Goal: Task Accomplishment & Management: Manage account settings

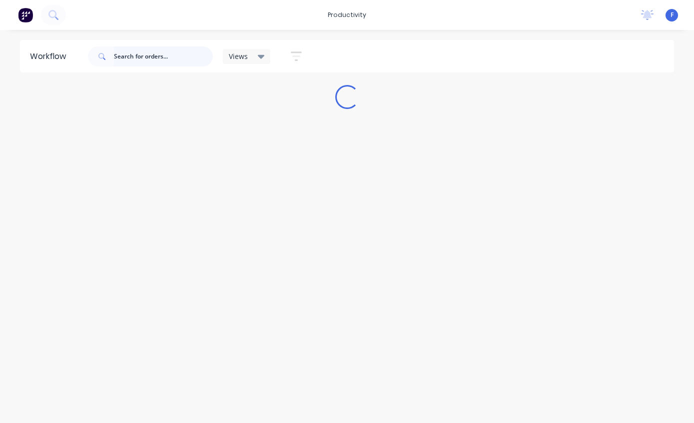
click at [142, 58] on input "text" at bounding box center [163, 56] width 99 height 20
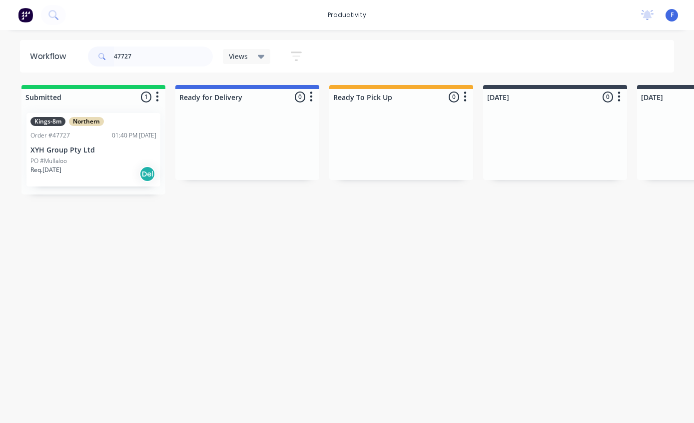
click at [124, 165] on div "Req. [DATE] Del" at bounding box center [93, 173] width 126 height 17
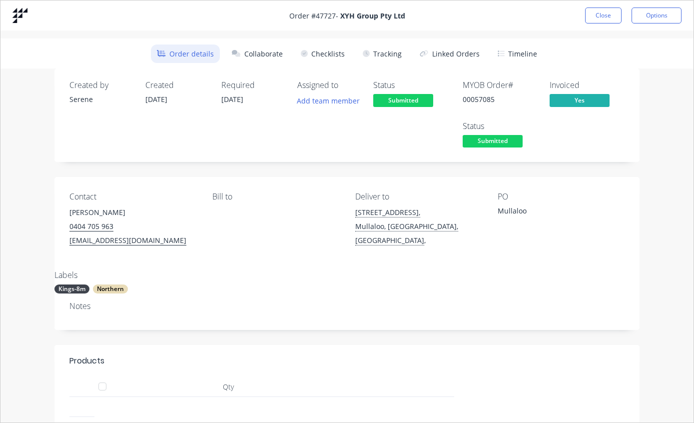
click at [324, 58] on button "Checklists" at bounding box center [323, 53] width 56 height 18
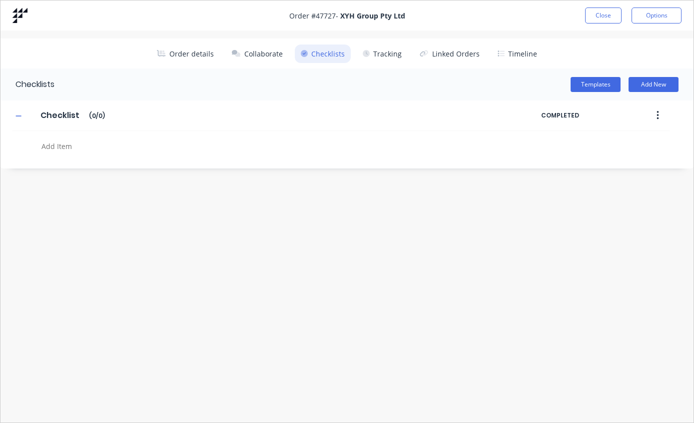
click at [382, 49] on button "Tracking" at bounding box center [382, 53] width 51 height 18
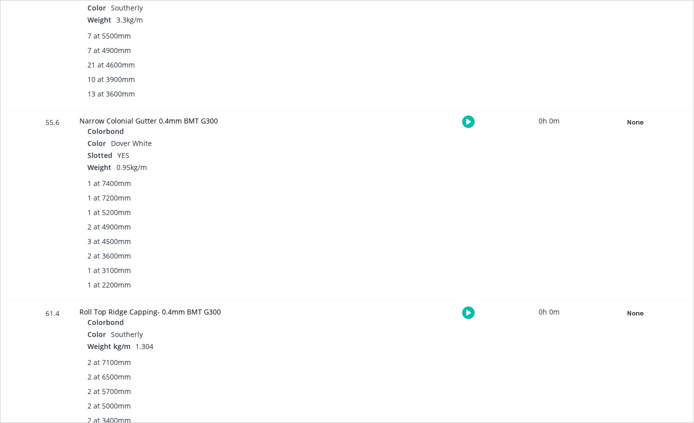
scroll to position [304, 0]
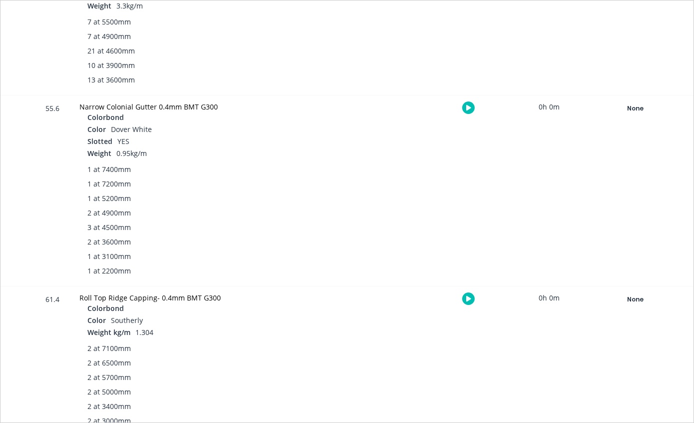
click at [645, 107] on div "None" at bounding box center [635, 108] width 72 height 13
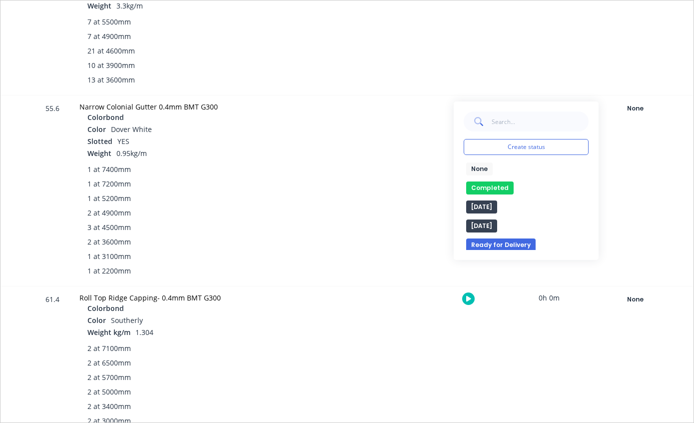
click at [496, 187] on button "Completed" at bounding box center [489, 187] width 47 height 13
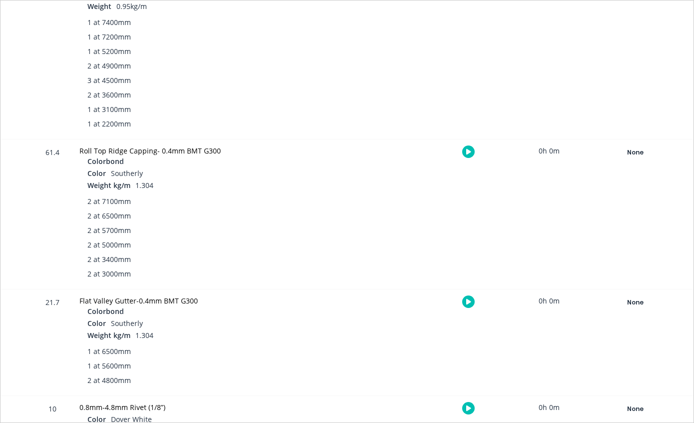
scroll to position [454, 0]
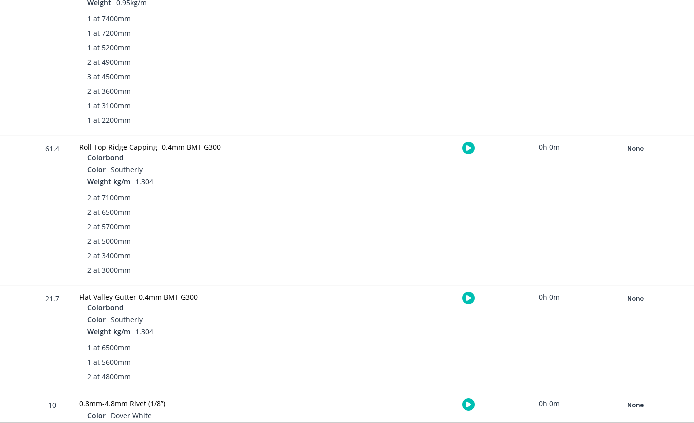
click at [628, 153] on div "None" at bounding box center [635, 148] width 72 height 13
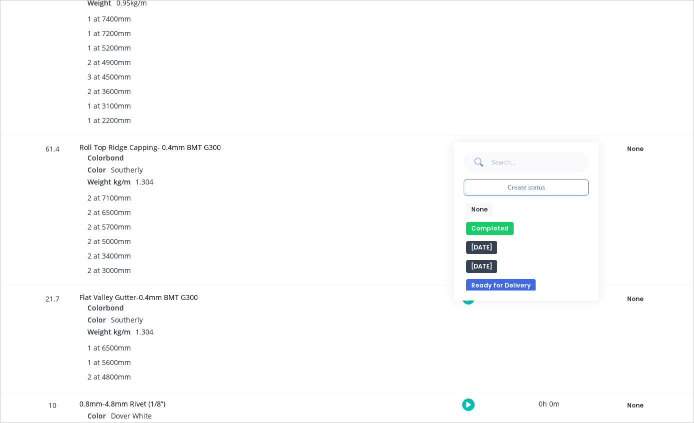
click at [497, 230] on button "Completed" at bounding box center [489, 228] width 47 height 13
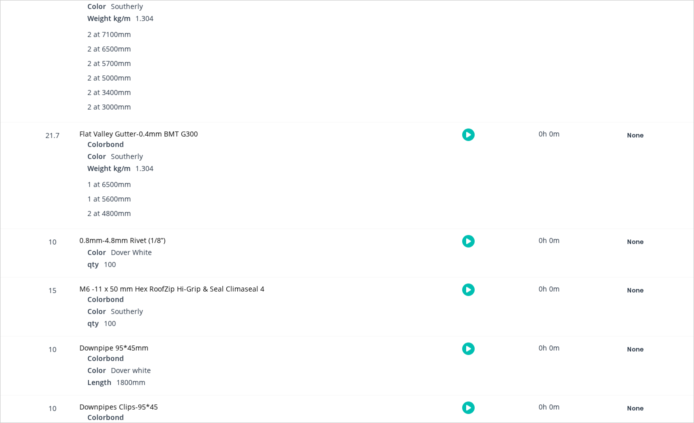
scroll to position [617, 0]
click at [644, 131] on div "None" at bounding box center [635, 135] width 72 height 13
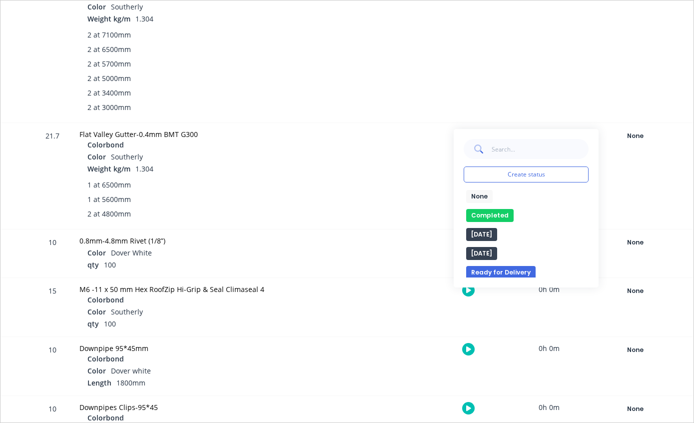
click at [508, 215] on button "Completed" at bounding box center [489, 215] width 47 height 13
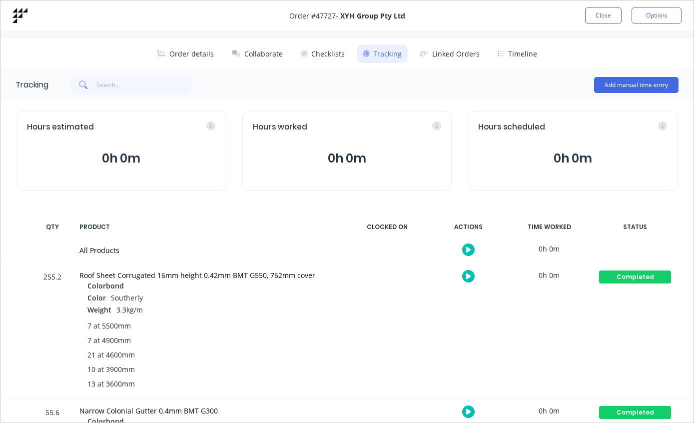
scroll to position [0, 0]
click at [598, 22] on button "Close" at bounding box center [603, 15] width 36 height 16
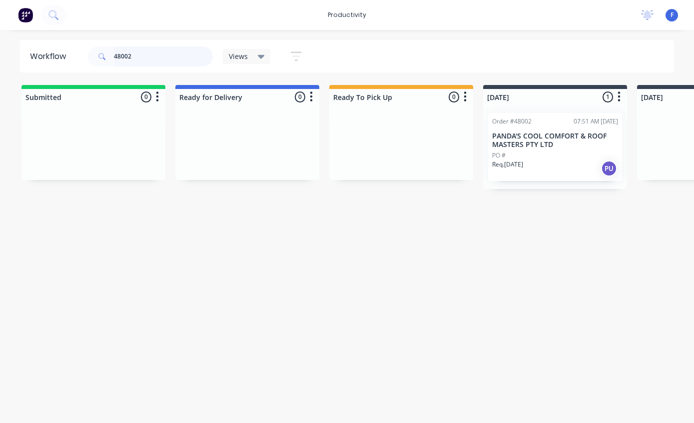
type input "48002"
click at [546, 146] on p "PANDA'S COOL COMFORT & ROOF MASTERS PTY LTD" at bounding box center [555, 140] width 126 height 17
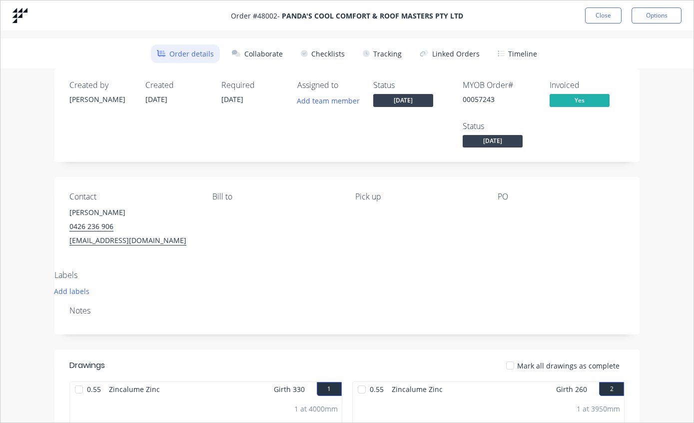
click at [332, 55] on button "Checklists" at bounding box center [323, 53] width 56 height 18
type textarea "x"
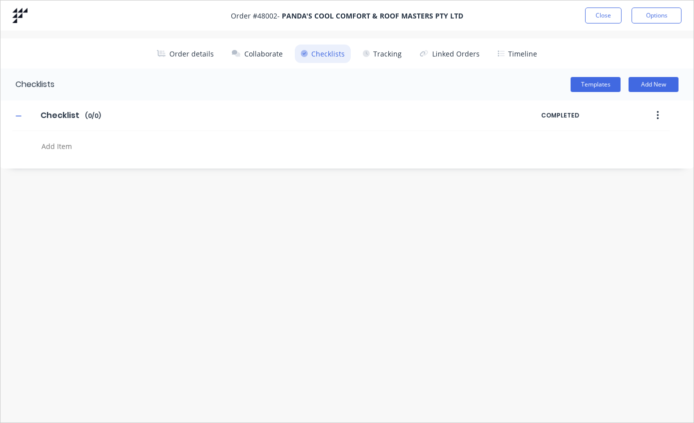
click at [391, 58] on button "Tracking" at bounding box center [382, 53] width 51 height 18
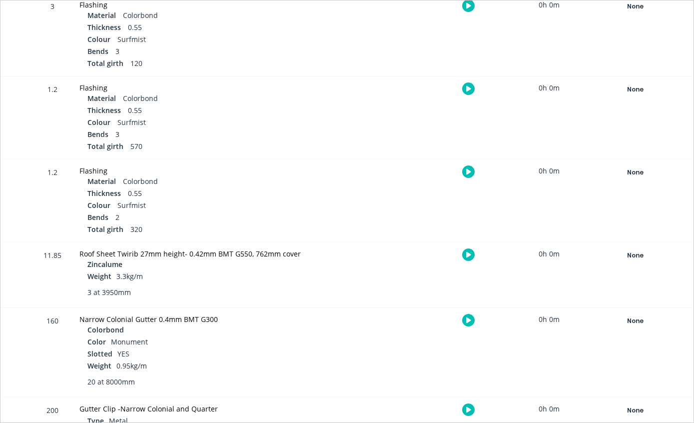
scroll to position [434, 0]
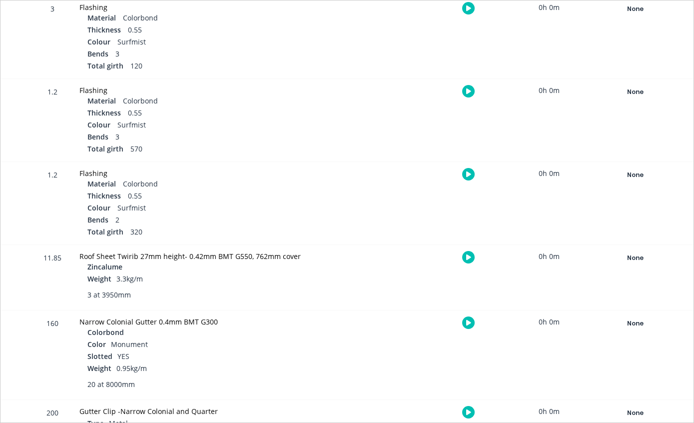
click at [636, 318] on div "None" at bounding box center [635, 323] width 72 height 13
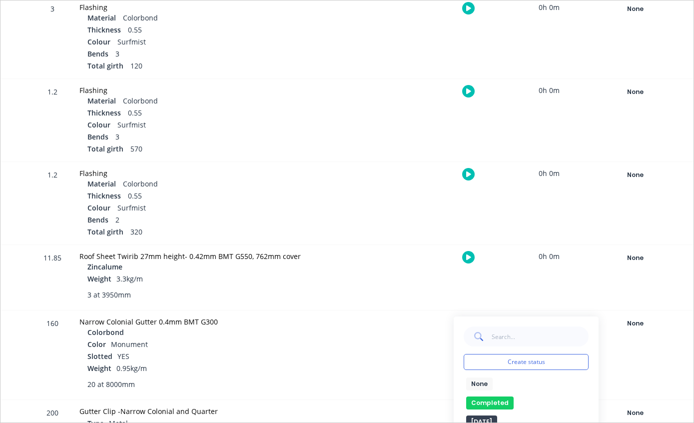
click at [491, 396] on button "Completed" at bounding box center [489, 402] width 47 height 13
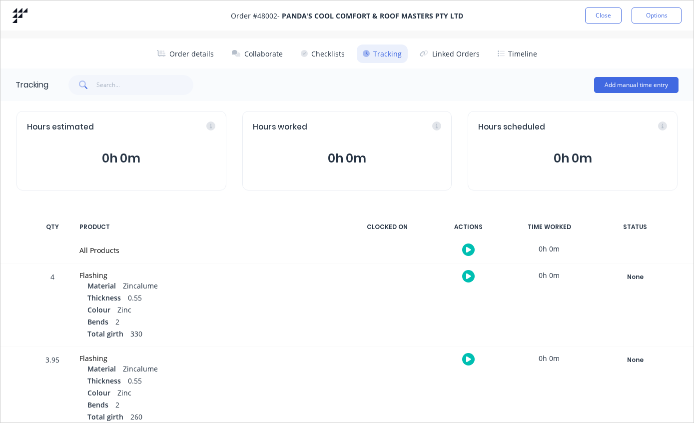
scroll to position [0, 0]
click at [606, 11] on button "Close" at bounding box center [603, 15] width 36 height 16
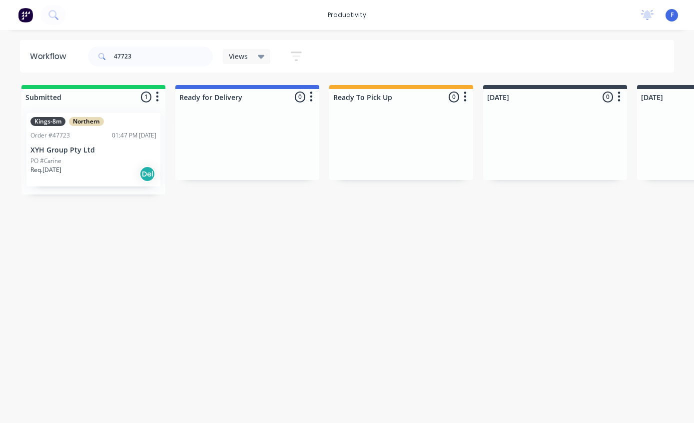
click at [97, 155] on div "Kings-8m Northern Order #47723 01:47 PM [DATE] XYH Group Pty Ltd PO #Carine Req…" at bounding box center [93, 149] width 134 height 73
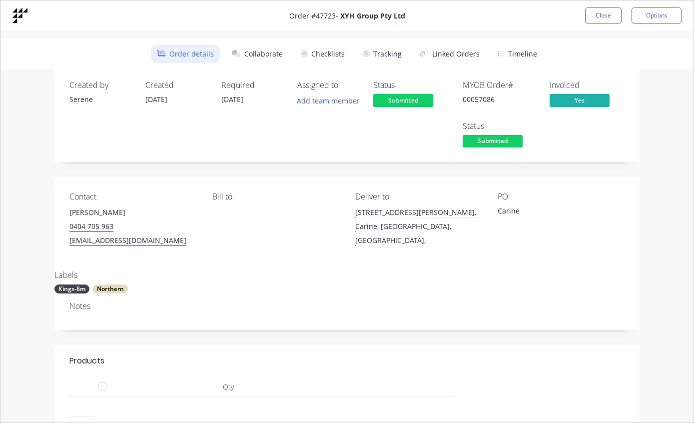
click at [389, 53] on button "Tracking" at bounding box center [382, 53] width 51 height 18
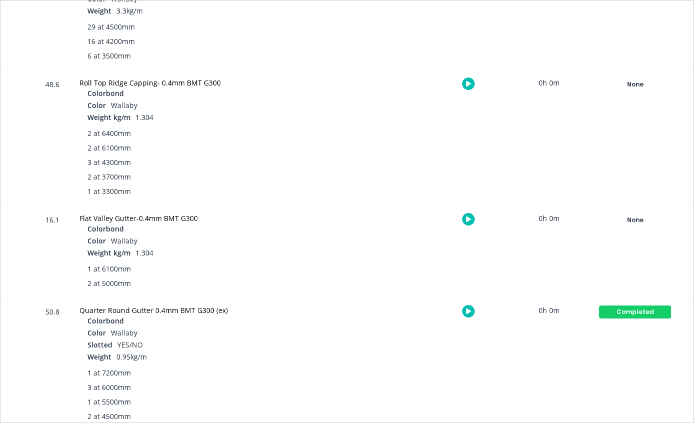
scroll to position [300, 0]
click at [643, 85] on div "None" at bounding box center [635, 83] width 72 height 13
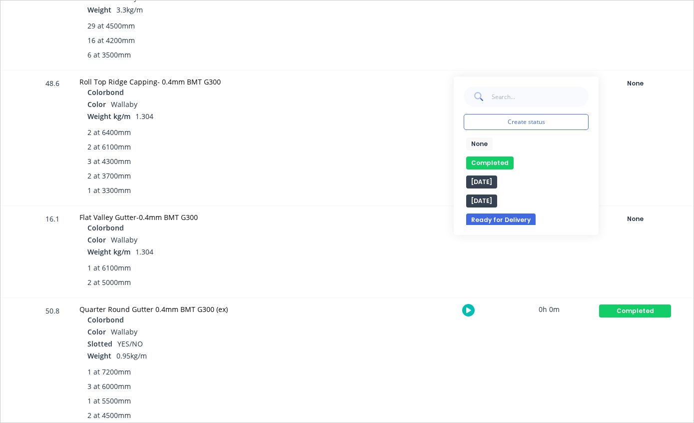
click at [496, 154] on div "None edit Completed edit [DATE] [DATE] Ready for Delivery Ready To Pick Up Subm…" at bounding box center [526, 180] width 125 height 87
click at [495, 156] on button "Completed" at bounding box center [489, 162] width 47 height 13
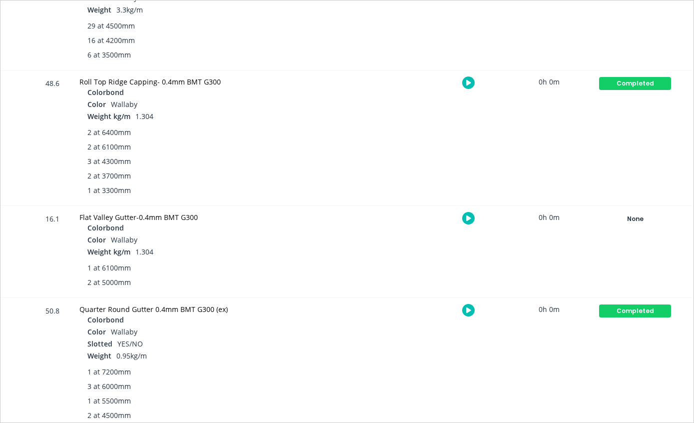
click at [638, 218] on div "None" at bounding box center [635, 218] width 72 height 13
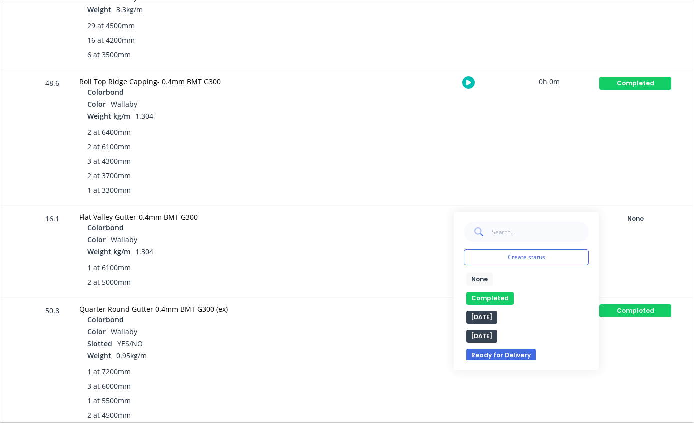
click at [500, 297] on button "Completed" at bounding box center [489, 298] width 47 height 13
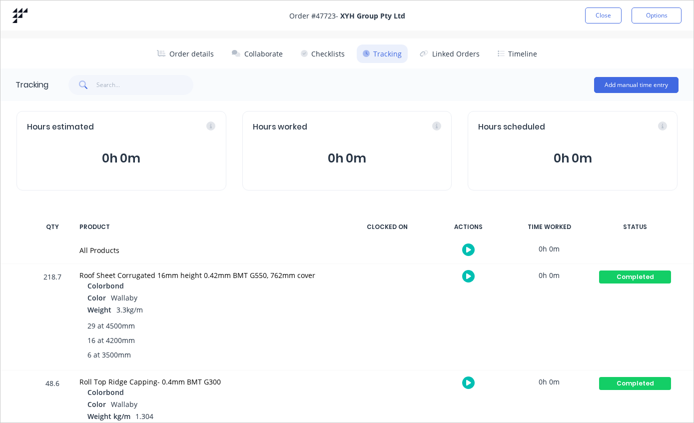
scroll to position [0, 0]
click at [603, 12] on button "Close" at bounding box center [603, 15] width 36 height 16
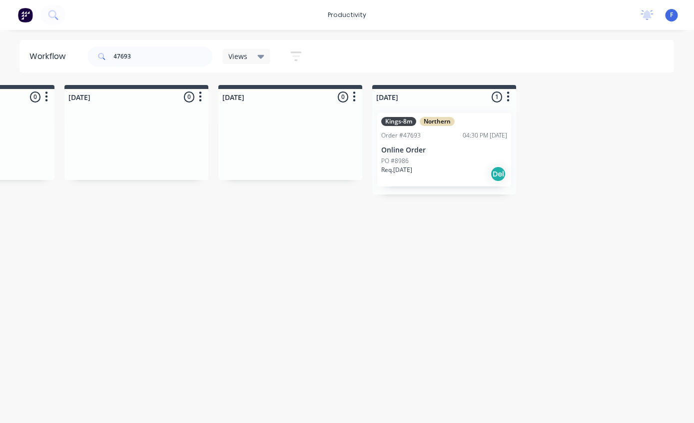
click at [429, 145] on div "Kings-8m Northern Order #47693 04:30 PM [DATE] Online Order PO #8986 Req. [DATE…" at bounding box center [445, 149] width 134 height 73
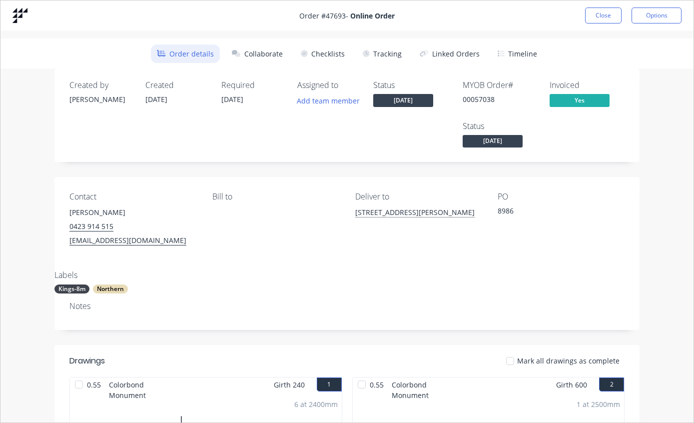
click at [391, 55] on button "Tracking" at bounding box center [382, 53] width 51 height 18
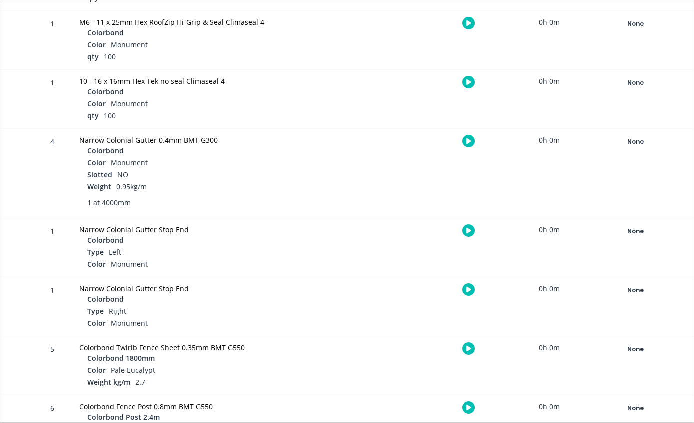
scroll to position [1223, 0]
click at [638, 139] on div "None" at bounding box center [635, 142] width 72 height 13
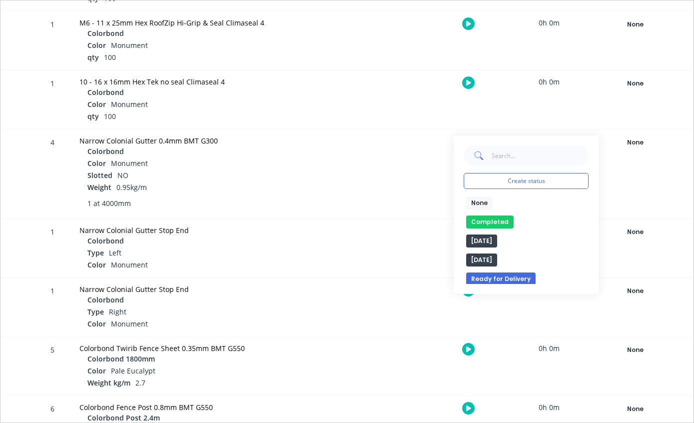
click at [499, 226] on button "Completed" at bounding box center [489, 221] width 47 height 13
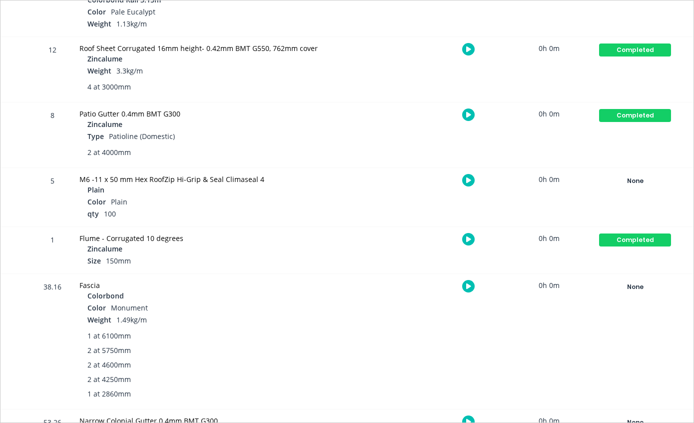
scroll to position [1723, 0]
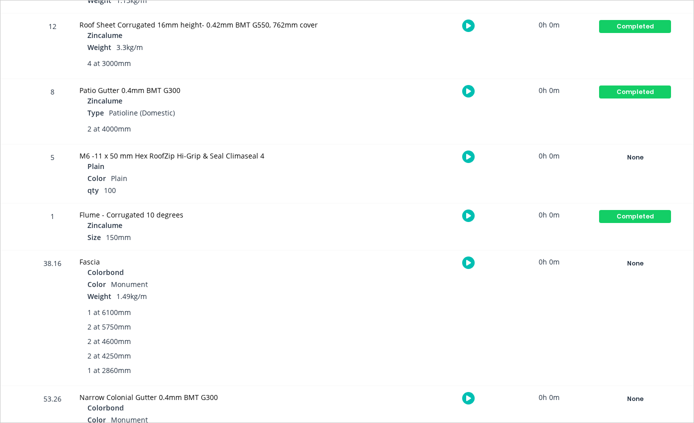
click at [638, 262] on div "None" at bounding box center [635, 263] width 72 height 13
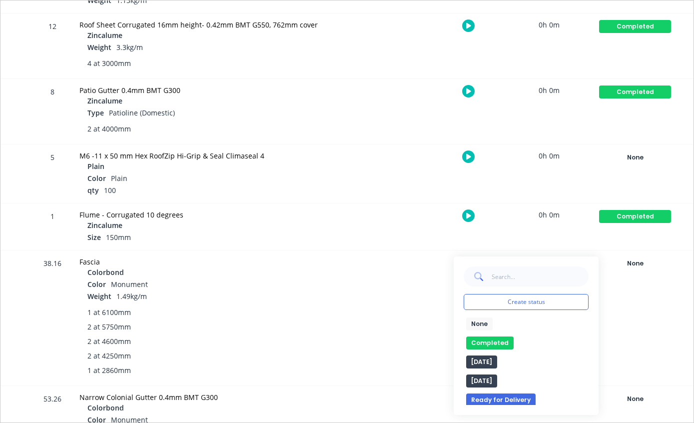
click at [503, 339] on button "Completed" at bounding box center [489, 342] width 47 height 13
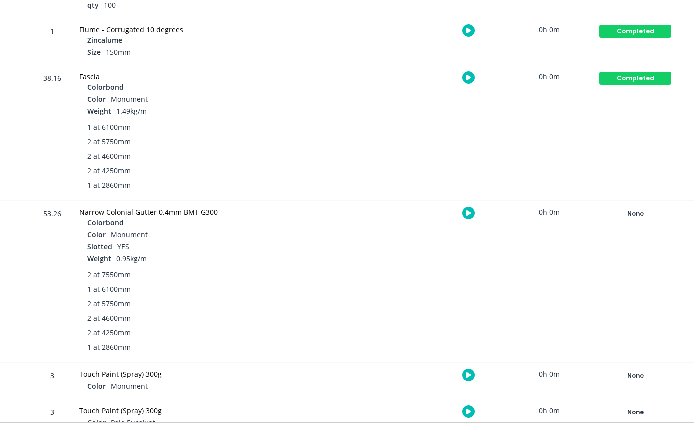
scroll to position [1907, 0]
click at [643, 226] on div "None Create status None edit Completed edit [DATE] [DATE] Ready for Delivery Re…" at bounding box center [634, 281] width 85 height 161
click at [629, 213] on div "None" at bounding box center [635, 214] width 72 height 13
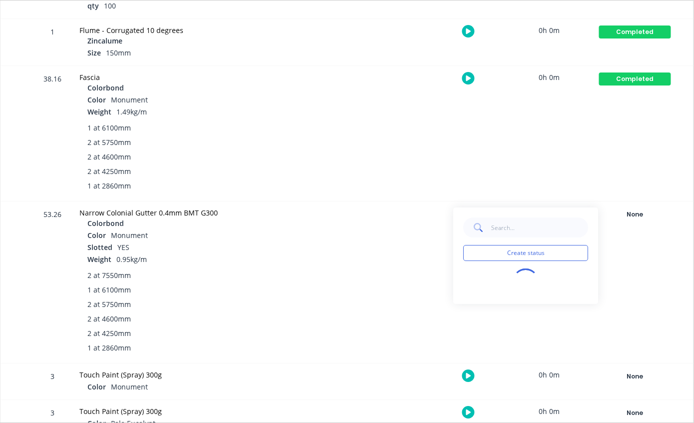
scroll to position [0, 726]
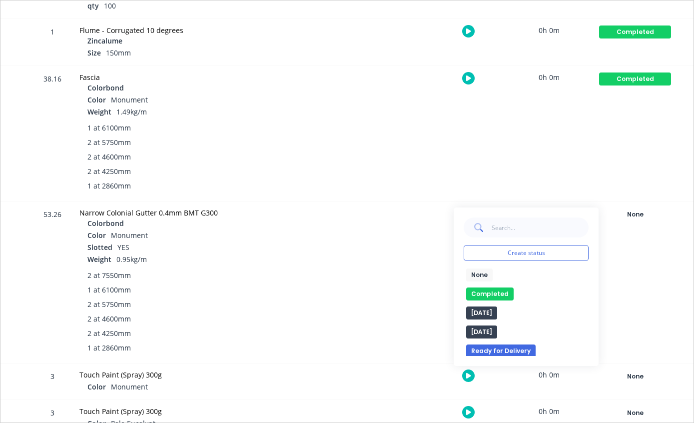
click at [506, 290] on button "Completed" at bounding box center [489, 293] width 47 height 13
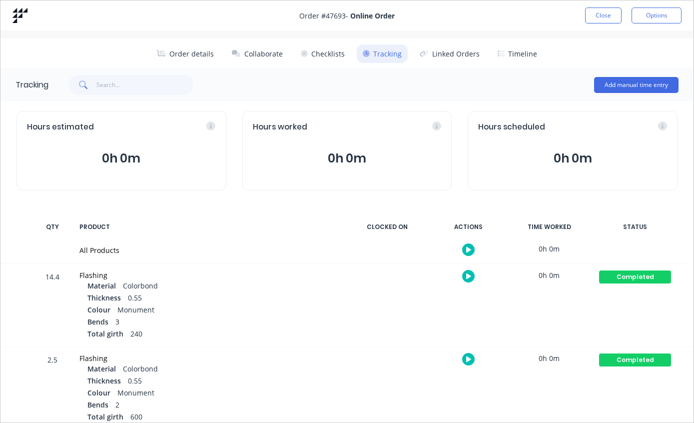
scroll to position [0, 0]
click at [607, 18] on button "Close" at bounding box center [603, 15] width 36 height 16
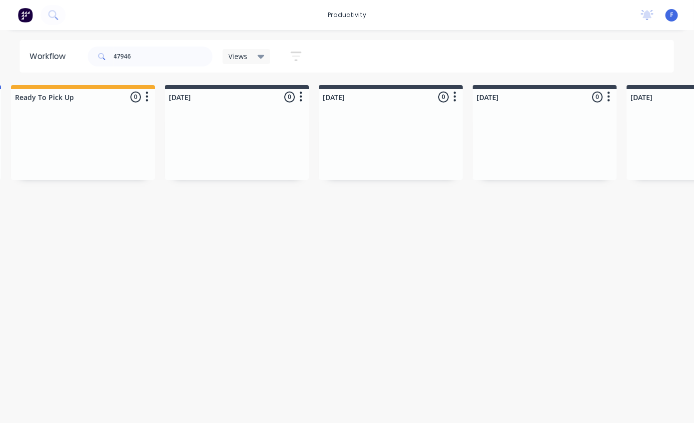
scroll to position [0, 827]
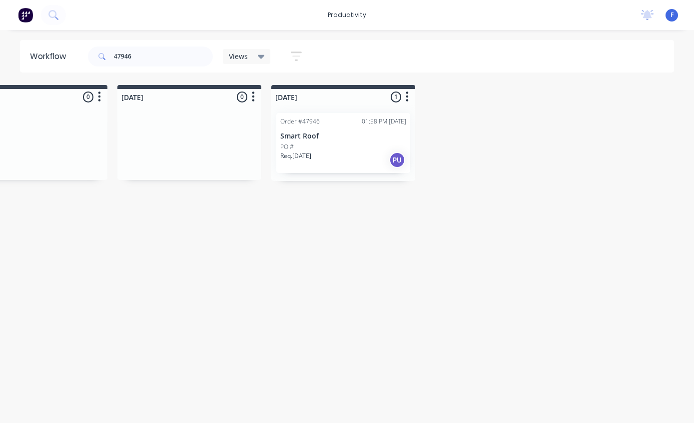
click at [327, 144] on div "PO #" at bounding box center [343, 146] width 126 height 9
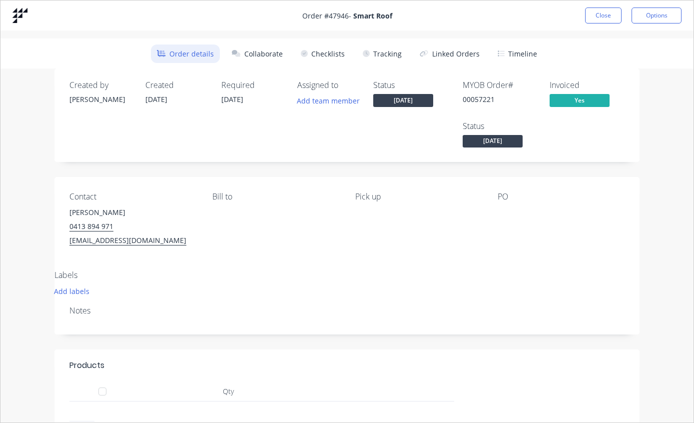
click at [380, 50] on button "Tracking" at bounding box center [382, 53] width 51 height 18
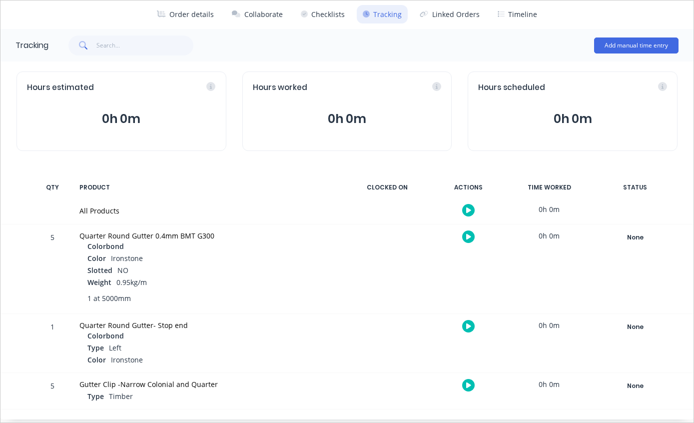
scroll to position [39, 0]
click at [640, 235] on div "None" at bounding box center [635, 237] width 72 height 13
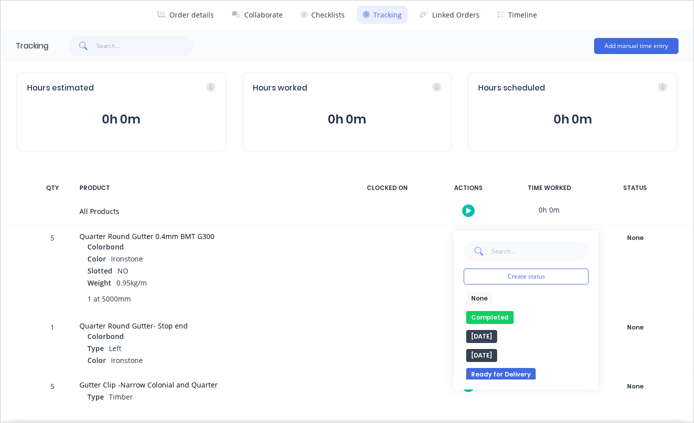
click at [499, 320] on button "Completed" at bounding box center [489, 317] width 47 height 13
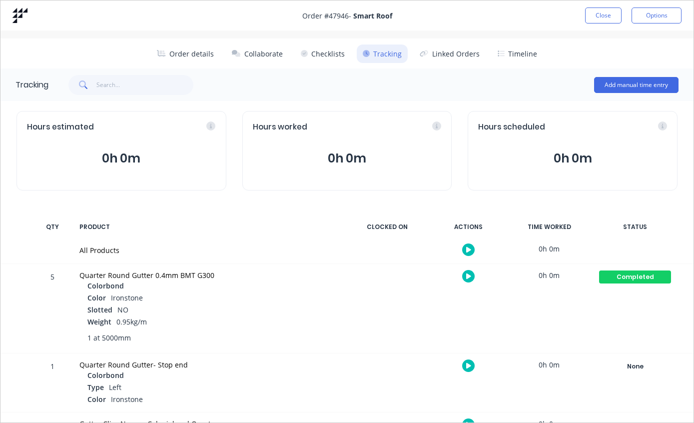
scroll to position [0, 0]
click at [605, 17] on button "Close" at bounding box center [603, 15] width 36 height 16
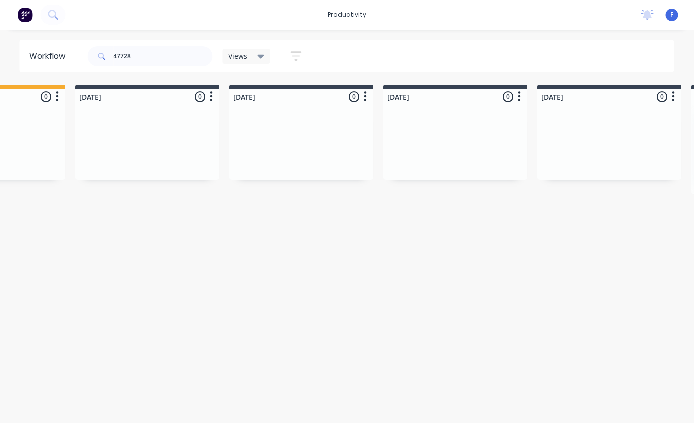
scroll to position [0, 827]
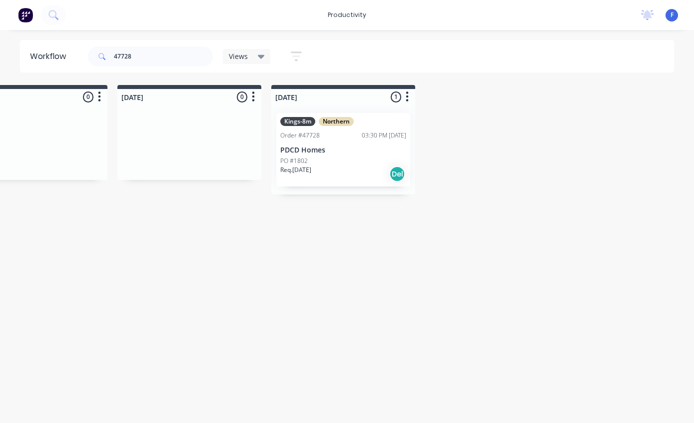
click at [323, 156] on div "PO #1802" at bounding box center [343, 160] width 126 height 9
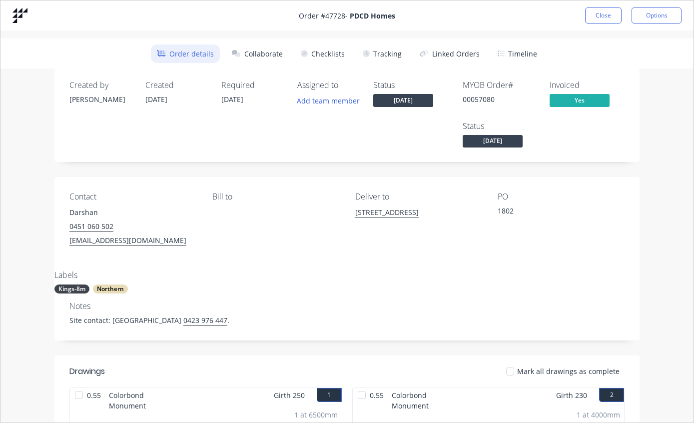
click at [391, 54] on button "Tracking" at bounding box center [382, 53] width 51 height 18
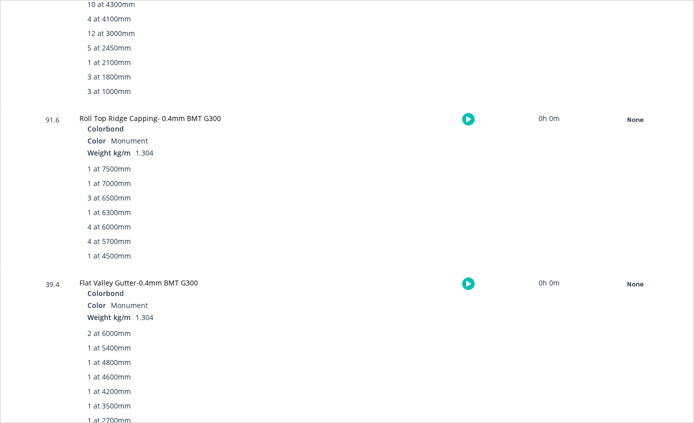
scroll to position [741, 0]
click at [631, 114] on div "None" at bounding box center [635, 118] width 72 height 13
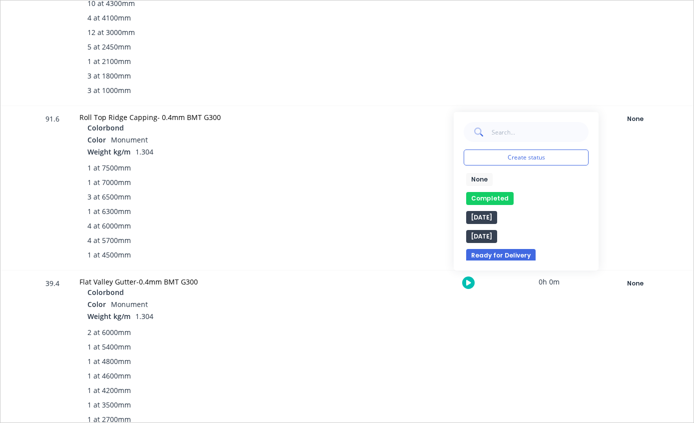
click at [497, 203] on button "Completed" at bounding box center [489, 198] width 47 height 13
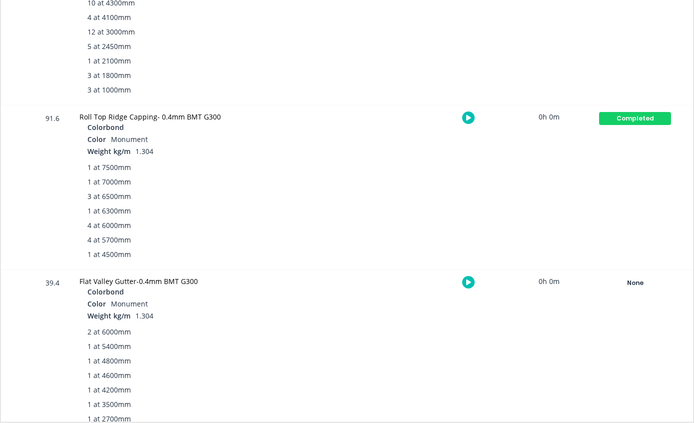
scroll to position [20, 800]
click at [633, 281] on div "None" at bounding box center [635, 283] width 72 height 13
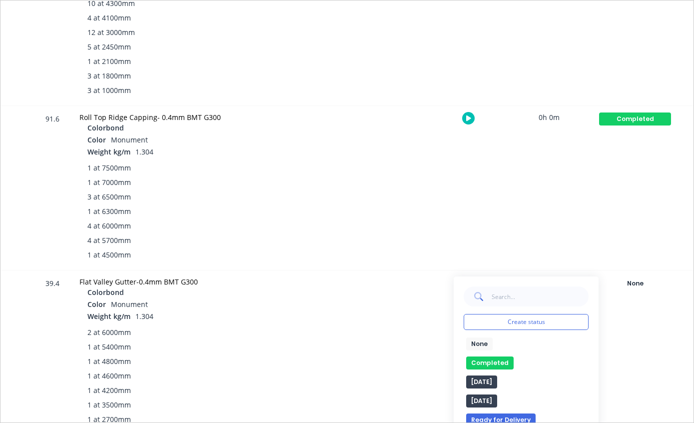
click at [507, 356] on button "Completed" at bounding box center [489, 362] width 47 height 13
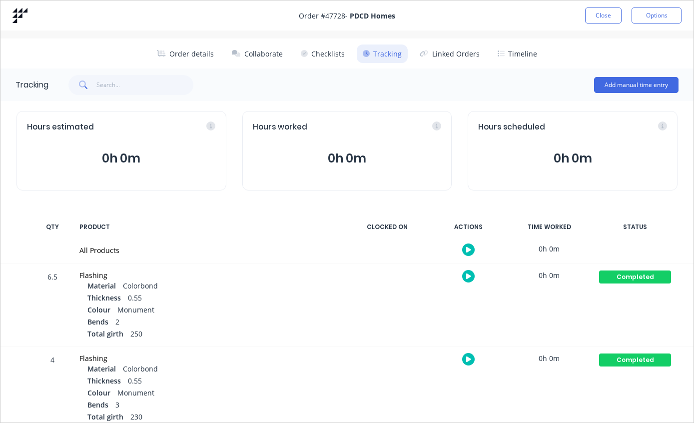
scroll to position [0, 0]
click at [600, 12] on button "Close" at bounding box center [603, 15] width 36 height 16
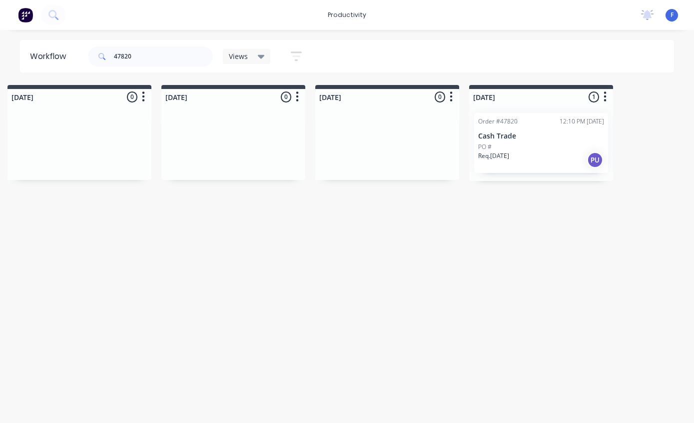
scroll to position [20, 827]
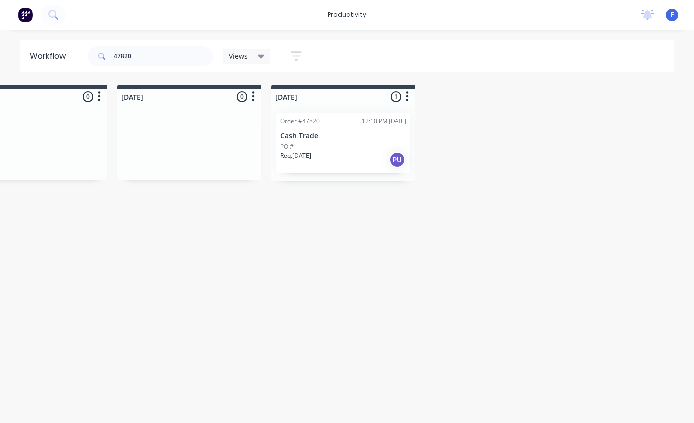
click at [333, 142] on div "PO #" at bounding box center [343, 146] width 126 height 9
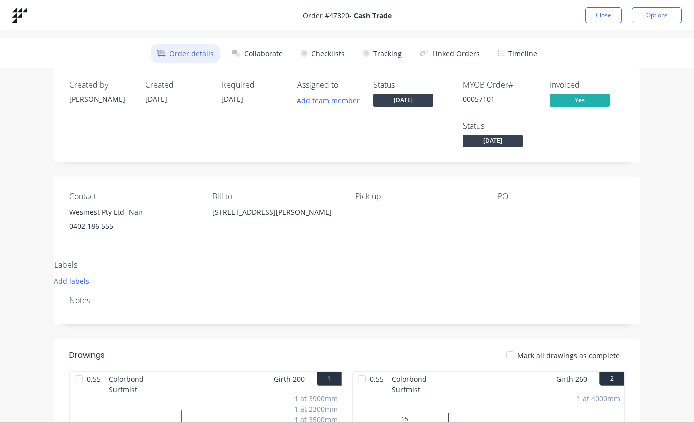
click at [389, 48] on button "Tracking" at bounding box center [382, 53] width 51 height 18
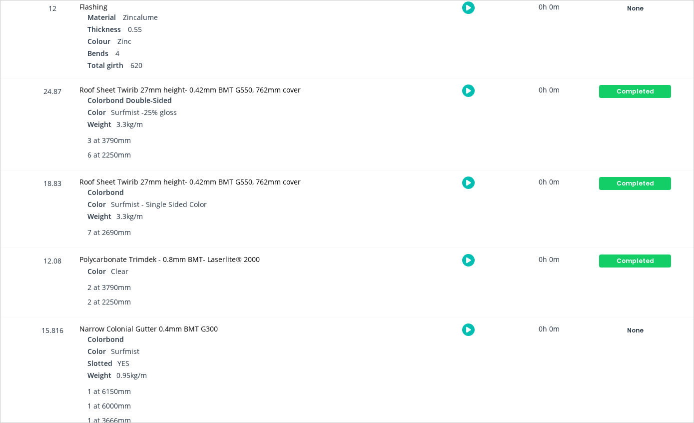
scroll to position [517, 0]
click at [646, 327] on div "None" at bounding box center [635, 330] width 72 height 13
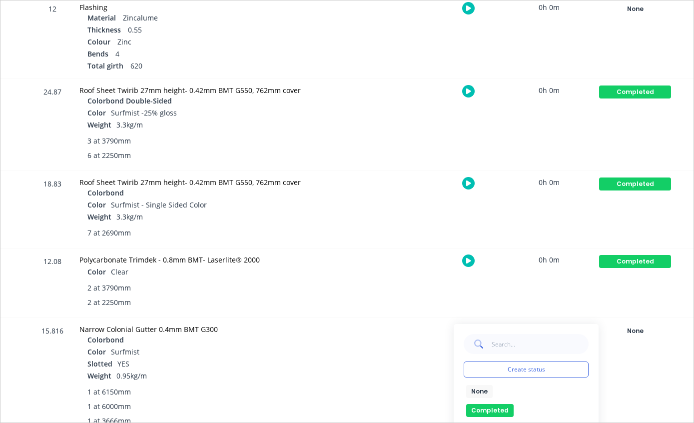
click at [495, 405] on button "Completed" at bounding box center [489, 410] width 47 height 13
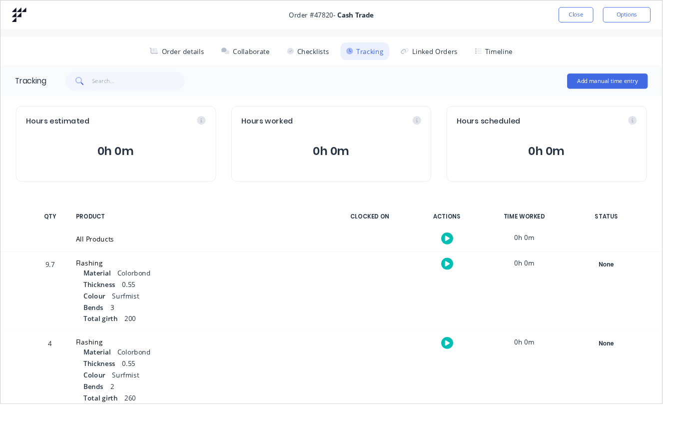
scroll to position [0, 0]
click at [602, 12] on button "Close" at bounding box center [603, 15] width 36 height 16
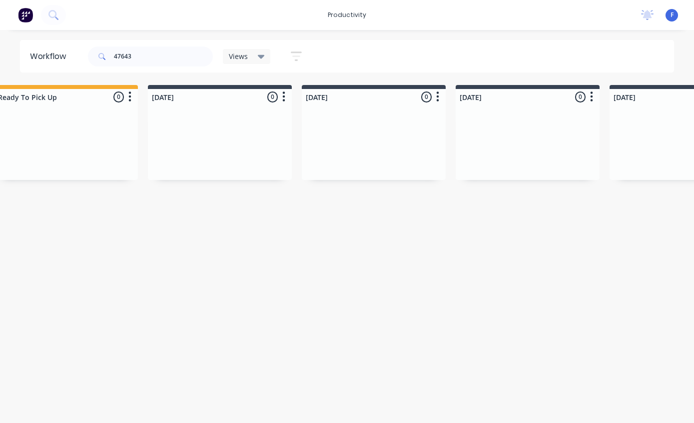
scroll to position [0, 827]
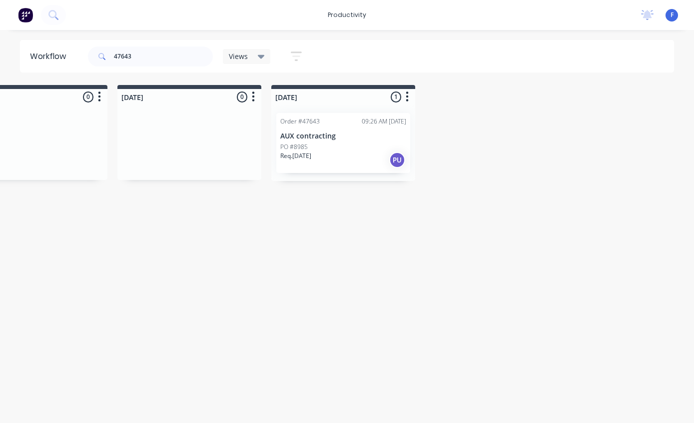
click at [362, 154] on div "Req. [DATE] PU" at bounding box center [343, 159] width 126 height 17
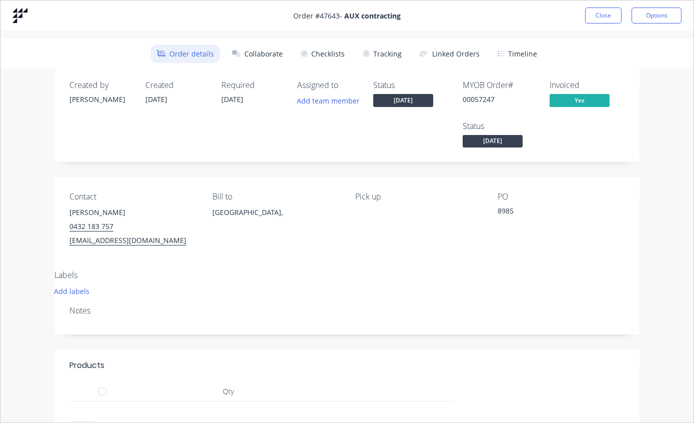
click at [375, 44] on button "Tracking" at bounding box center [382, 53] width 51 height 18
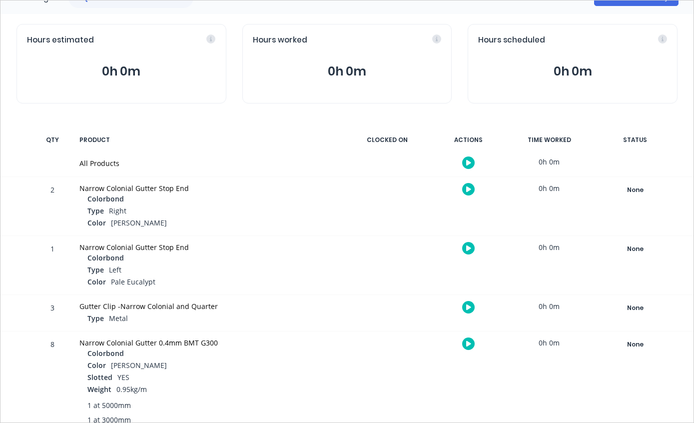
scroll to position [86, 0]
click at [642, 348] on div "None" at bounding box center [635, 345] width 72 height 13
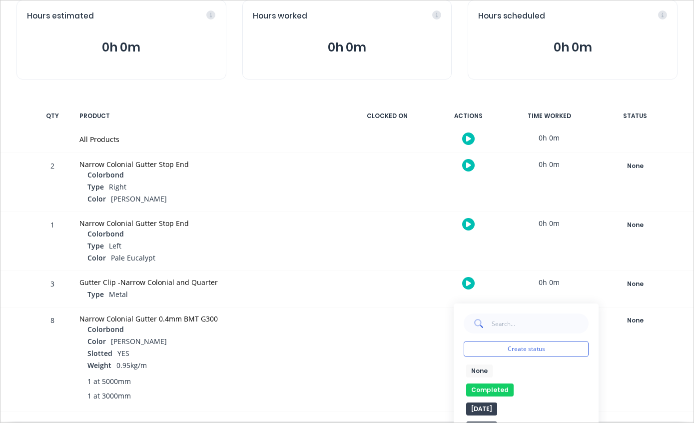
click at [489, 393] on button "Completed" at bounding box center [489, 389] width 47 height 13
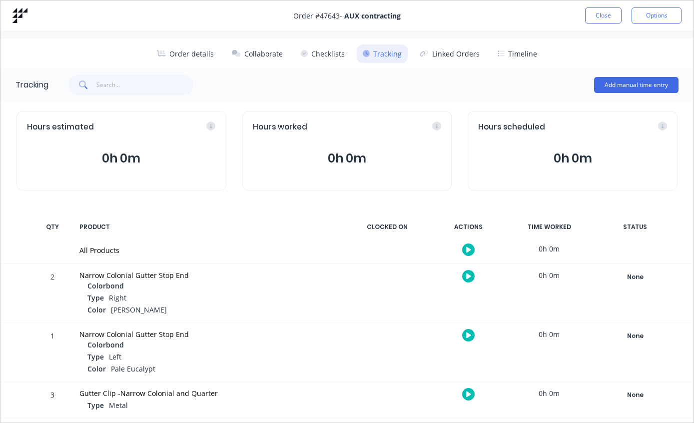
scroll to position [0, 0]
click at [593, 16] on button "Close" at bounding box center [603, 15] width 36 height 16
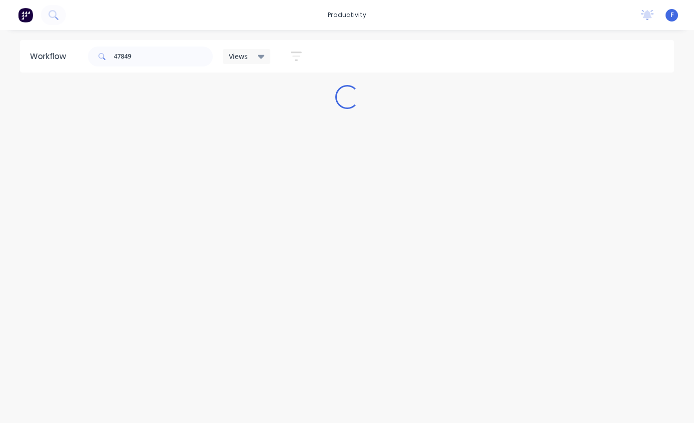
scroll to position [4, 0]
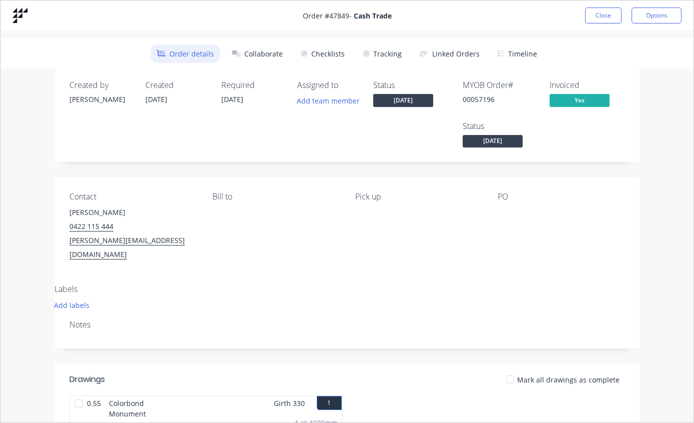
click at [384, 49] on button "Tracking" at bounding box center [382, 53] width 51 height 18
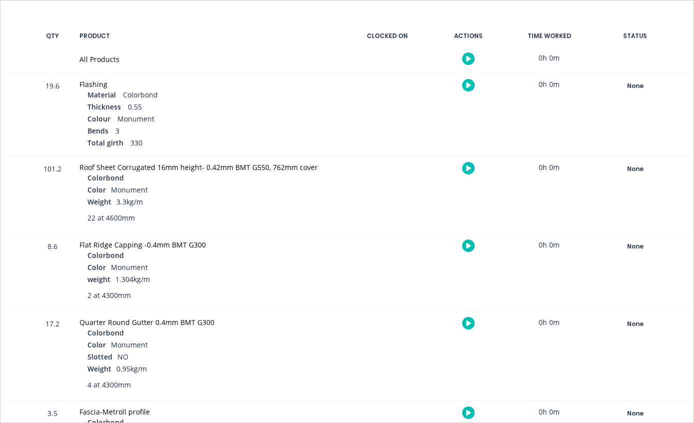
scroll to position [192, 0]
click at [645, 81] on div "None" at bounding box center [635, 84] width 72 height 13
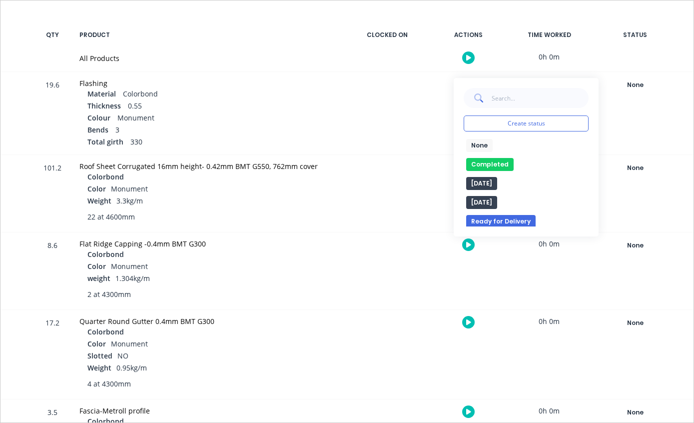
click at [497, 161] on button "Completed" at bounding box center [489, 164] width 47 height 13
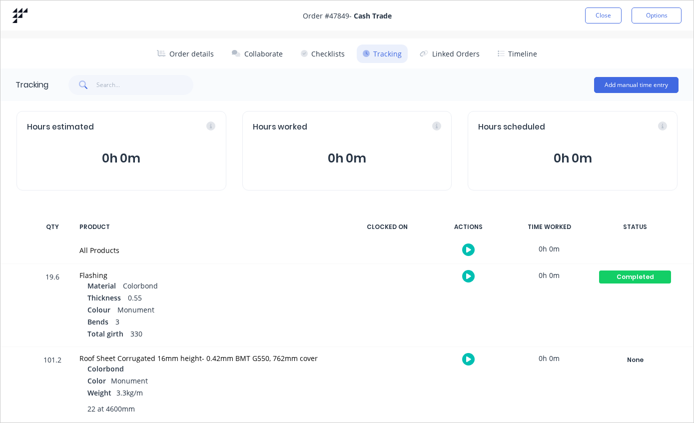
scroll to position [0, 0]
click at [600, 11] on button "Close" at bounding box center [603, 15] width 36 height 16
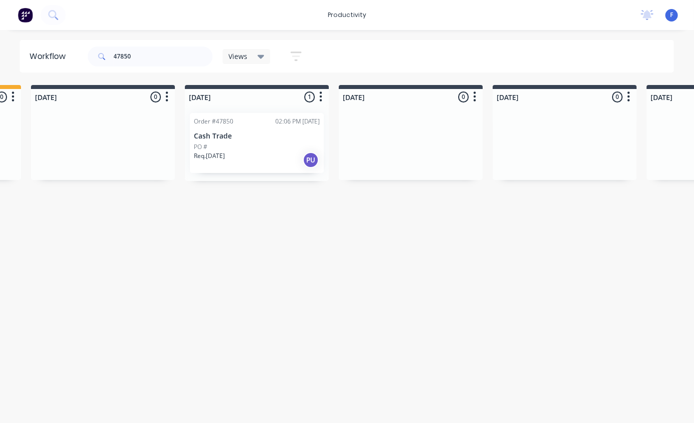
scroll to position [4, 457]
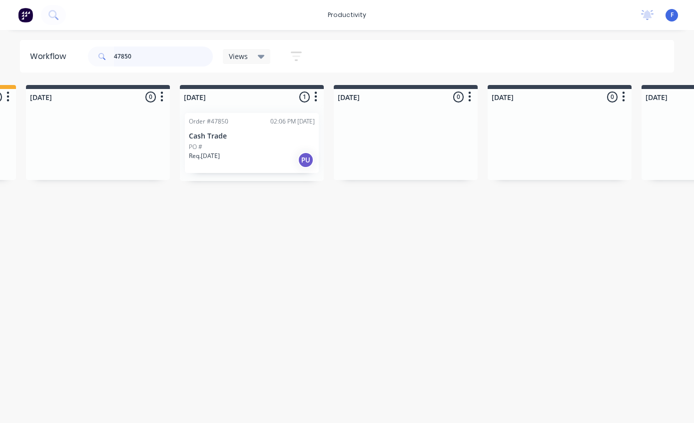
type input "47850"
click at [247, 136] on div "Order #47850 02:06 PM [DATE] Cash Trade PO # Req. [DATE] PU" at bounding box center [252, 143] width 134 height 60
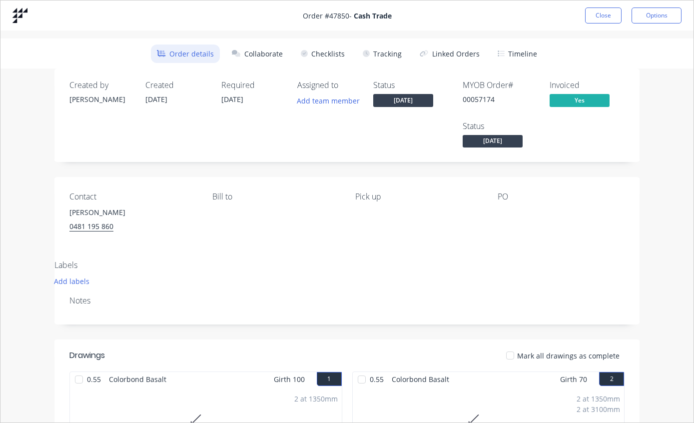
click at [331, 53] on button "Checklists" at bounding box center [323, 53] width 56 height 18
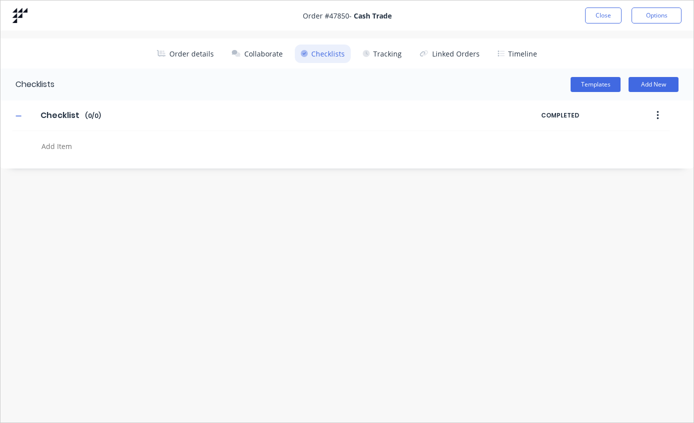
type textarea "x"
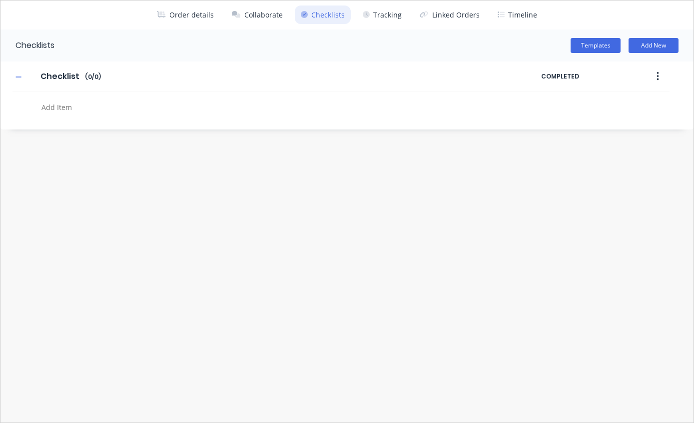
scroll to position [39, 0]
click at [386, 9] on button "Tracking" at bounding box center [382, 14] width 51 height 18
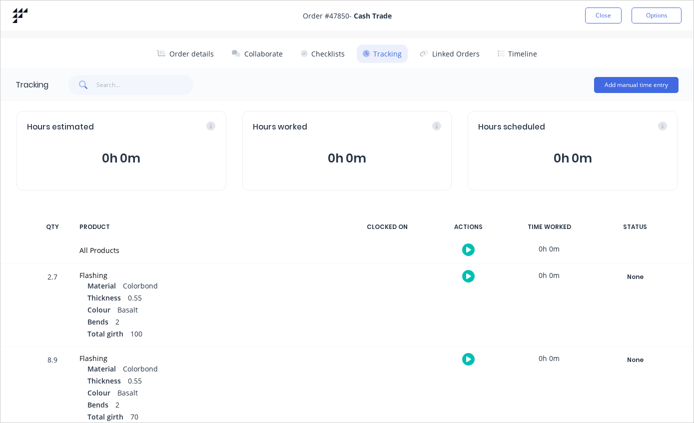
scroll to position [0, 0]
click at [600, 17] on button "Close" at bounding box center [603, 15] width 36 height 16
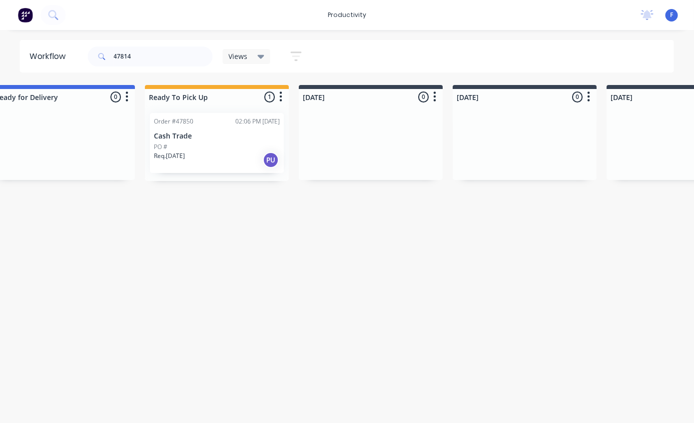
scroll to position [4, 0]
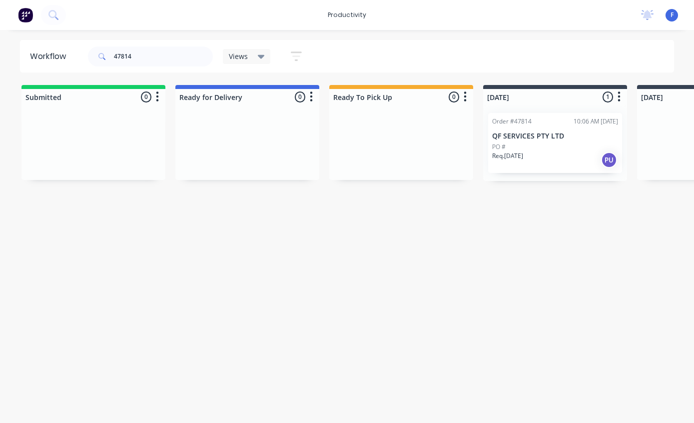
click at [548, 151] on div "Req. [DATE] PU" at bounding box center [555, 159] width 126 height 17
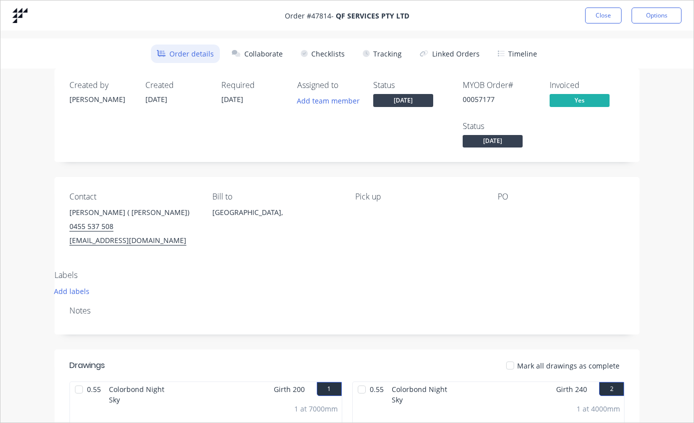
click at [394, 49] on button "Tracking" at bounding box center [382, 53] width 51 height 18
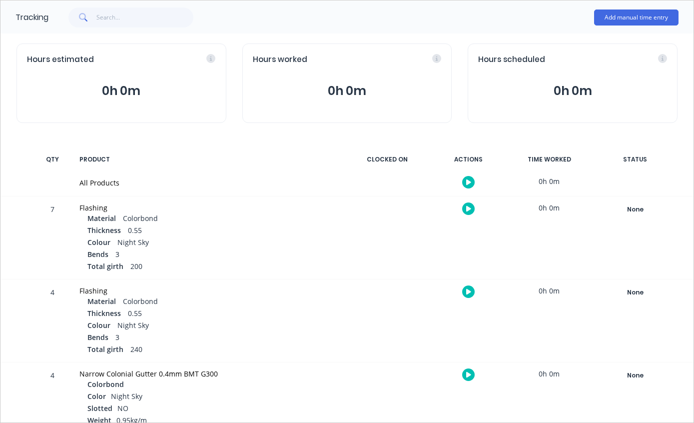
scroll to position [70, 0]
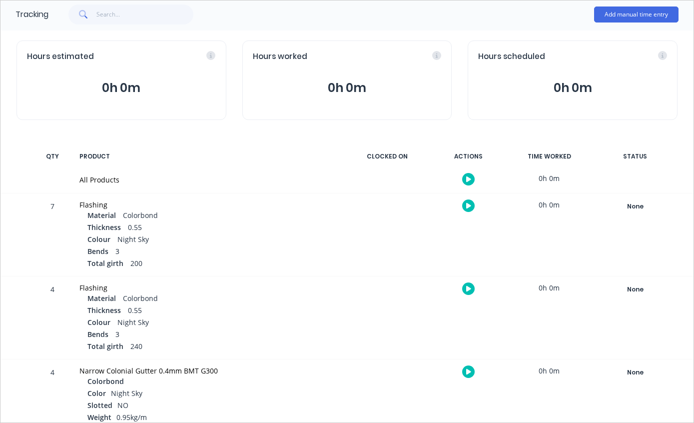
click at [649, 200] on div "None" at bounding box center [635, 206] width 72 height 13
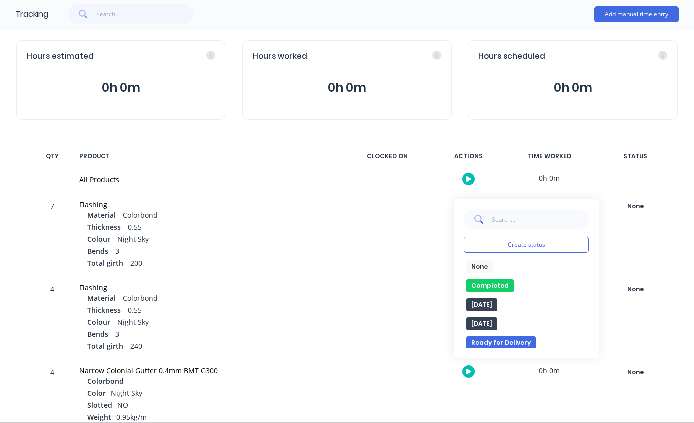
click at [502, 287] on button "Completed" at bounding box center [489, 285] width 47 height 13
click at [657, 289] on div "None" at bounding box center [635, 289] width 72 height 13
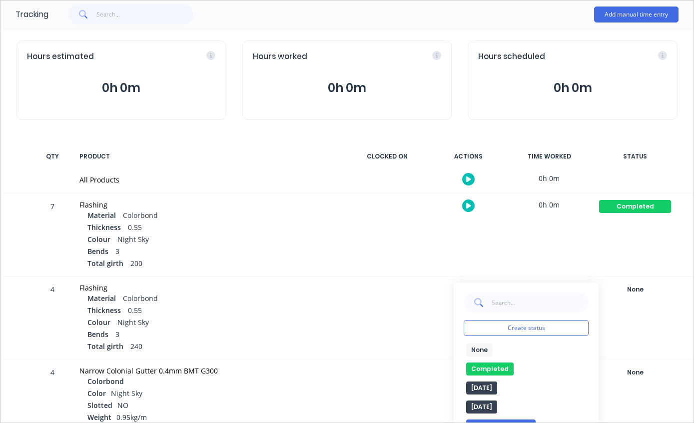
click at [490, 369] on button "Completed" at bounding box center [489, 368] width 47 height 13
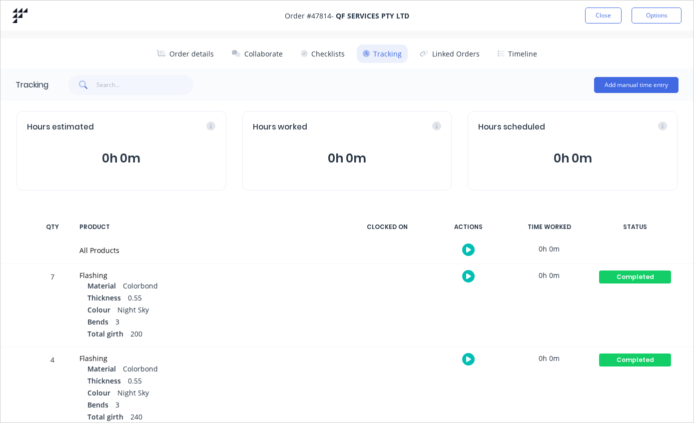
scroll to position [0, 0]
click at [609, 5] on div "Order # 47814 - QF SERVICES PTY LTD Close Options" at bounding box center [346, 15] width 693 height 30
click at [600, 13] on button "Close" at bounding box center [603, 15] width 36 height 16
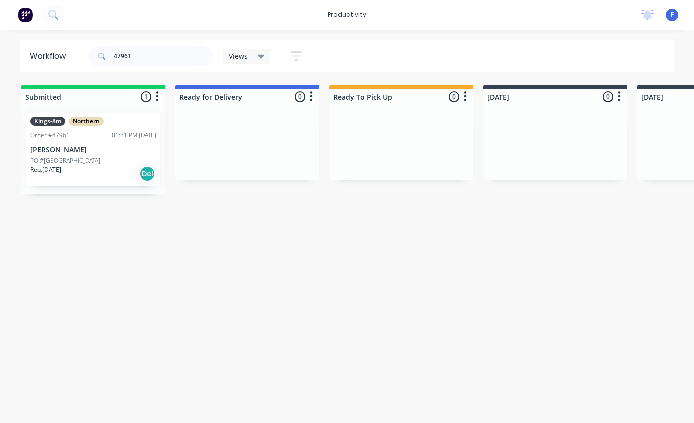
click at [99, 156] on div "PO #[GEOGRAPHIC_DATA]" at bounding box center [93, 160] width 126 height 9
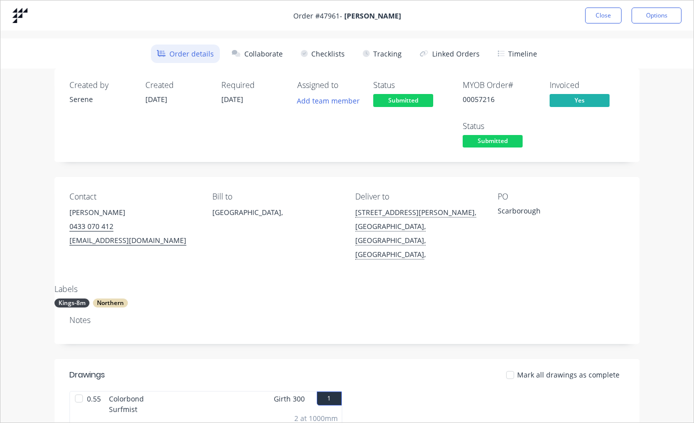
click at [384, 55] on button "Tracking" at bounding box center [382, 53] width 51 height 18
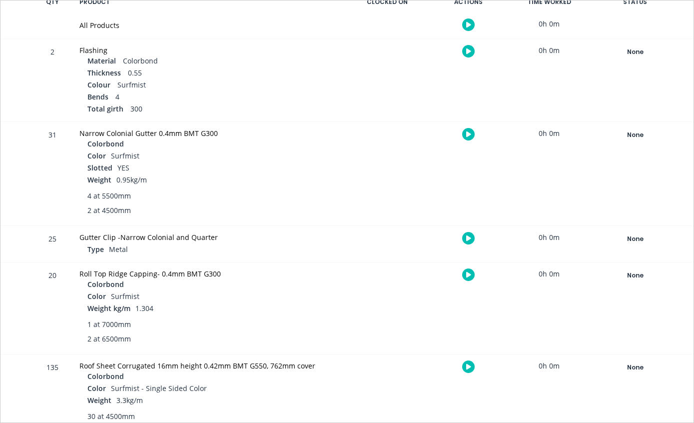
scroll to position [221, 0]
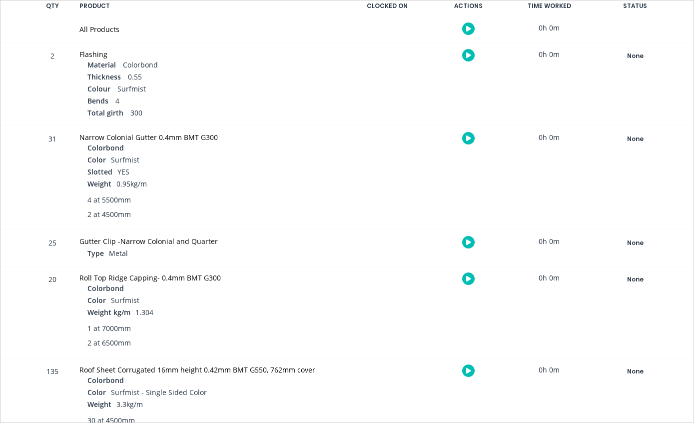
click at [641, 51] on div "None" at bounding box center [635, 55] width 72 height 13
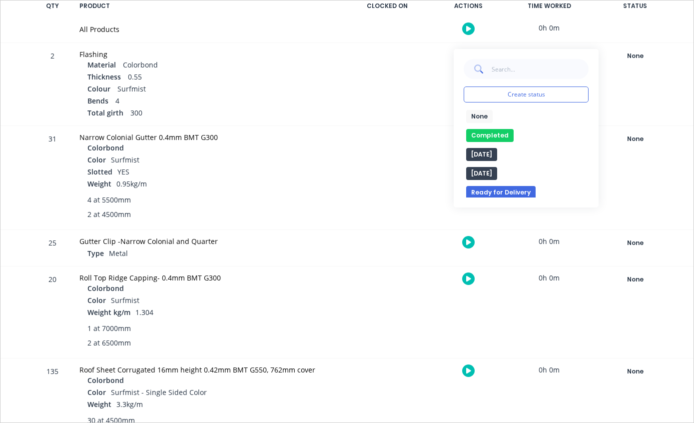
click at [496, 138] on button "Completed" at bounding box center [489, 135] width 47 height 13
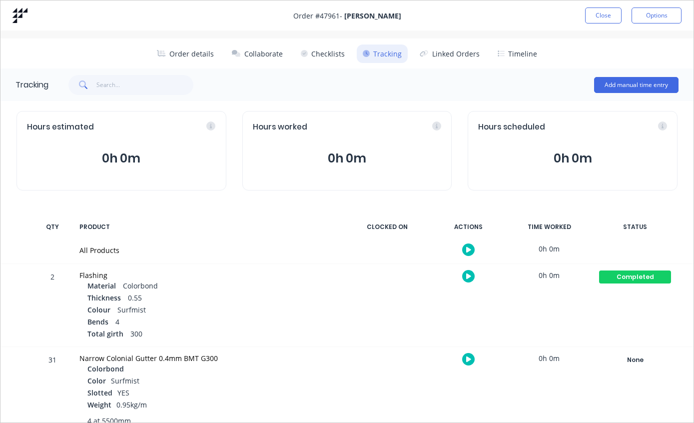
scroll to position [0, 0]
click at [604, 14] on button "Close" at bounding box center [603, 15] width 36 height 16
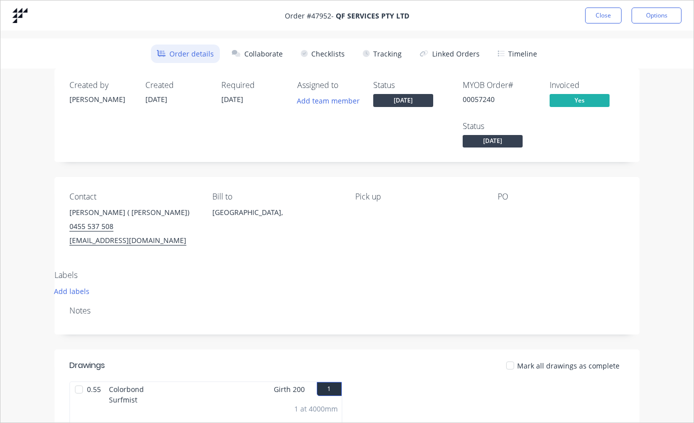
click at [399, 48] on button "Tracking" at bounding box center [382, 53] width 51 height 18
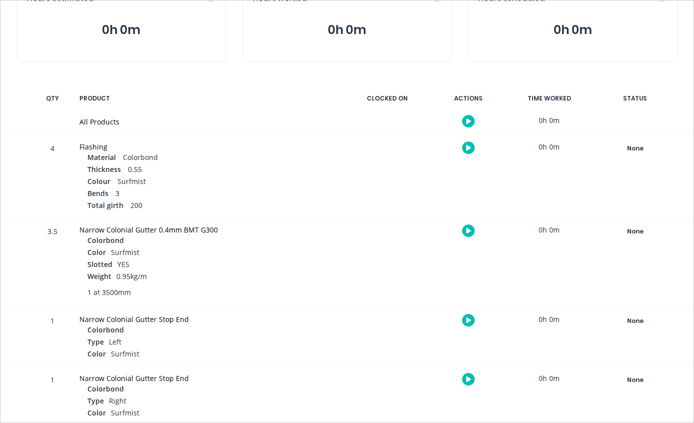
scroll to position [154, 0]
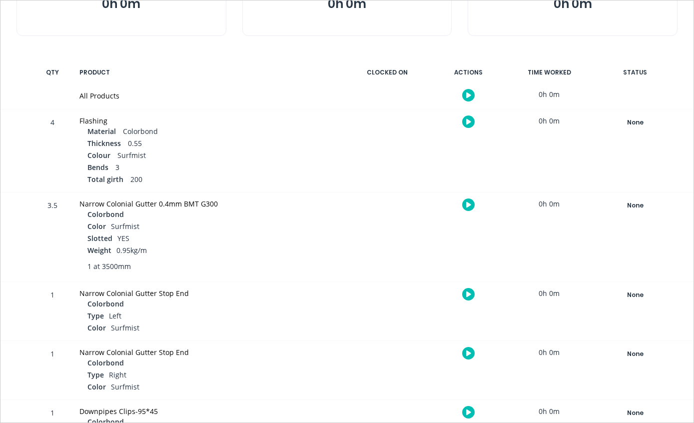
click at [646, 117] on div "None" at bounding box center [635, 122] width 72 height 13
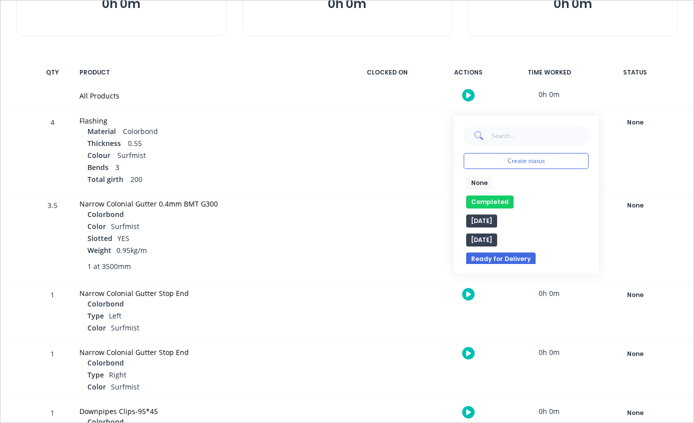
click at [499, 197] on button "Completed" at bounding box center [489, 201] width 47 height 13
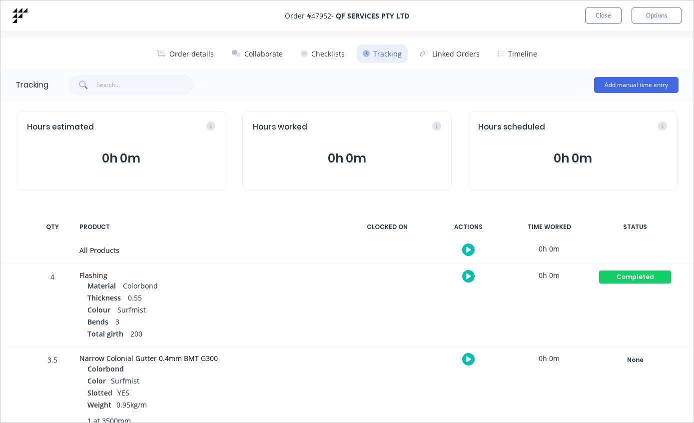
scroll to position [0, 0]
click at [601, 23] on button "Close" at bounding box center [603, 15] width 36 height 16
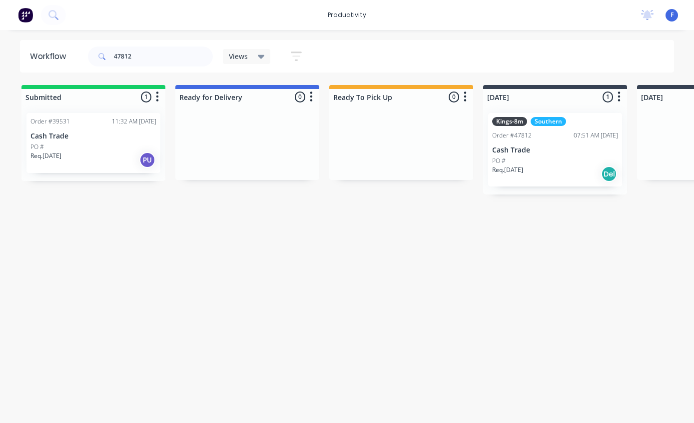
click at [550, 149] on p "Cash Trade" at bounding box center [555, 150] width 126 height 8
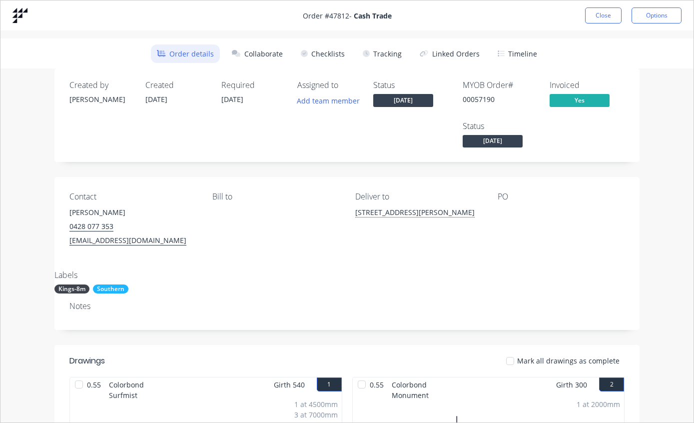
scroll to position [4, 148]
click at [386, 57] on button "Tracking" at bounding box center [382, 53] width 51 height 18
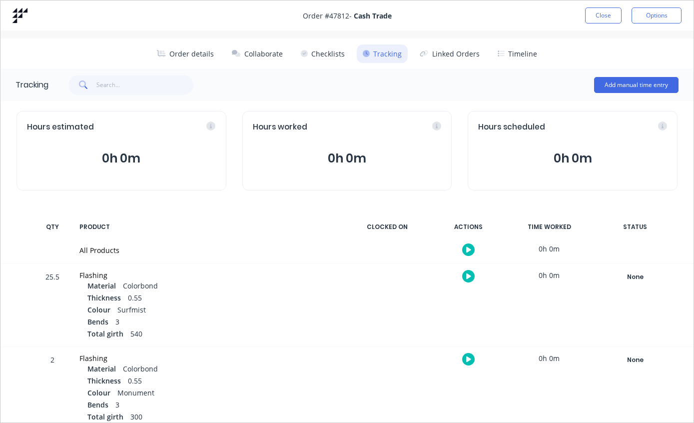
scroll to position [0, 0]
click at [592, 22] on button "Close" at bounding box center [603, 15] width 36 height 16
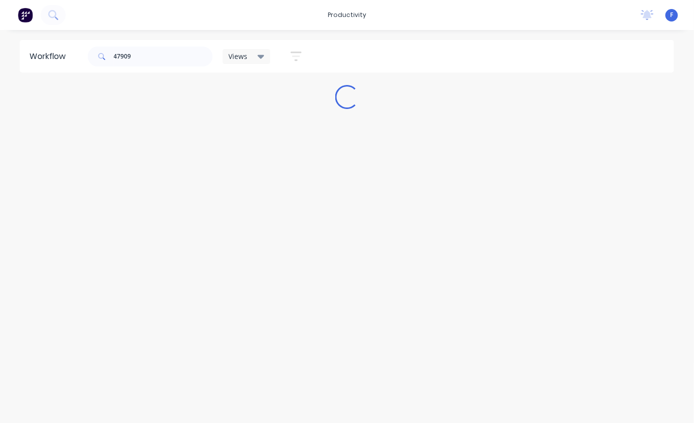
scroll to position [4, 0]
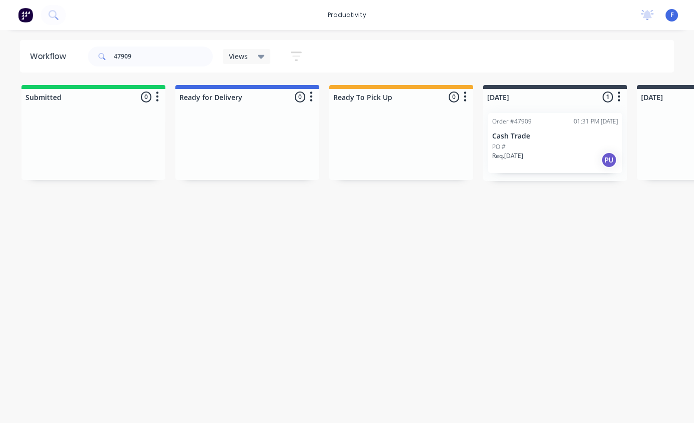
click at [561, 142] on div "PO #" at bounding box center [555, 146] width 126 height 9
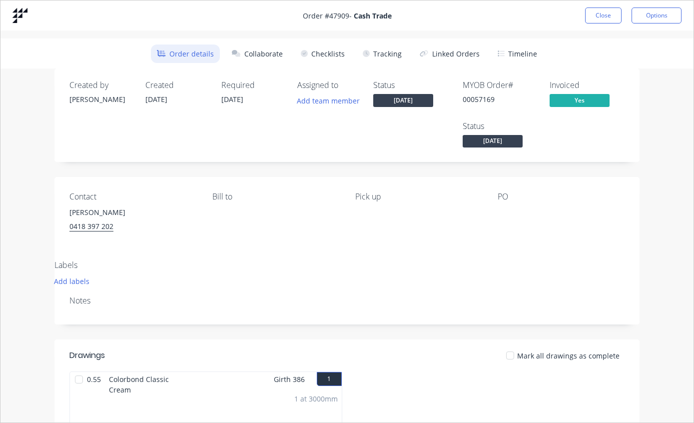
click at [385, 48] on button "Tracking" at bounding box center [382, 53] width 51 height 18
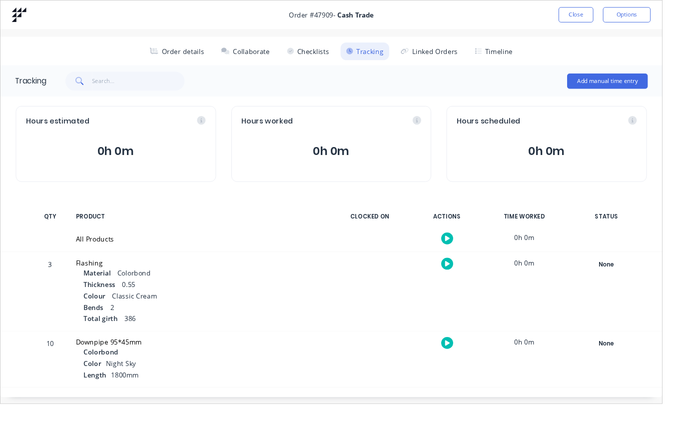
scroll to position [0, 0]
click at [600, 15] on button "Close" at bounding box center [603, 15] width 36 height 16
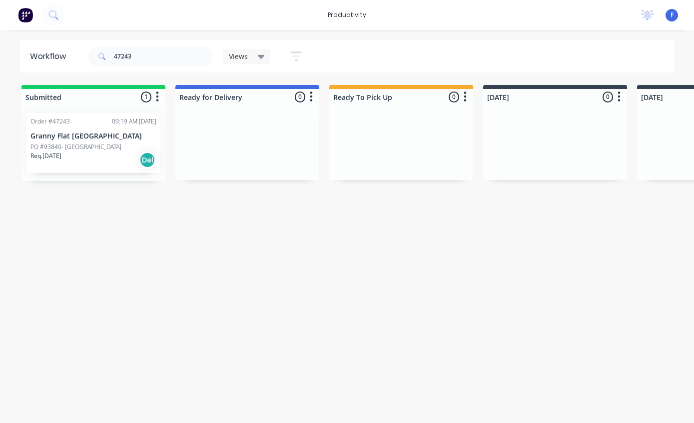
click at [98, 137] on p "Granny Flat [GEOGRAPHIC_DATA]" at bounding box center [93, 136] width 126 height 8
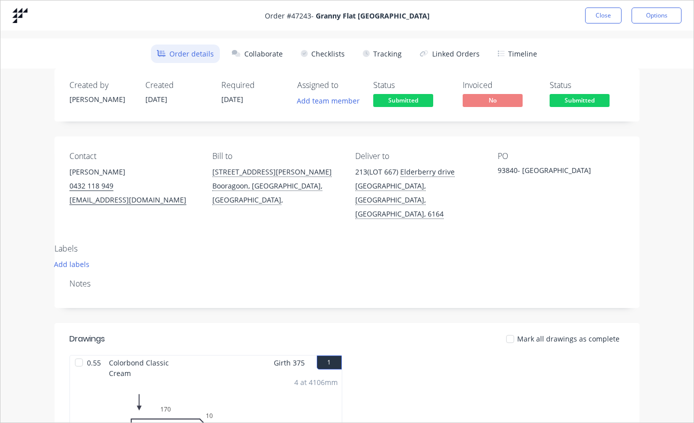
scroll to position [0, 0]
click at [378, 53] on button "Tracking" at bounding box center [382, 53] width 51 height 18
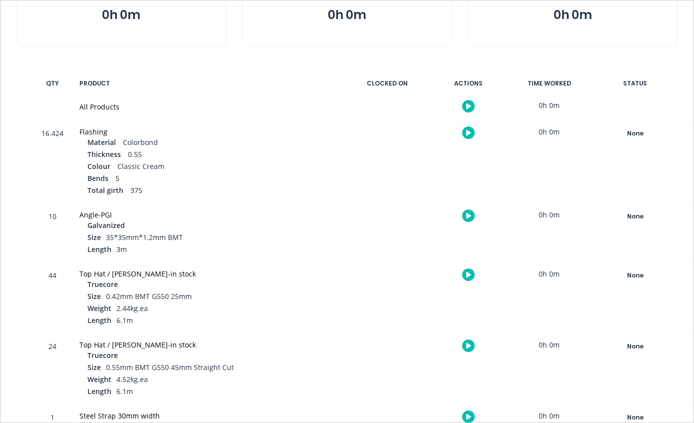
scroll to position [142, 0]
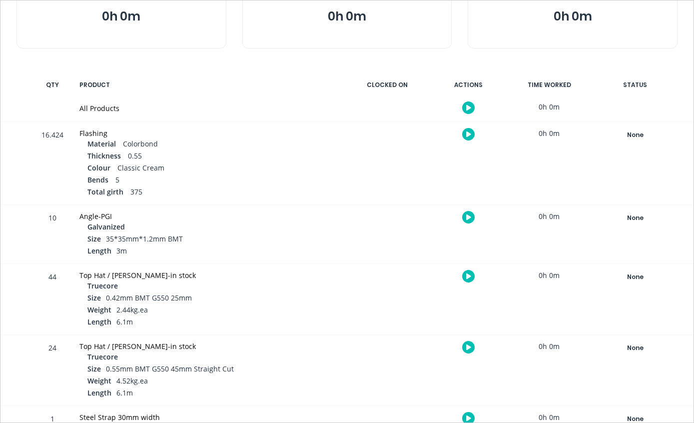
click at [634, 134] on div "None" at bounding box center [635, 134] width 72 height 13
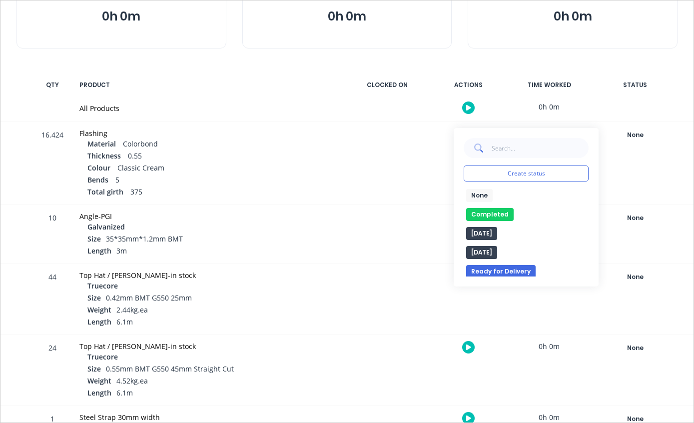
click at [497, 216] on button "Completed" at bounding box center [489, 214] width 47 height 13
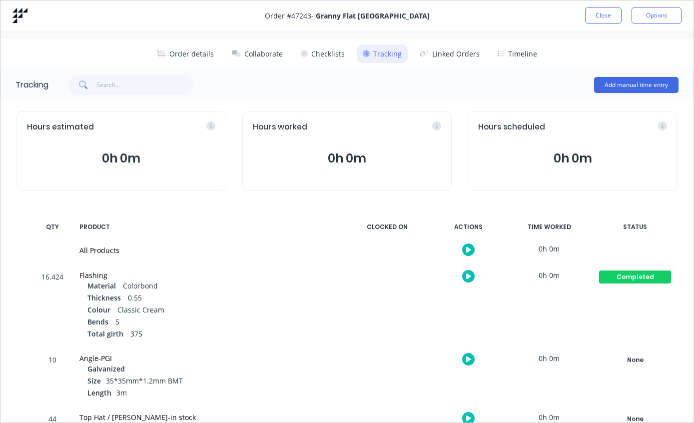
scroll to position [0, 0]
click at [604, 18] on button "Close" at bounding box center [603, 15] width 36 height 16
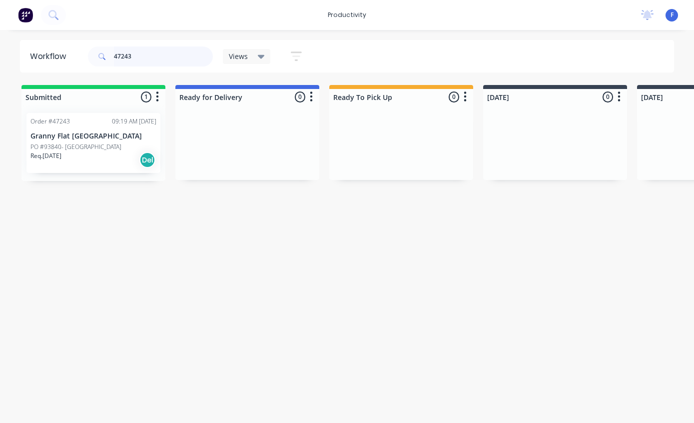
click at [165, 59] on input "47243" at bounding box center [163, 56] width 99 height 20
click at [154, 47] on input "47696" at bounding box center [163, 56] width 99 height 20
click at [169, 53] on input "47696" at bounding box center [163, 56] width 99 height 20
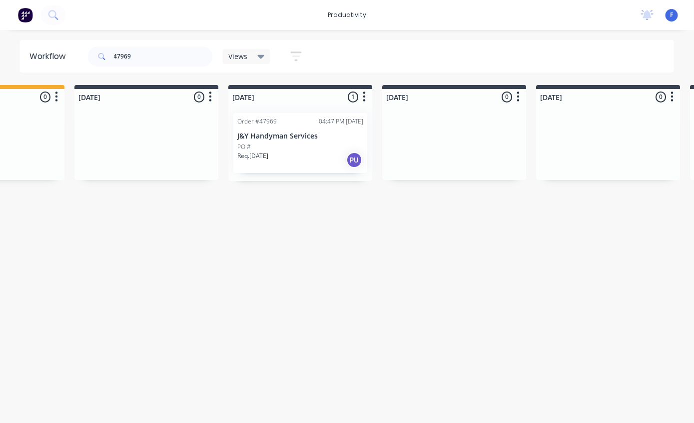
click at [319, 151] on div "Req. [DATE] PU" at bounding box center [301, 159] width 126 height 17
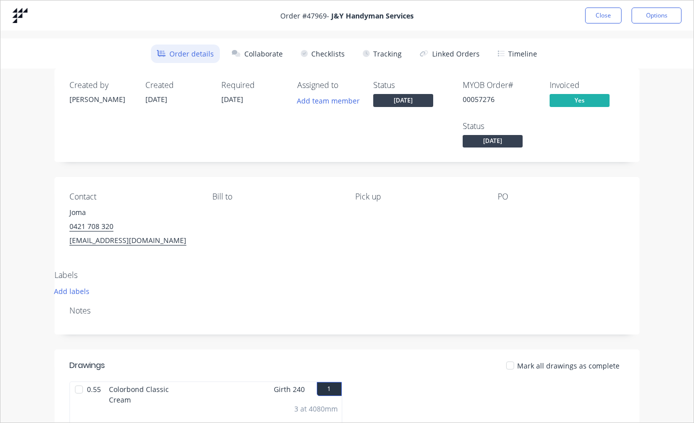
click at [395, 53] on button "Tracking" at bounding box center [382, 53] width 51 height 18
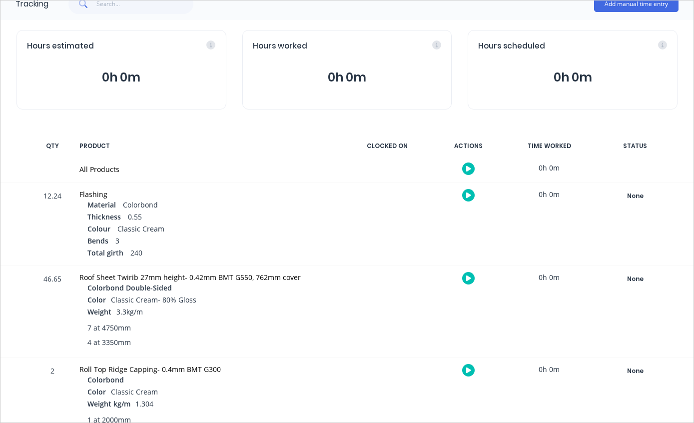
scroll to position [80, 0]
click at [636, 198] on div "None" at bounding box center [635, 196] width 72 height 13
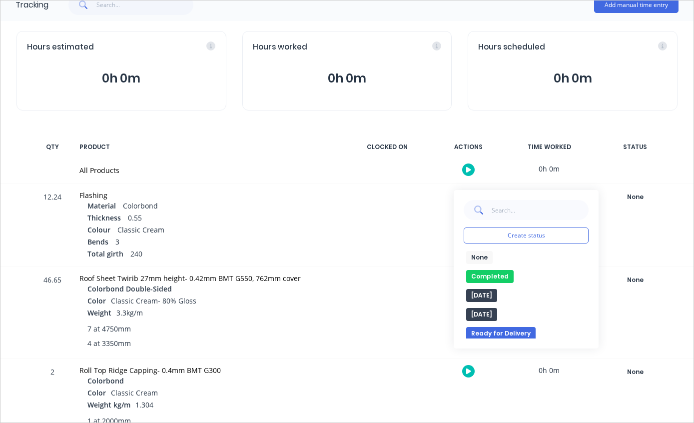
click at [496, 276] on button "Completed" at bounding box center [489, 276] width 47 height 13
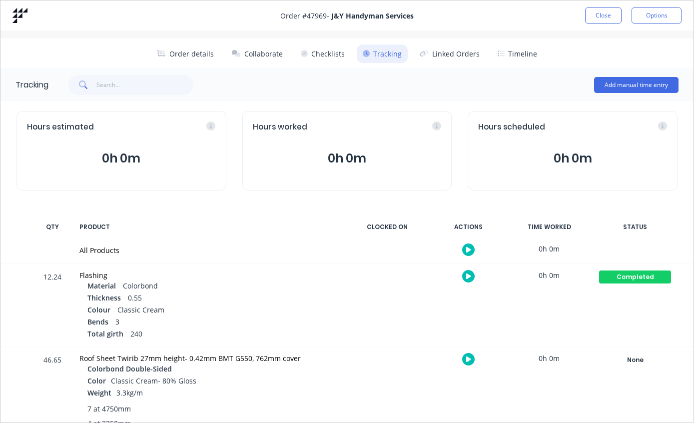
scroll to position [0, 0]
click at [587, 28] on div "Order # 47969 - J&Y Handyman Services Close Options" at bounding box center [346, 15] width 693 height 30
click at [603, 13] on button "Close" at bounding box center [603, 15] width 36 height 16
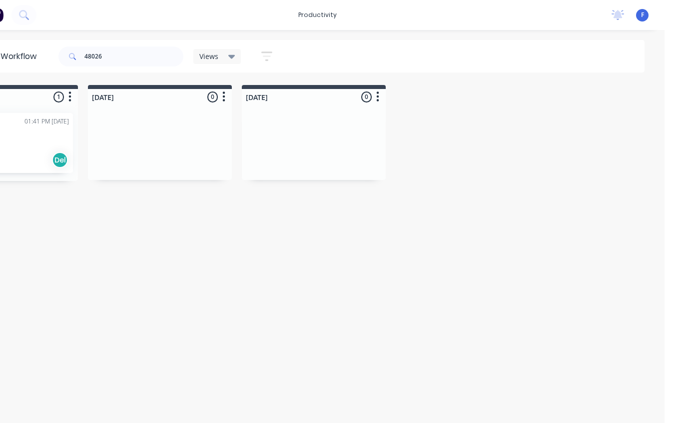
scroll to position [0, 651]
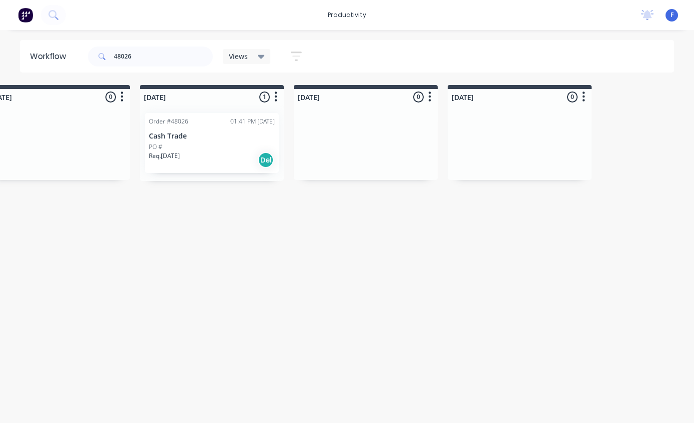
click at [228, 145] on div "PO #" at bounding box center [212, 146] width 126 height 9
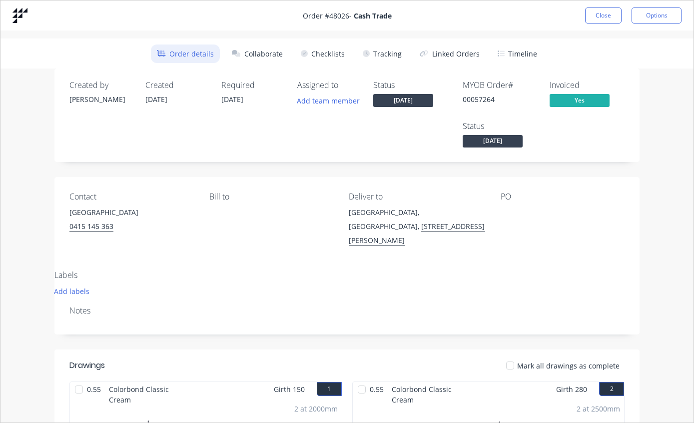
click at [392, 55] on button "Tracking" at bounding box center [382, 53] width 51 height 18
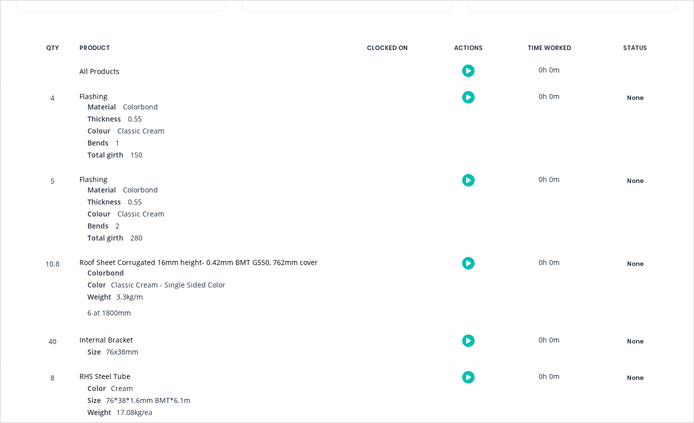
scroll to position [178, 0]
click at [643, 94] on div "None" at bounding box center [635, 98] width 72 height 13
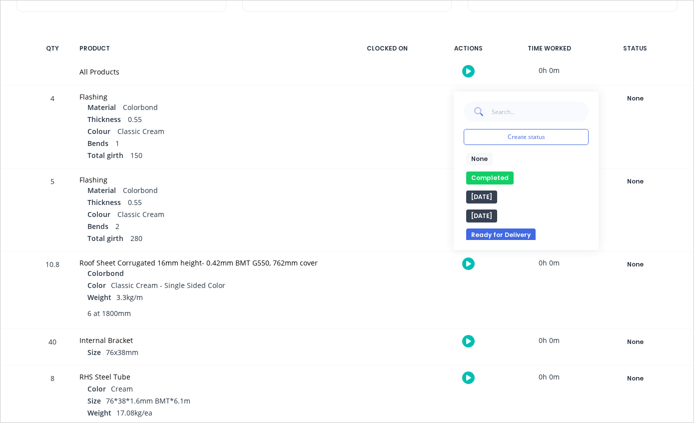
click at [496, 176] on button "Completed" at bounding box center [489, 177] width 47 height 13
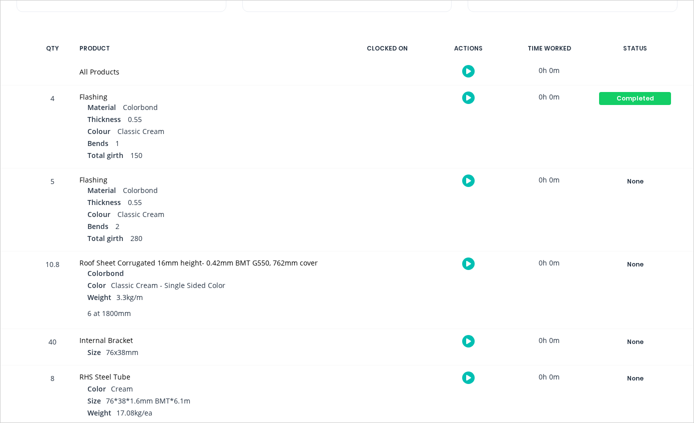
click at [645, 180] on div "None" at bounding box center [635, 181] width 72 height 13
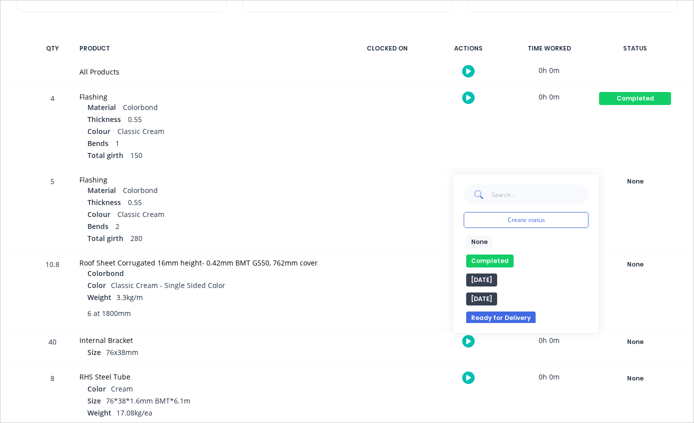
click at [493, 260] on button "Completed" at bounding box center [489, 260] width 47 height 13
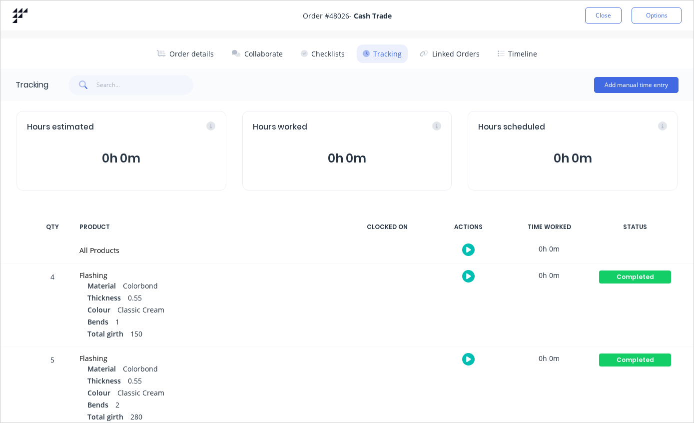
scroll to position [0, 0]
click at [600, 17] on button "Close" at bounding box center [603, 15] width 36 height 16
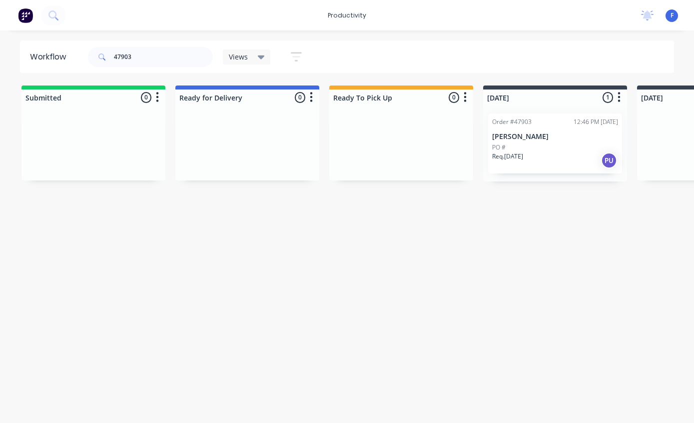
click at [547, 151] on div "Req. [DATE] PU" at bounding box center [555, 159] width 126 height 17
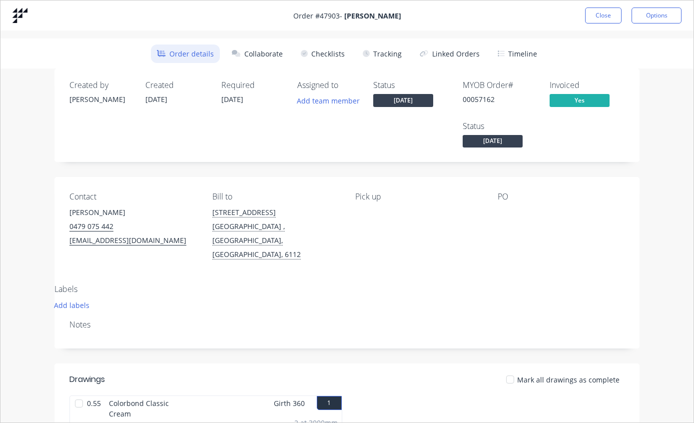
click at [389, 54] on button "Tracking" at bounding box center [382, 53] width 51 height 18
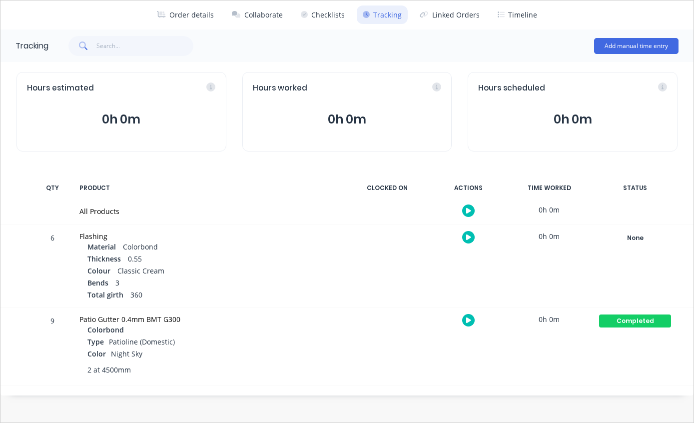
scroll to position [39, 0]
click at [643, 231] on div "None" at bounding box center [635, 237] width 72 height 13
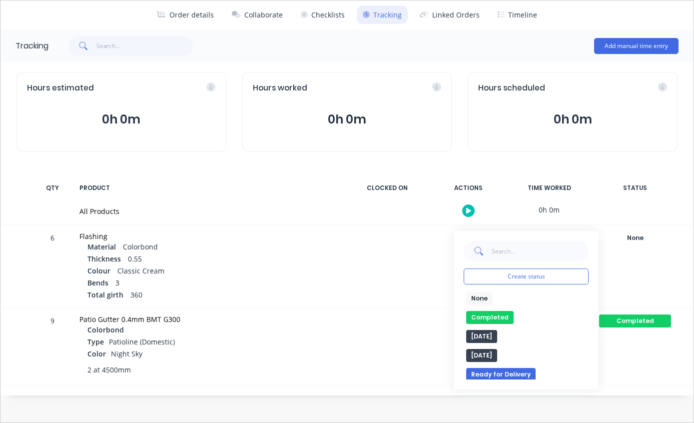
click at [494, 318] on button "Completed" at bounding box center [489, 317] width 47 height 13
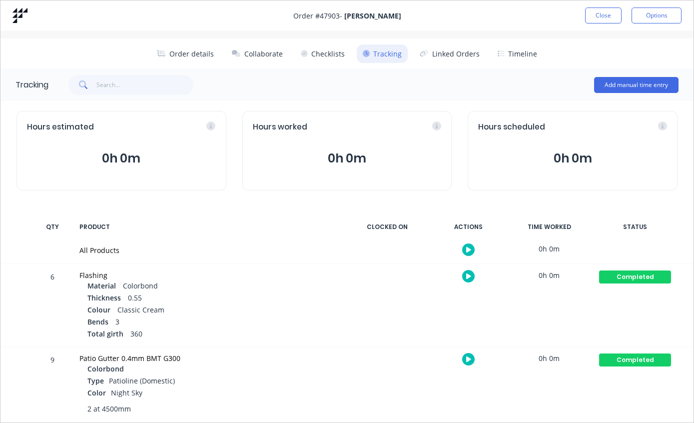
scroll to position [0, 0]
click at [600, 14] on button "Close" at bounding box center [603, 15] width 36 height 16
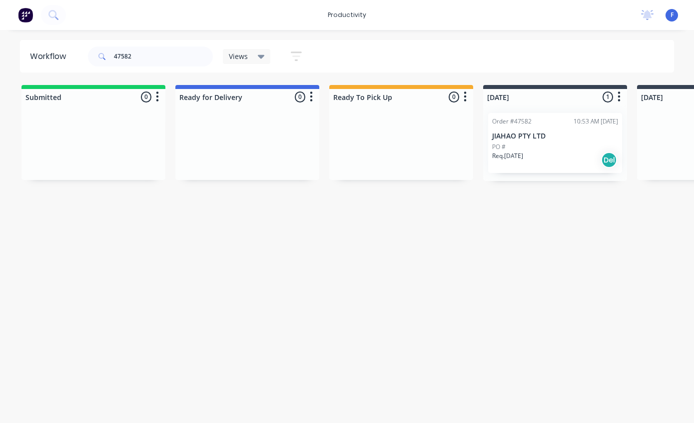
click at [554, 155] on div "Req. [DATE] Del" at bounding box center [555, 159] width 126 height 17
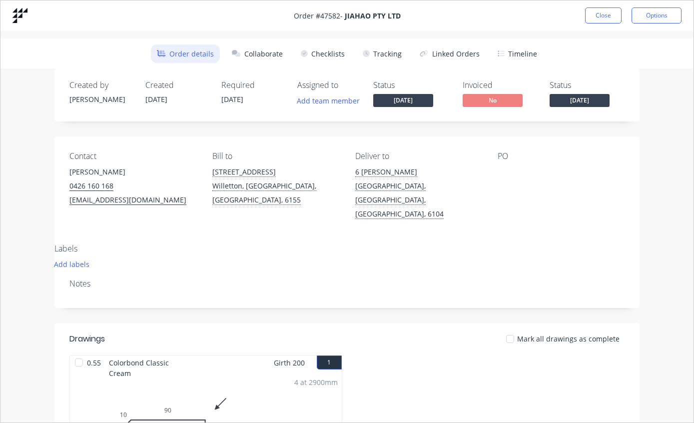
click at [393, 52] on button "Tracking" at bounding box center [382, 53] width 51 height 18
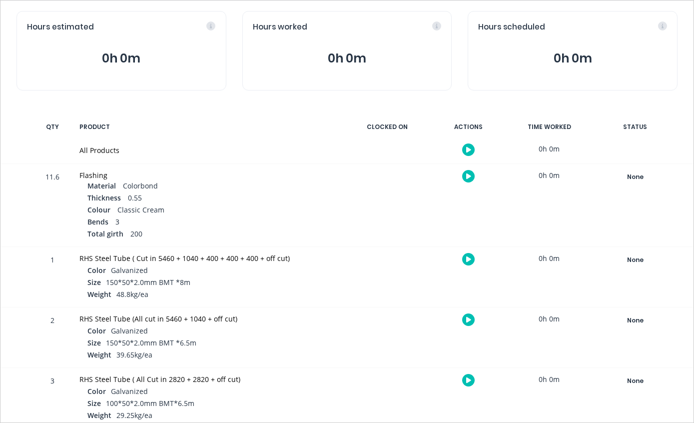
scroll to position [98, 0]
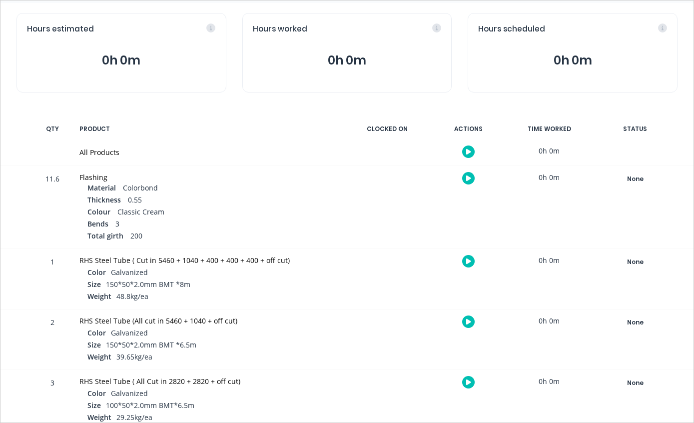
click at [638, 176] on div "None" at bounding box center [635, 178] width 72 height 13
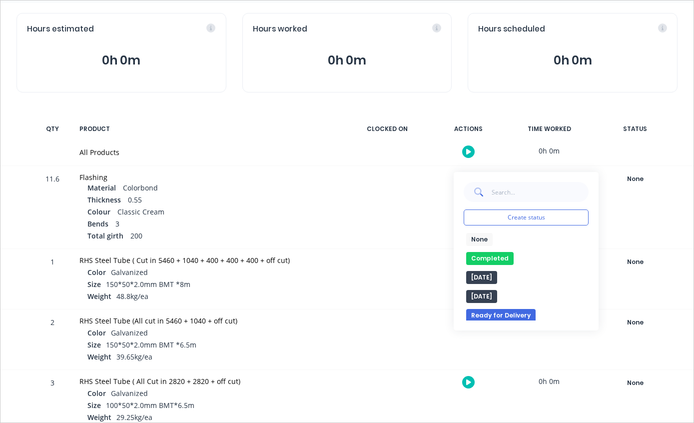
click at [490, 255] on button "Completed" at bounding box center [489, 258] width 47 height 13
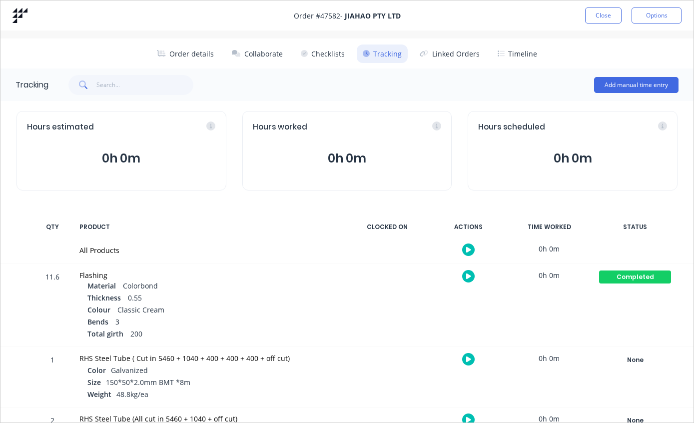
scroll to position [0, 0]
click at [606, 12] on button "Close" at bounding box center [603, 15] width 36 height 16
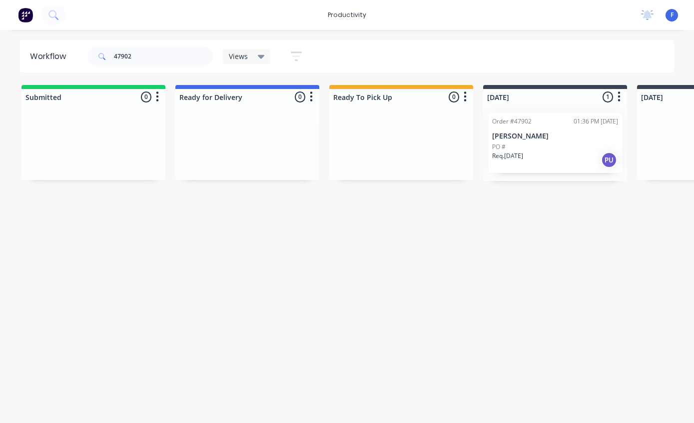
click at [552, 153] on div "Req. [DATE] PU" at bounding box center [555, 159] width 126 height 17
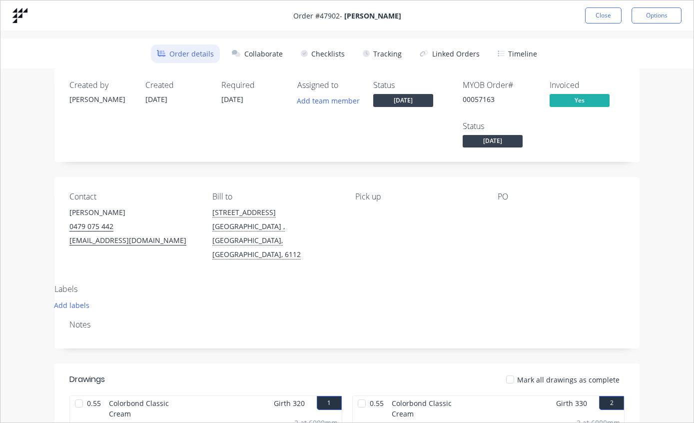
click at [394, 41] on div "Order details Collaborate Checklists Tracking Linked Orders Timeline" at bounding box center [346, 53] width 693 height 30
click at [383, 56] on button "Tracking" at bounding box center [382, 53] width 51 height 18
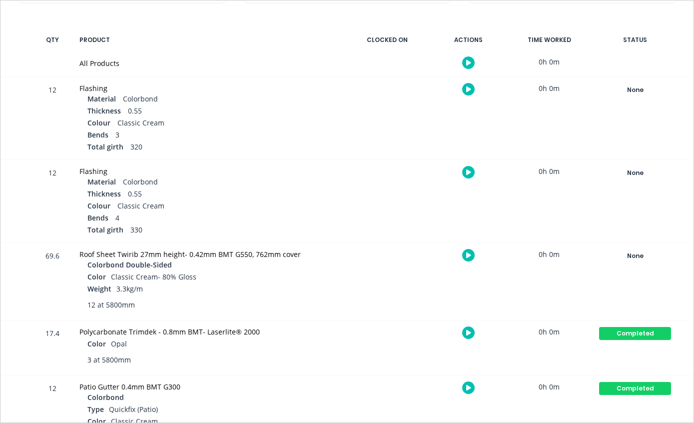
scroll to position [191, 0]
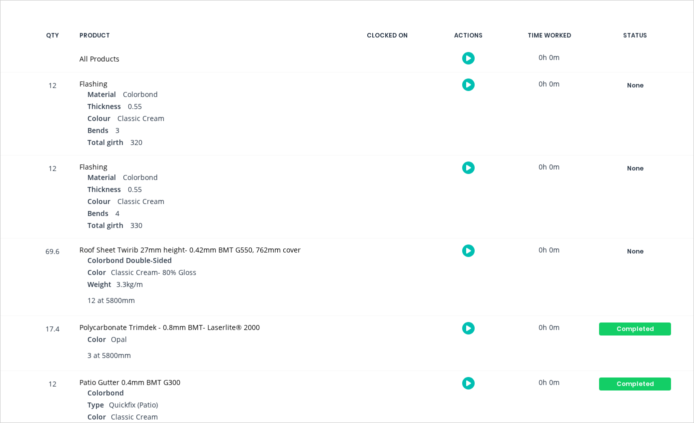
click at [640, 90] on div "None" at bounding box center [635, 85] width 72 height 13
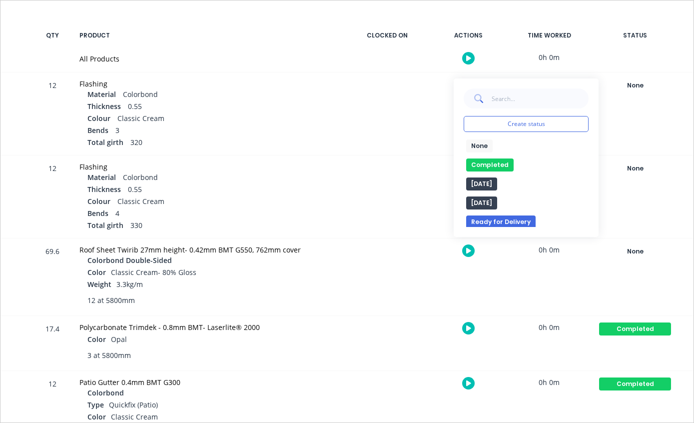
click at [491, 164] on button "Completed" at bounding box center [489, 164] width 47 height 13
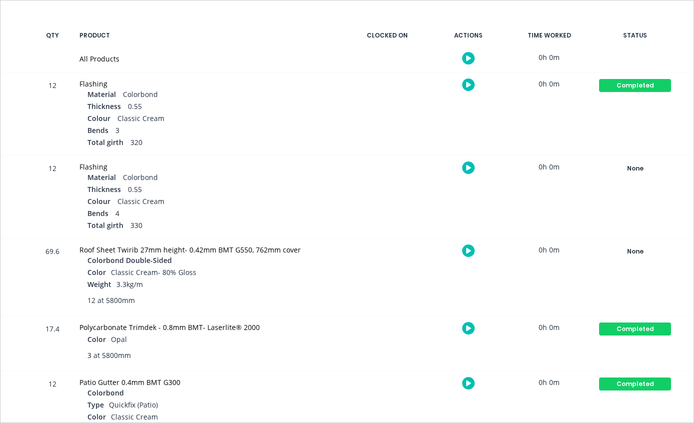
click at [656, 165] on div "None" at bounding box center [635, 168] width 72 height 13
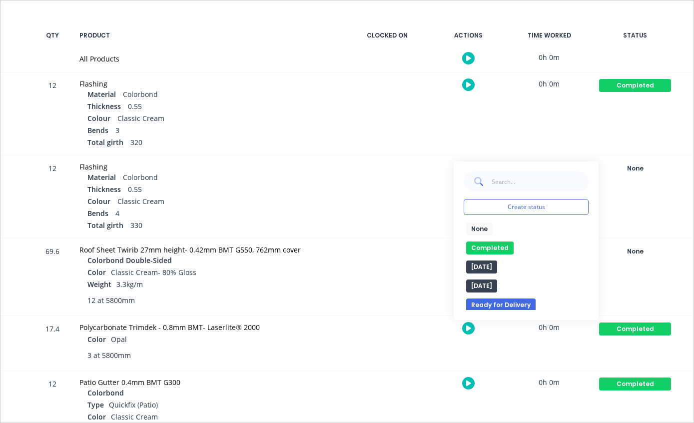
click at [486, 249] on button "Completed" at bounding box center [489, 247] width 47 height 13
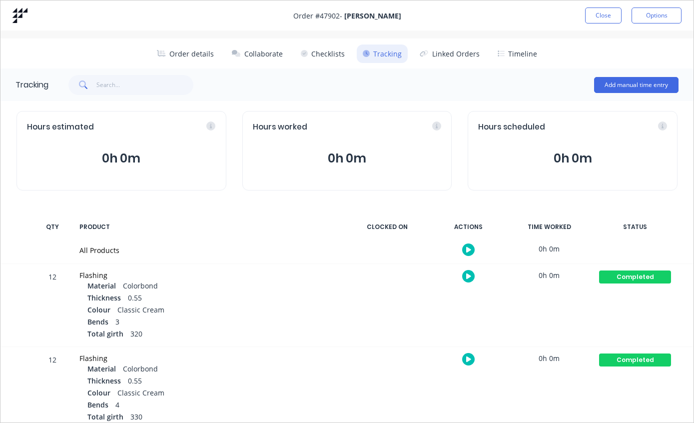
scroll to position [0, 0]
click at [600, 13] on button "Close" at bounding box center [603, 15] width 36 height 16
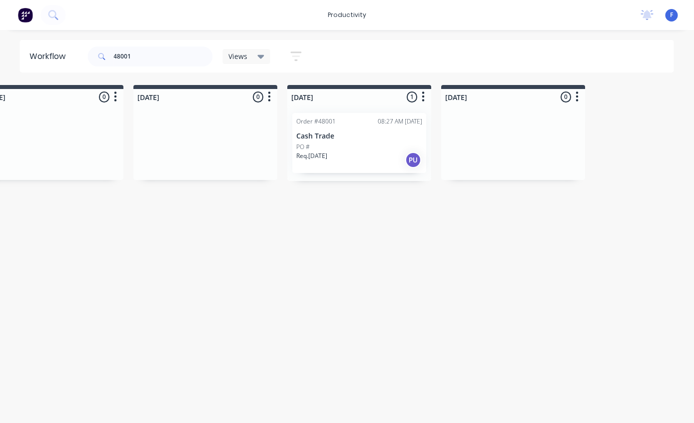
scroll to position [0, 827]
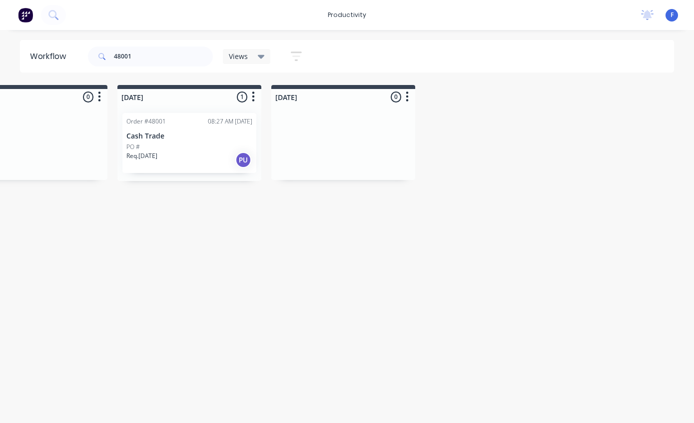
click at [228, 148] on div "PO #" at bounding box center [189, 146] width 126 height 9
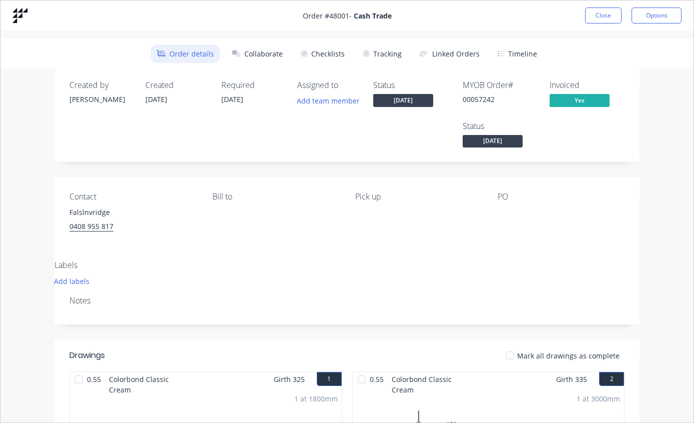
click at [394, 44] on button "Tracking" at bounding box center [382, 53] width 51 height 18
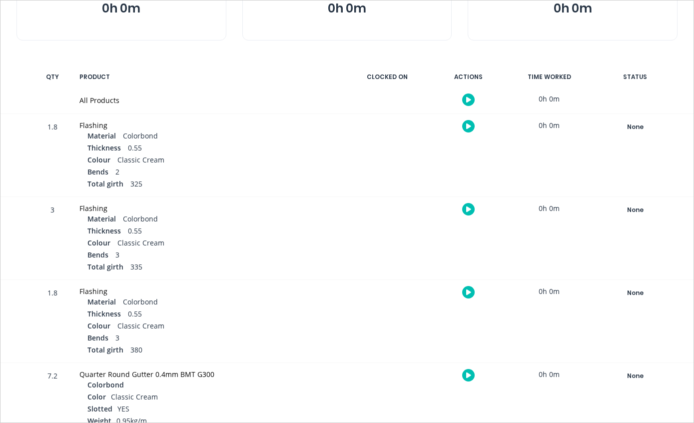
scroll to position [152, 0]
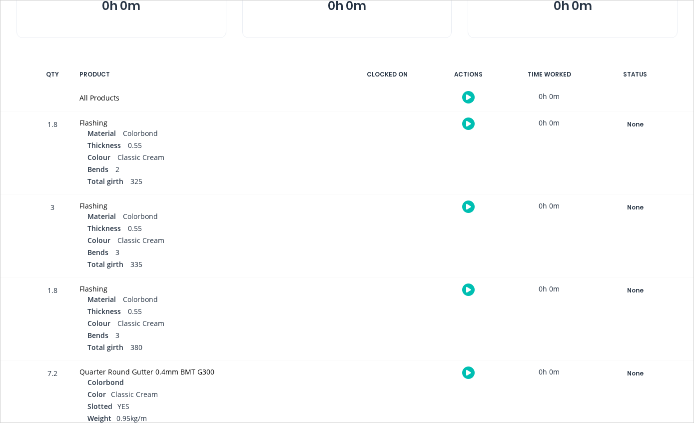
click at [647, 130] on button "None" at bounding box center [634, 124] width 73 height 14
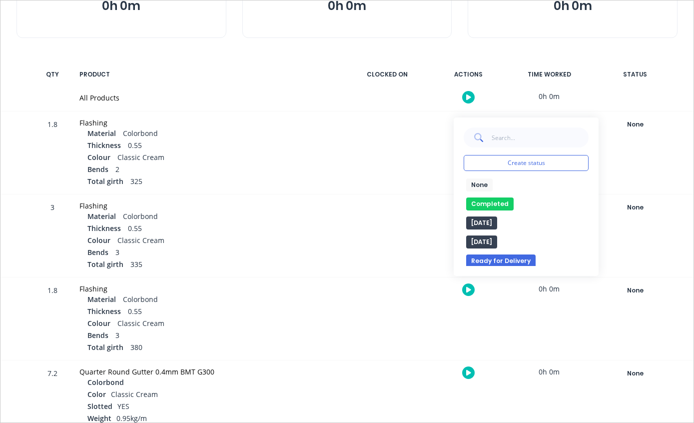
click at [497, 202] on button "Completed" at bounding box center [489, 203] width 47 height 13
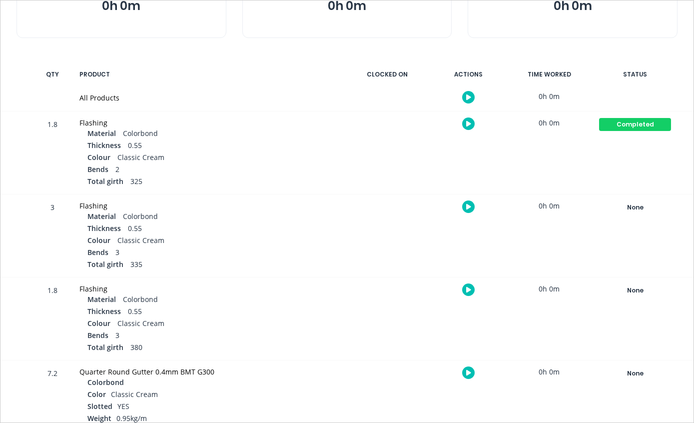
click at [642, 200] on button "None" at bounding box center [634, 207] width 73 height 14
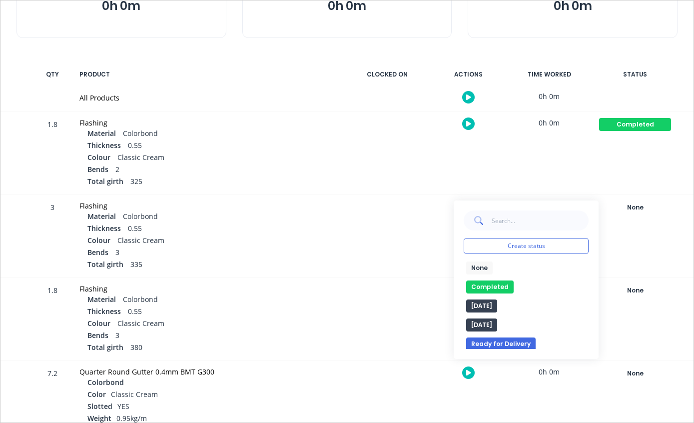
click at [503, 280] on button "Completed" at bounding box center [489, 286] width 47 height 13
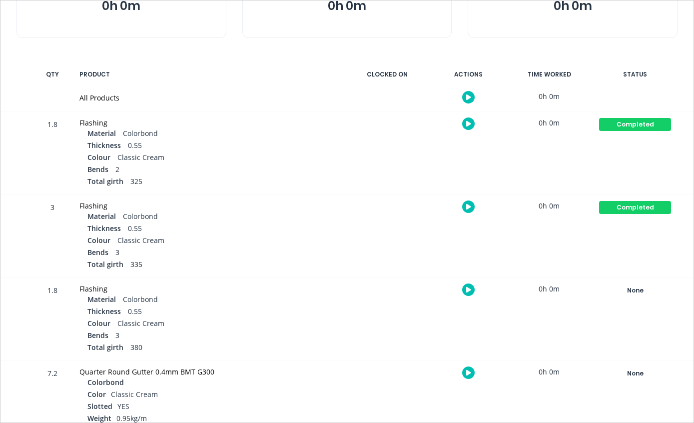
click at [641, 289] on div "None" at bounding box center [635, 290] width 72 height 13
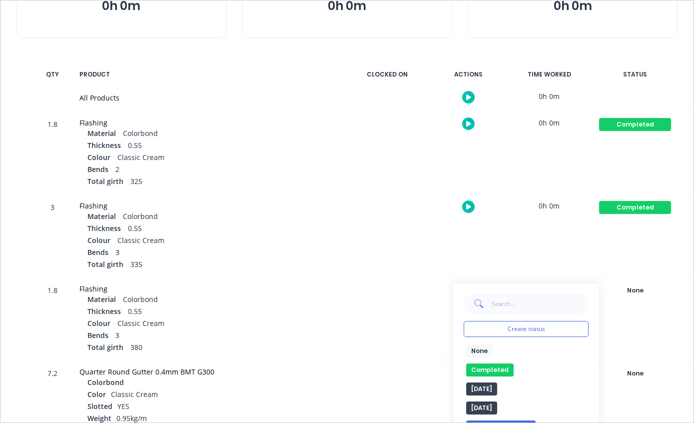
click at [503, 366] on button "Completed" at bounding box center [489, 369] width 47 height 13
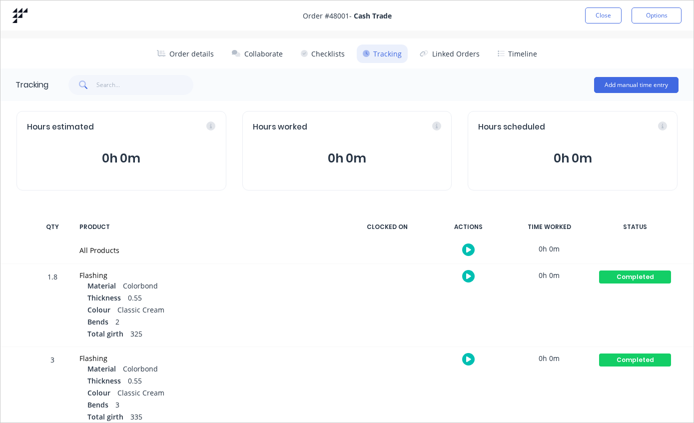
scroll to position [0, 0]
click at [614, 13] on button "Close" at bounding box center [603, 15] width 36 height 16
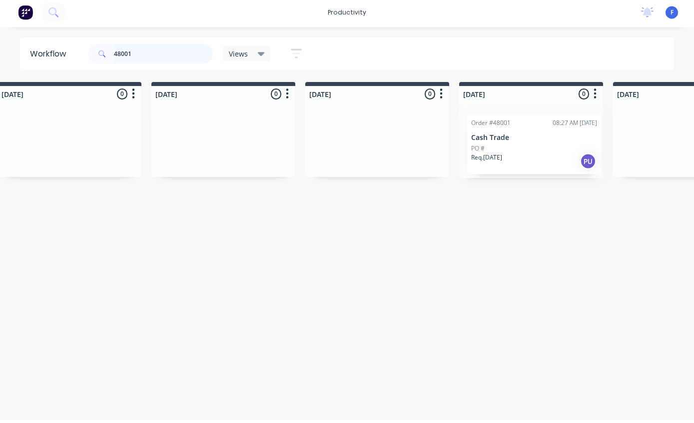
scroll to position [0, 487]
click at [519, 125] on div "Order #48001 08:27 AM [DATE] Cash Trade PO # Req. [DATE] PU" at bounding box center [530, 143] width 134 height 60
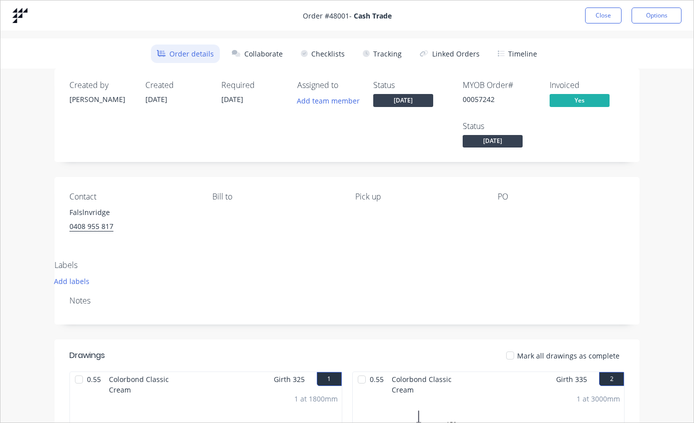
click at [377, 61] on button "Tracking" at bounding box center [382, 53] width 51 height 18
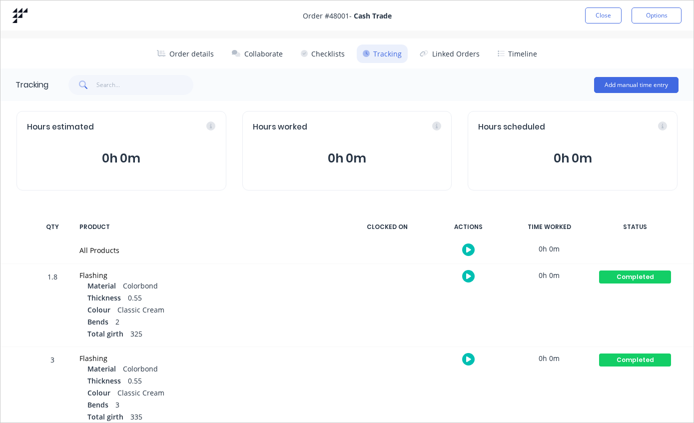
scroll to position [0, 0]
click at [599, 15] on button "Close" at bounding box center [603, 15] width 36 height 16
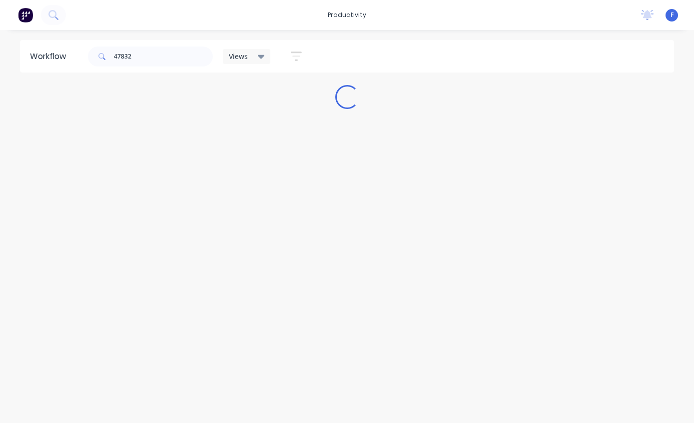
scroll to position [3, 0]
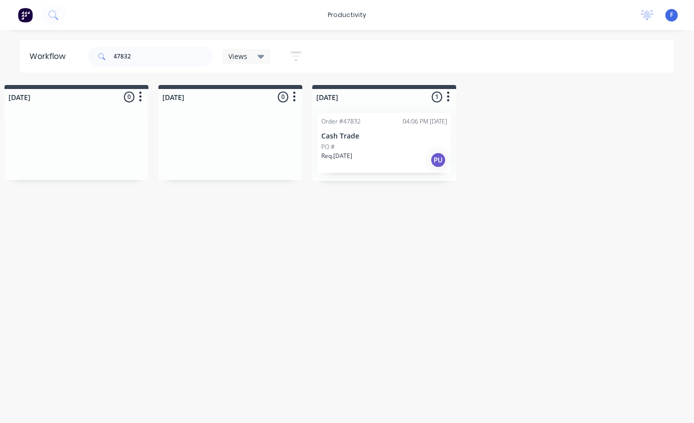
click at [392, 151] on div "Req. [DATE] PU" at bounding box center [385, 159] width 126 height 17
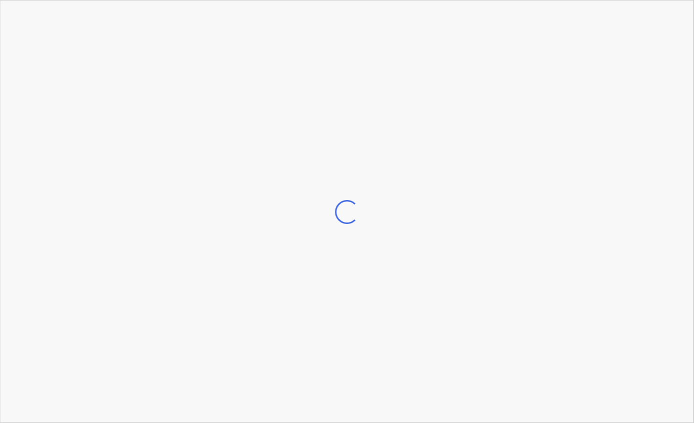
scroll to position [3, 786]
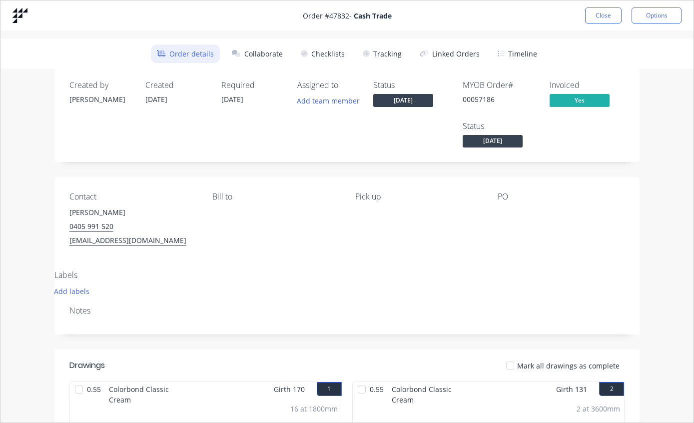
click at [386, 59] on button "Tracking" at bounding box center [382, 53] width 51 height 18
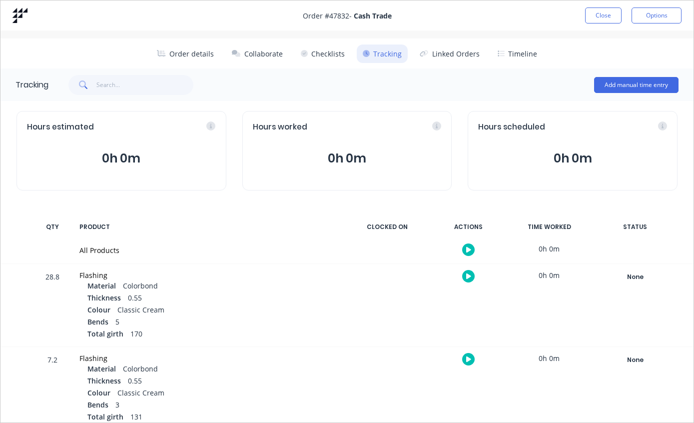
scroll to position [0, 0]
click at [599, 14] on button "Close" at bounding box center [603, 15] width 36 height 16
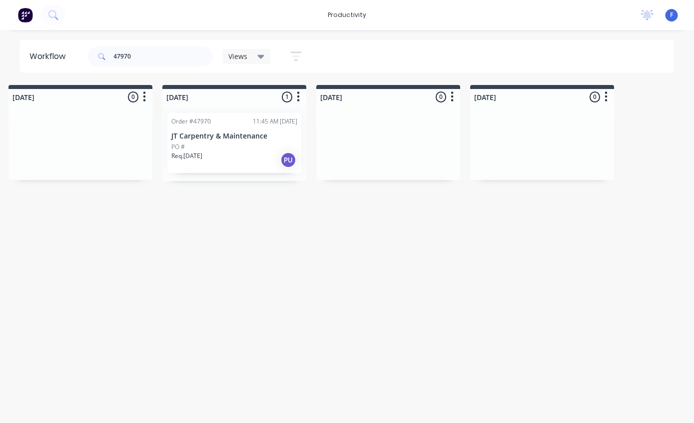
scroll to position [3, 562]
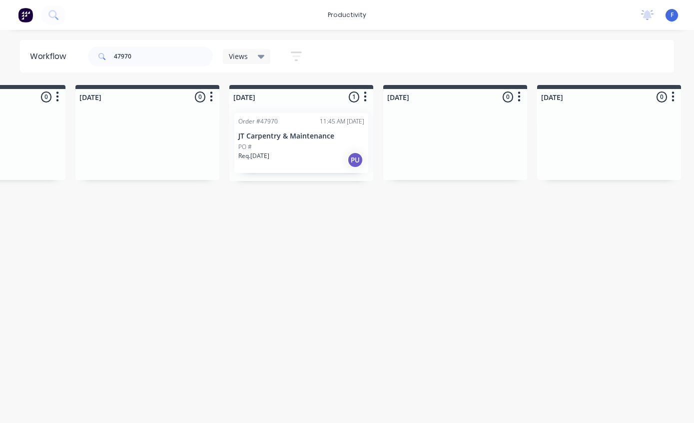
click at [310, 143] on div "PO #" at bounding box center [301, 146] width 126 height 9
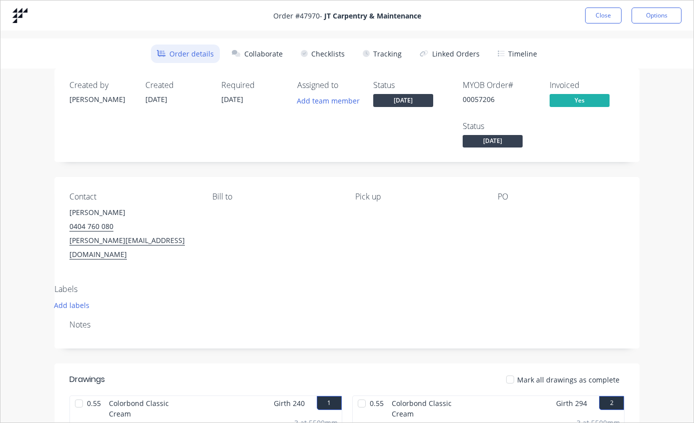
click at [389, 59] on button "Tracking" at bounding box center [382, 53] width 51 height 18
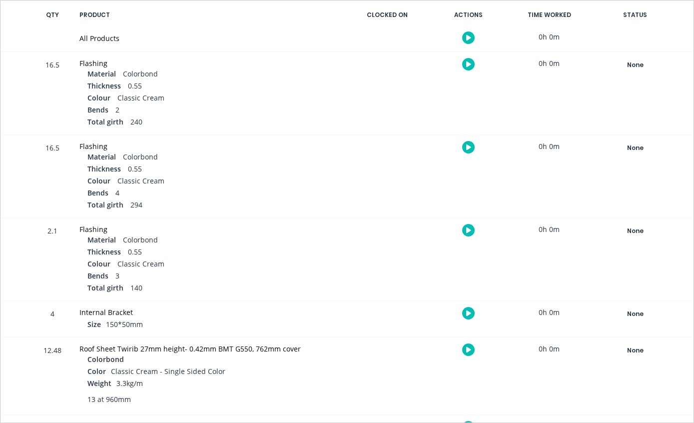
scroll to position [102, 0]
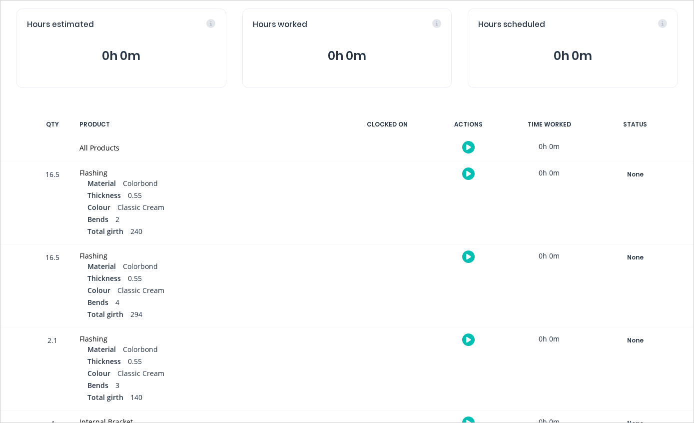
click at [627, 177] on div "None" at bounding box center [635, 174] width 72 height 13
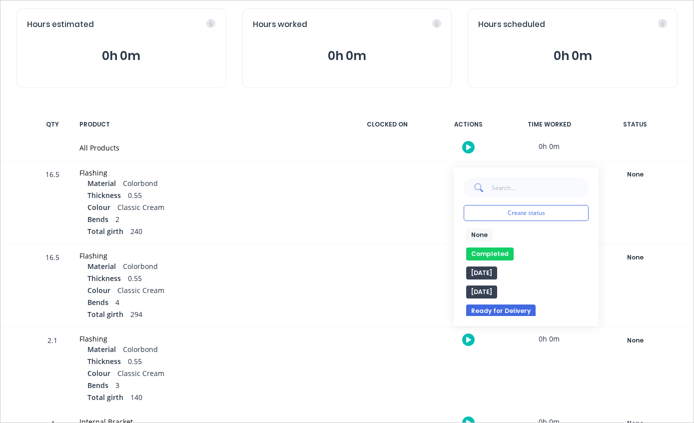
click at [501, 255] on button "Completed" at bounding box center [489, 253] width 47 height 13
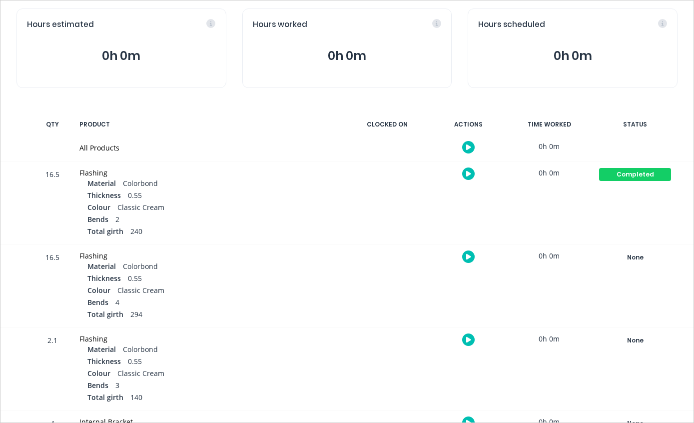
click at [640, 258] on div "None" at bounding box center [635, 257] width 72 height 13
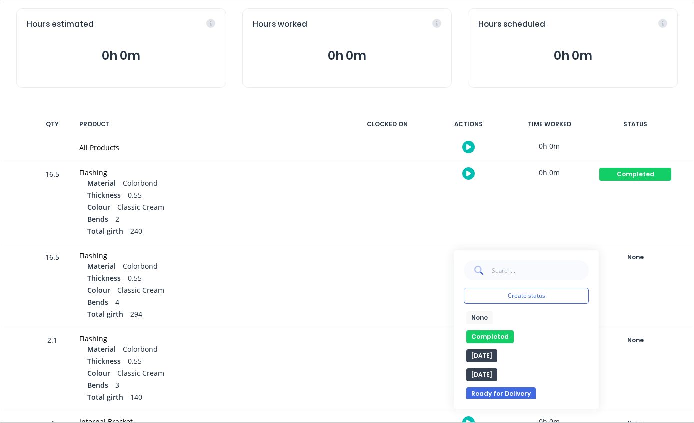
click at [500, 335] on button "Completed" at bounding box center [489, 336] width 47 height 13
click at [638, 339] on div "None" at bounding box center [635, 340] width 72 height 13
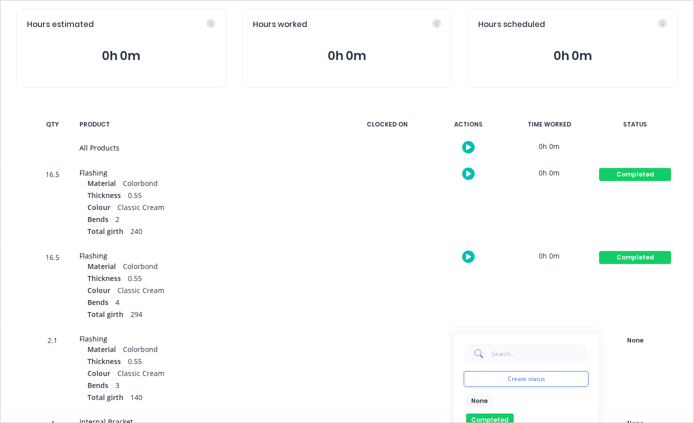
click at [491, 404] on button "None" at bounding box center [479, 400] width 26 height 13
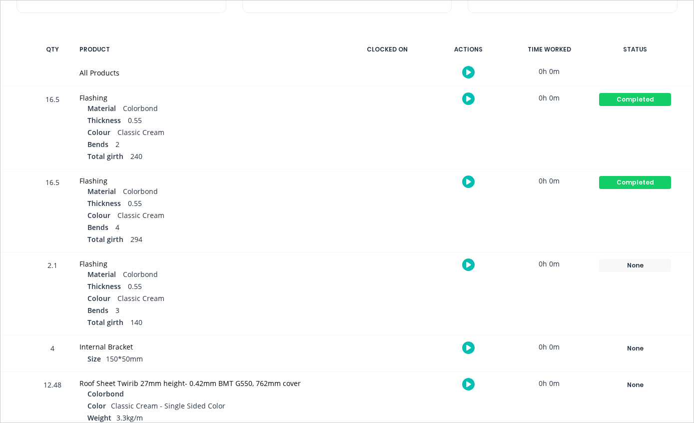
scroll to position [201, 0]
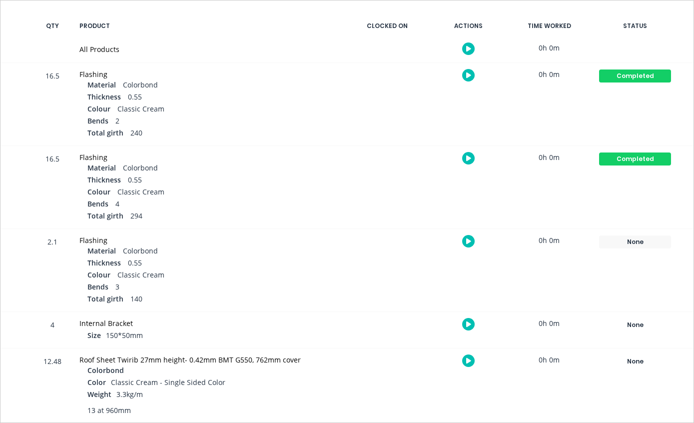
click at [656, 221] on div "Completed Create status None edit Completed edit [DATE] [DATE] Ready for Delive…" at bounding box center [634, 187] width 85 height 82
click at [643, 243] on div "None" at bounding box center [635, 241] width 72 height 13
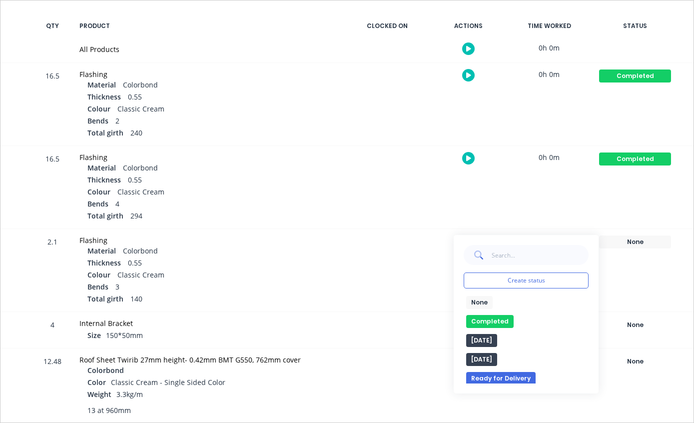
click at [503, 317] on button "Completed" at bounding box center [489, 321] width 47 height 13
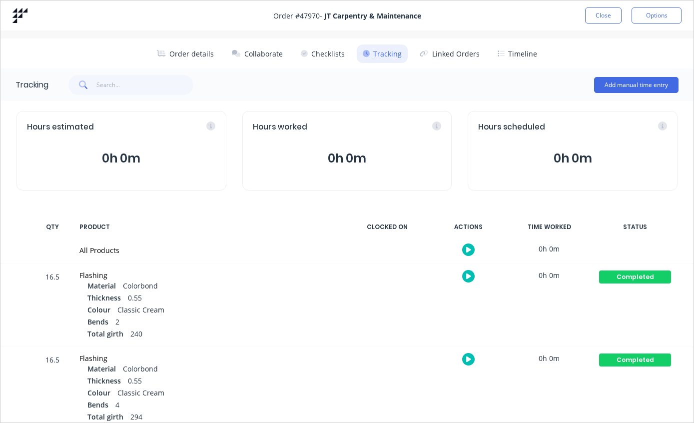
scroll to position [0, 0]
click at [604, 11] on button "Close" at bounding box center [603, 15] width 36 height 16
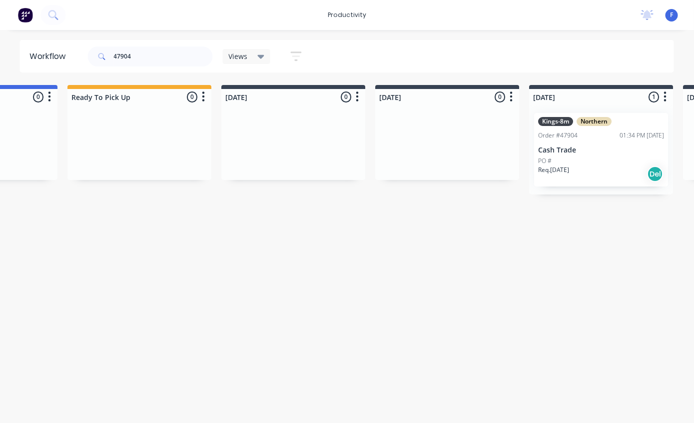
scroll to position [3, 750]
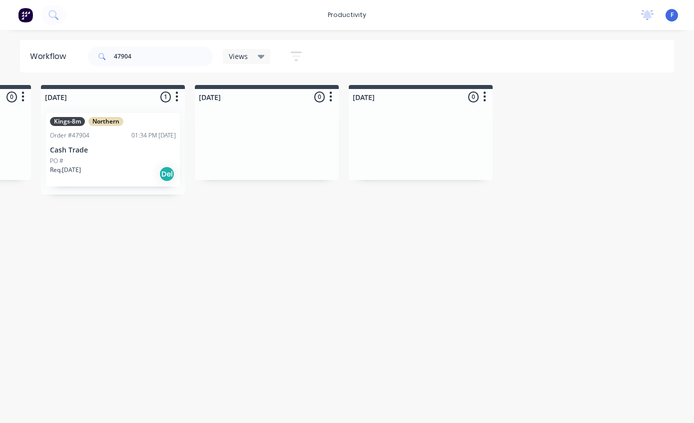
click at [122, 147] on p "Cash Trade" at bounding box center [113, 150] width 126 height 8
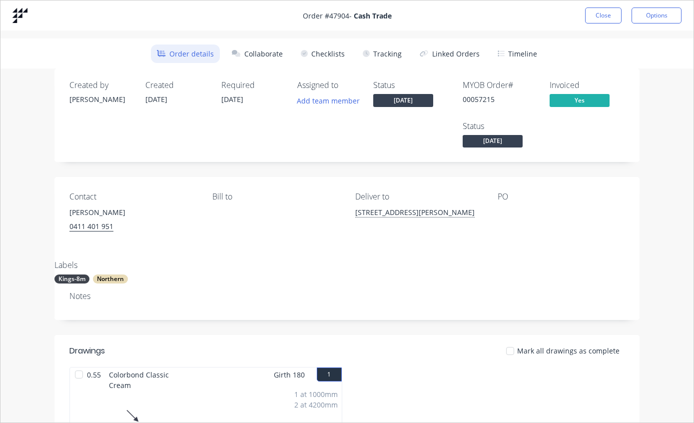
click at [396, 55] on button "Tracking" at bounding box center [382, 53] width 51 height 18
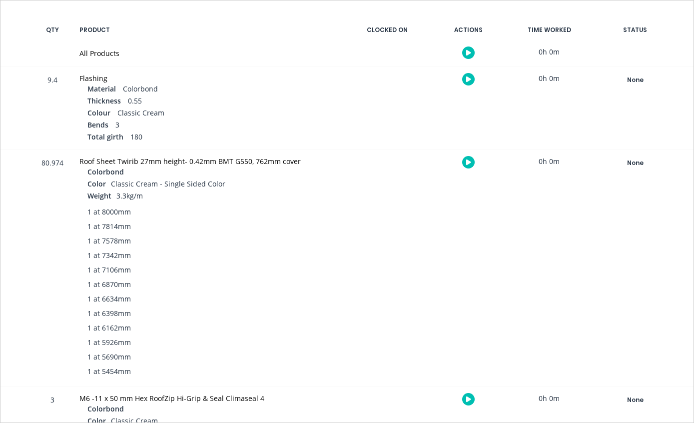
scroll to position [198, 0]
click at [644, 79] on div "None" at bounding box center [635, 78] width 72 height 13
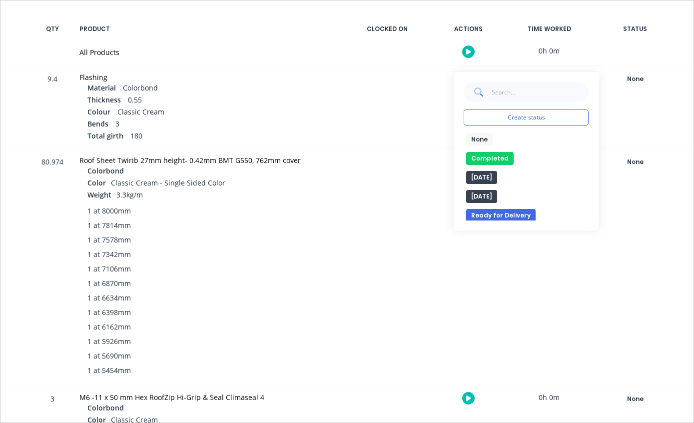
click at [496, 154] on button "Completed" at bounding box center [489, 158] width 47 height 13
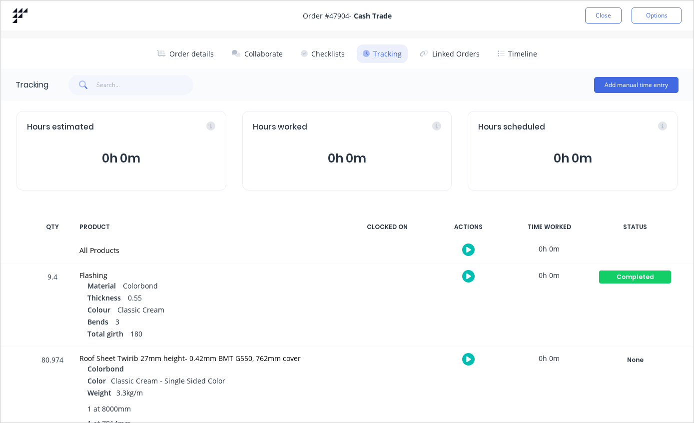
scroll to position [0, 0]
click at [603, 13] on button "Close" at bounding box center [603, 15] width 36 height 16
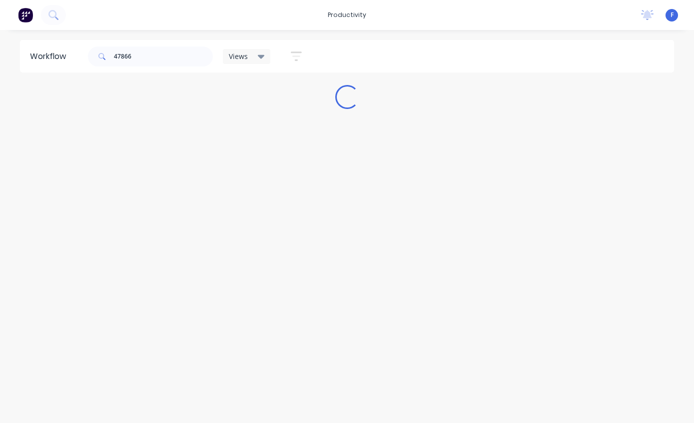
scroll to position [3, 0]
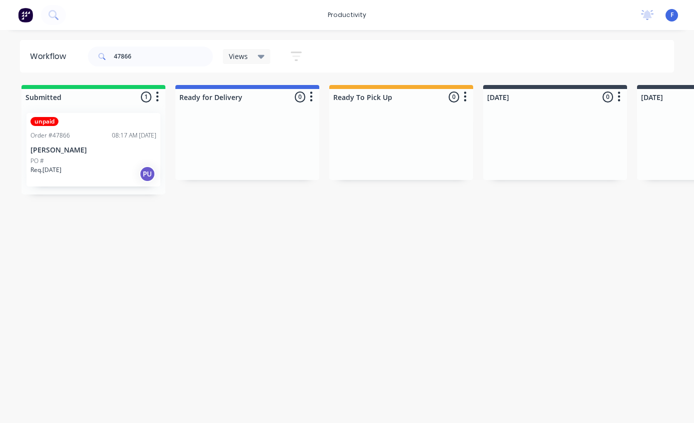
click at [103, 151] on div "unpaid Order #47866 08:17 AM [DATE] Handyman Zhou PO # Req. [DATE] PU" at bounding box center [93, 149] width 134 height 73
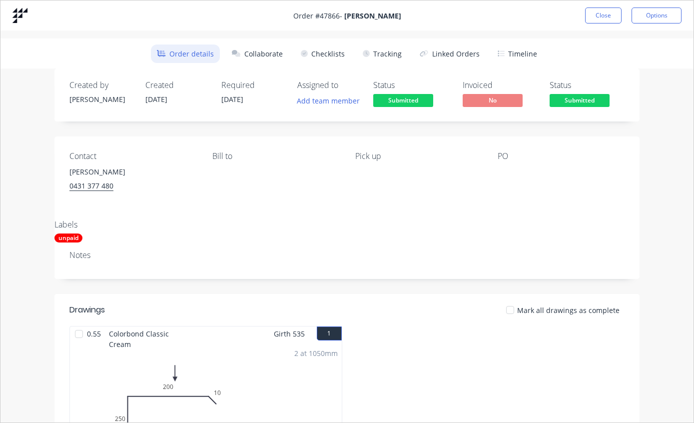
click at [380, 58] on button "Tracking" at bounding box center [382, 53] width 51 height 18
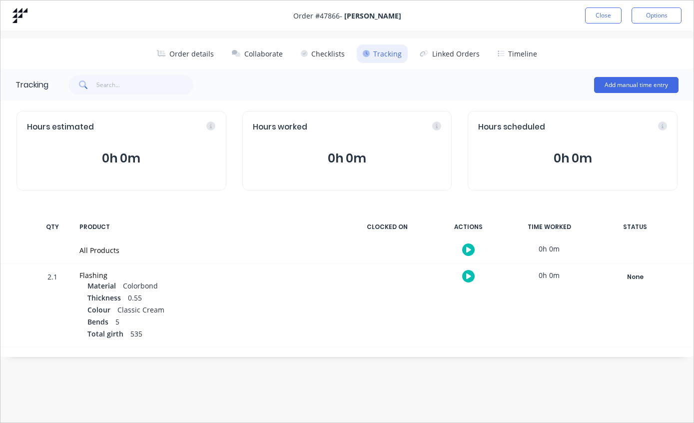
click at [600, 8] on button "Close" at bounding box center [603, 15] width 36 height 16
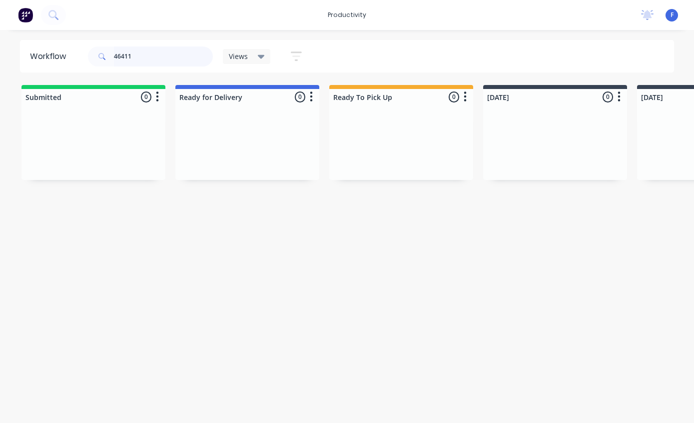
click at [152, 52] on input "46411" at bounding box center [163, 56] width 99 height 20
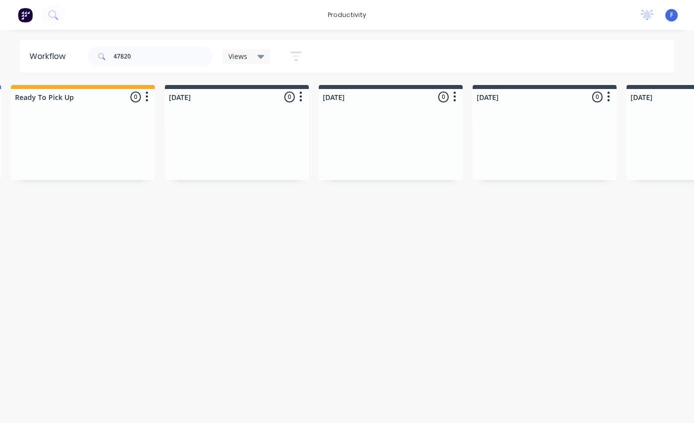
scroll to position [3, 827]
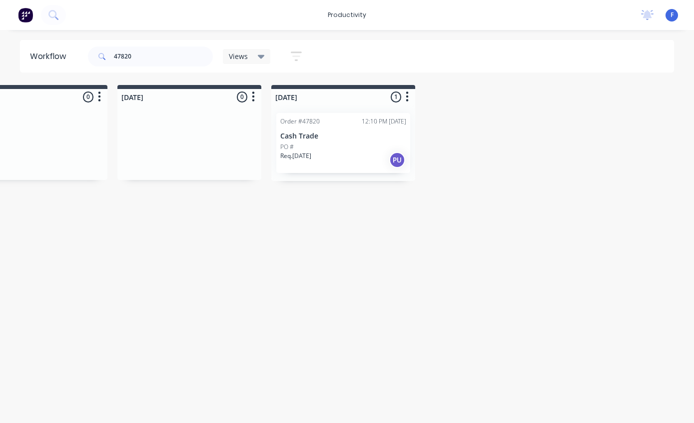
click at [369, 151] on div "Req. [DATE] PU" at bounding box center [343, 159] width 126 height 17
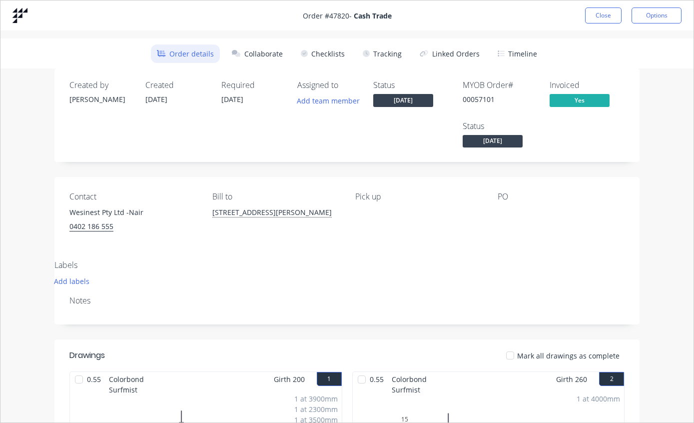
click at [393, 60] on button "Tracking" at bounding box center [382, 53] width 51 height 18
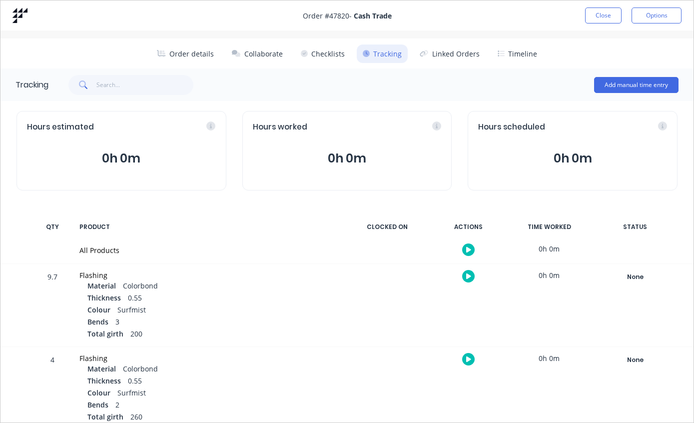
scroll to position [0, 0]
click at [602, 14] on button "Close" at bounding box center [603, 15] width 36 height 16
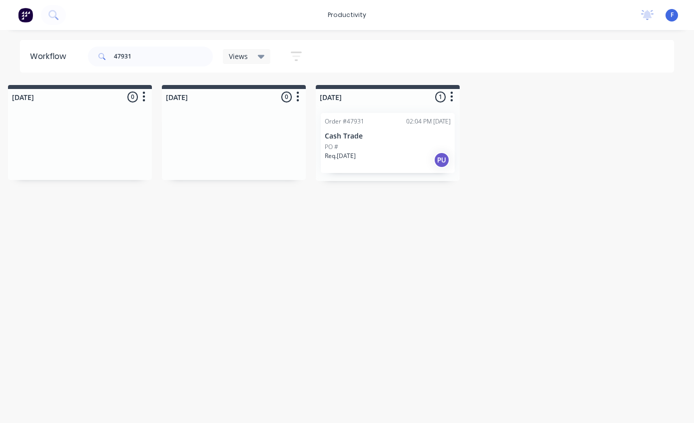
scroll to position [3, 827]
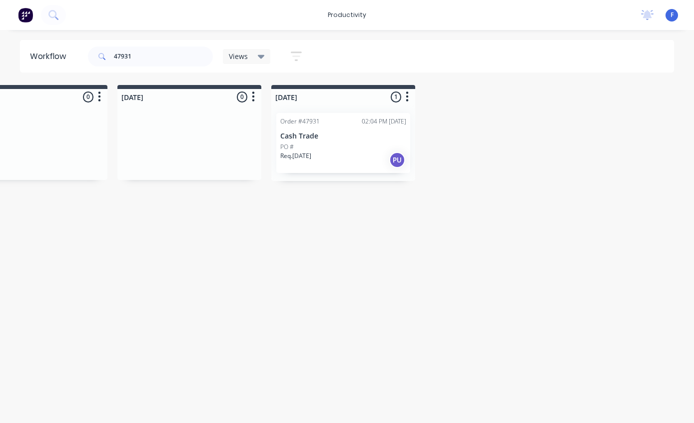
click at [356, 142] on div "PO #" at bounding box center [343, 146] width 126 height 9
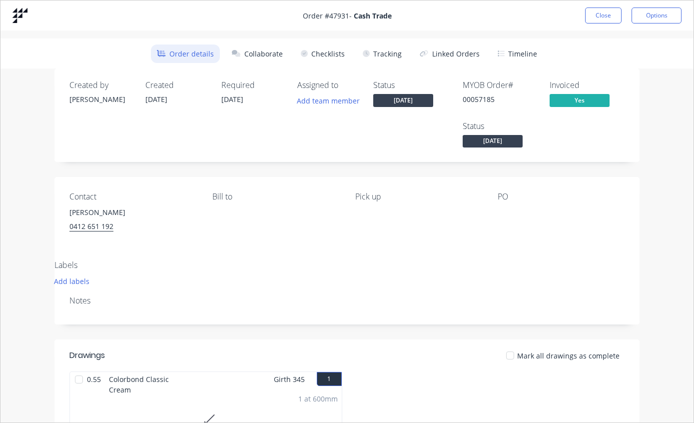
click at [384, 50] on button "Tracking" at bounding box center [382, 53] width 51 height 18
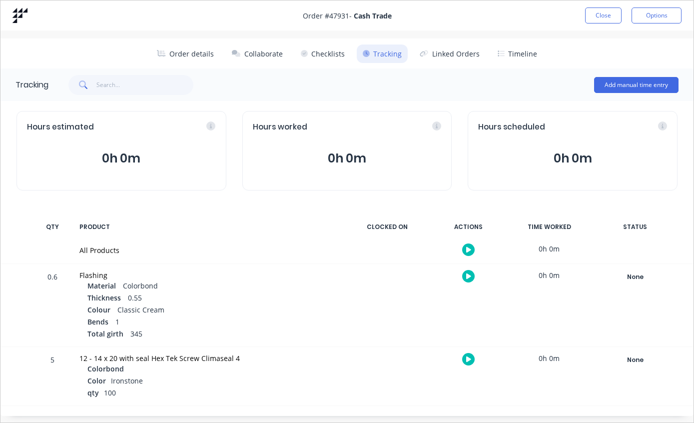
scroll to position [0, 0]
click at [605, 12] on button "Close" at bounding box center [603, 15] width 36 height 16
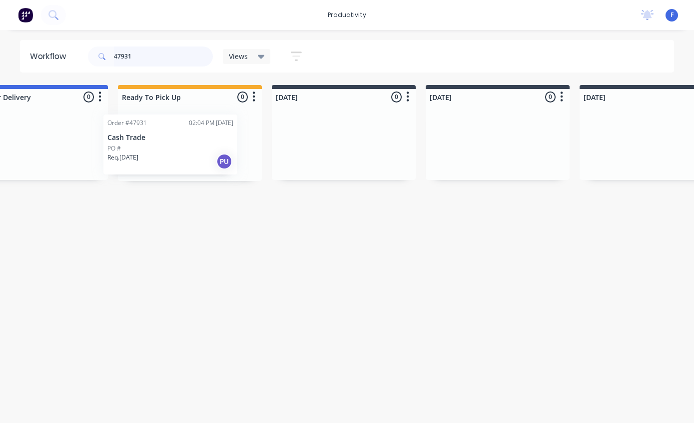
scroll to position [3, 208]
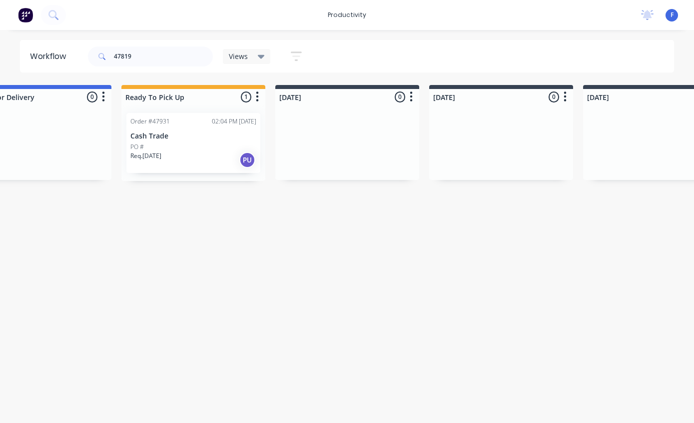
click at [486, 363] on html "productivity productivity Workflow Planner Delivery Scheduling Timesheets No ne…" at bounding box center [139, 181] width 694 height 363
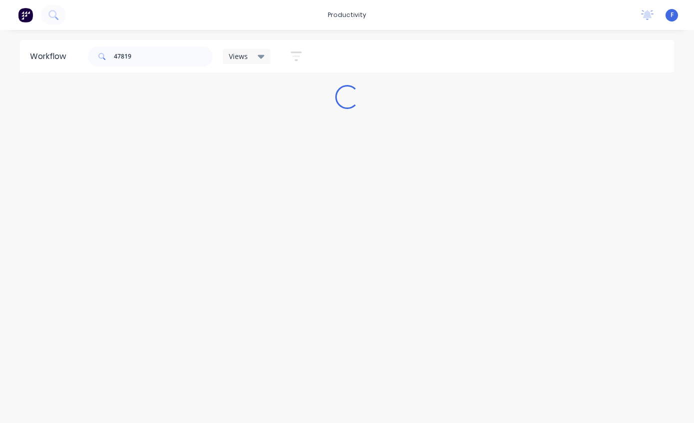
scroll to position [3, 0]
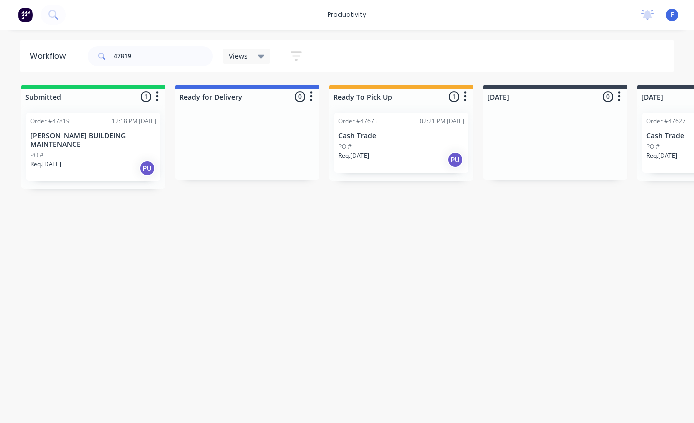
click at [83, 142] on p "[PERSON_NAME] BUILDEING MAINTENANCE" at bounding box center [93, 140] width 126 height 17
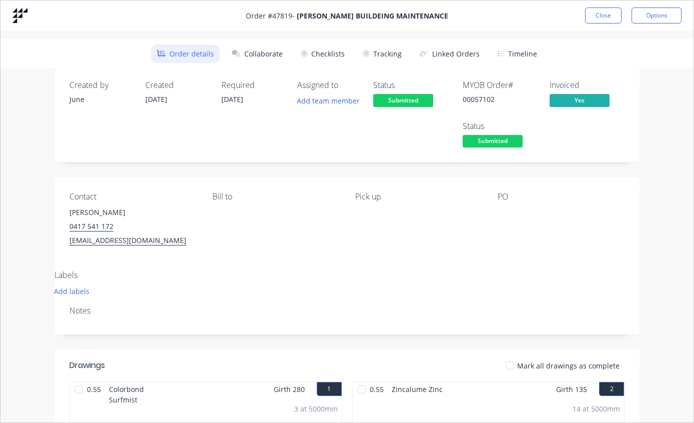
click at [395, 48] on button "Tracking" at bounding box center [382, 53] width 51 height 18
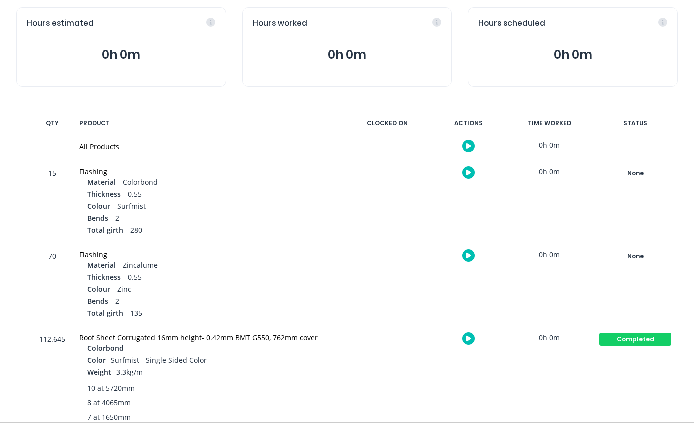
scroll to position [101, 0]
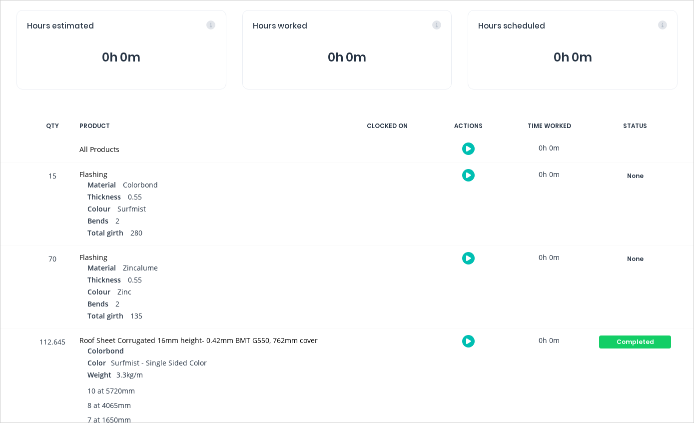
click at [658, 174] on div "None" at bounding box center [635, 175] width 72 height 13
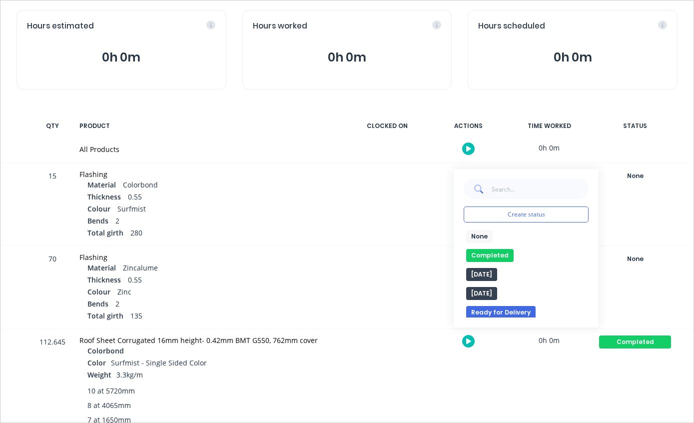
click at [490, 252] on button "Completed" at bounding box center [489, 255] width 47 height 13
click at [640, 257] on div "None" at bounding box center [635, 258] width 72 height 13
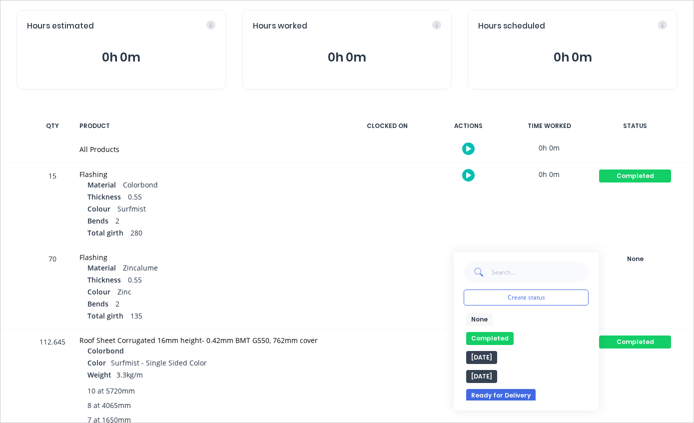
click at [492, 345] on div "None edit Completed edit [DATE] [DATE] Ready for Delivery Ready To Pick Up Subm…" at bounding box center [526, 356] width 125 height 87
click at [491, 335] on button "Completed" at bounding box center [489, 338] width 47 height 13
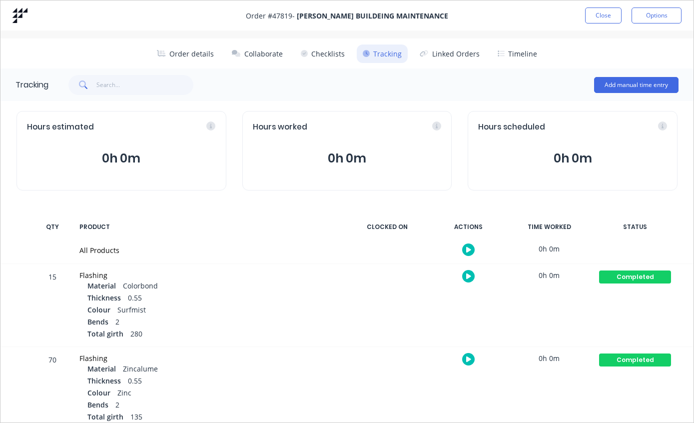
scroll to position [0, 0]
click at [605, 18] on button "Close" at bounding box center [603, 15] width 36 height 16
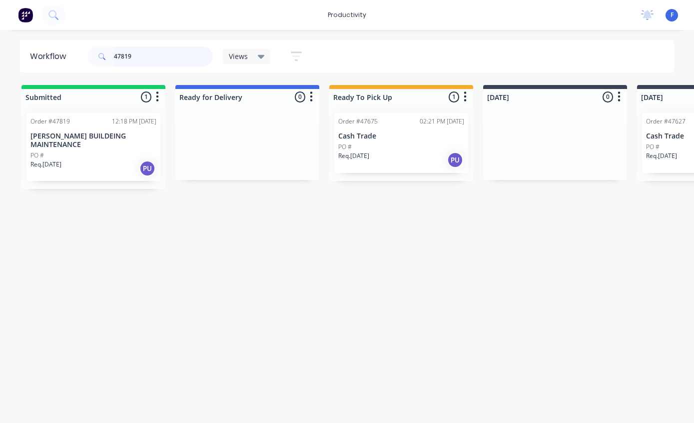
click at [153, 63] on input "47819" at bounding box center [163, 56] width 99 height 20
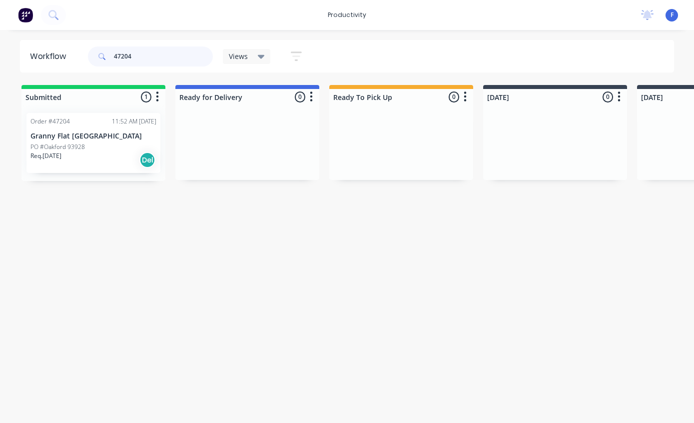
type input "47204"
click at [106, 142] on div "PO #Oakford 93928" at bounding box center [93, 146] width 126 height 9
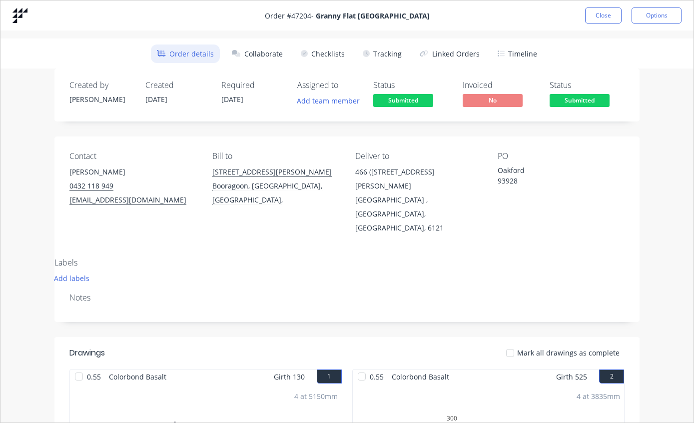
click at [388, 57] on button "Tracking" at bounding box center [382, 53] width 51 height 18
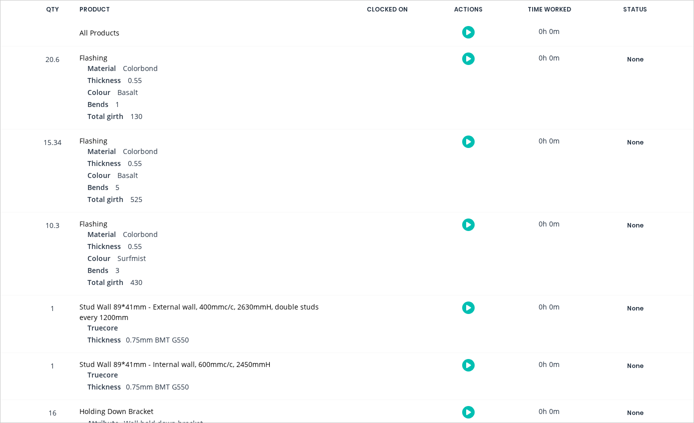
scroll to position [189, 0]
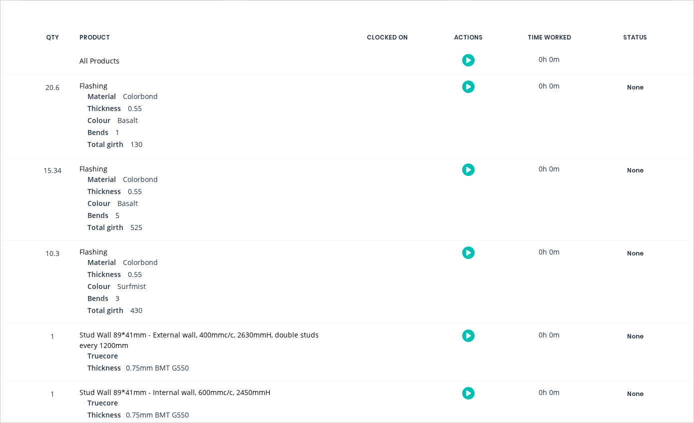
click at [651, 82] on div "None" at bounding box center [635, 87] width 72 height 13
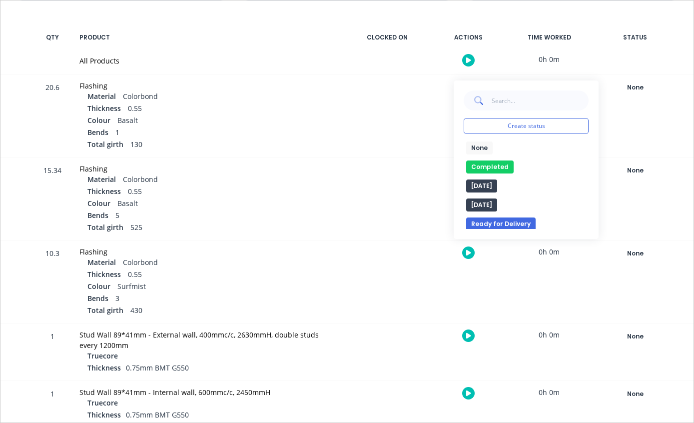
click at [496, 165] on button "Completed" at bounding box center [489, 166] width 47 height 13
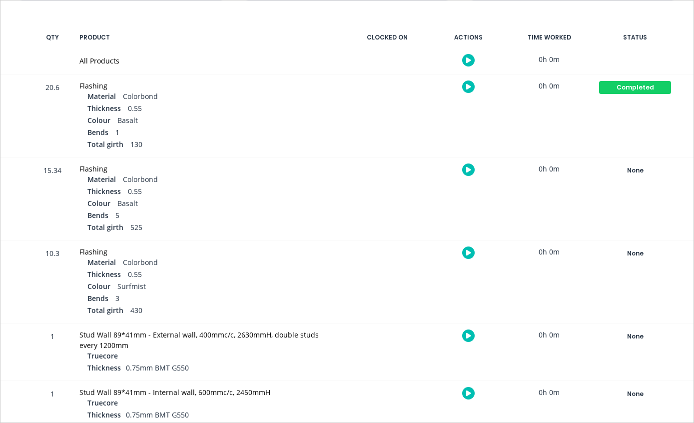
click at [647, 171] on div "None" at bounding box center [635, 170] width 72 height 13
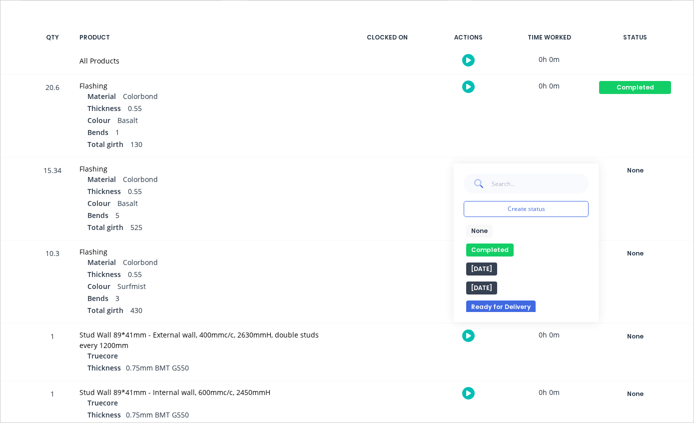
click at [492, 250] on button "Completed" at bounding box center [489, 249] width 47 height 13
click at [630, 247] on div "None" at bounding box center [635, 253] width 72 height 13
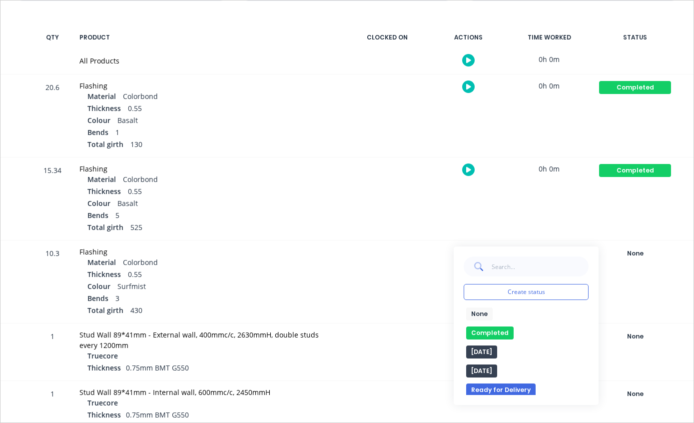
click at [488, 336] on button "Completed" at bounding box center [489, 332] width 47 height 13
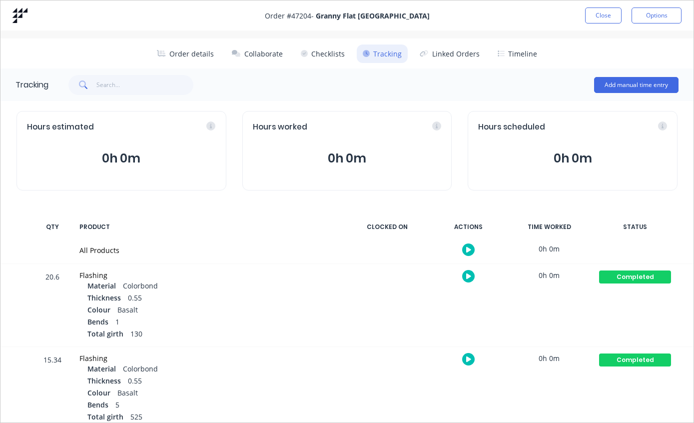
scroll to position [0, 0]
click at [606, 10] on button "Close" at bounding box center [603, 15] width 36 height 16
